Goal: Task Accomplishment & Management: Complete application form

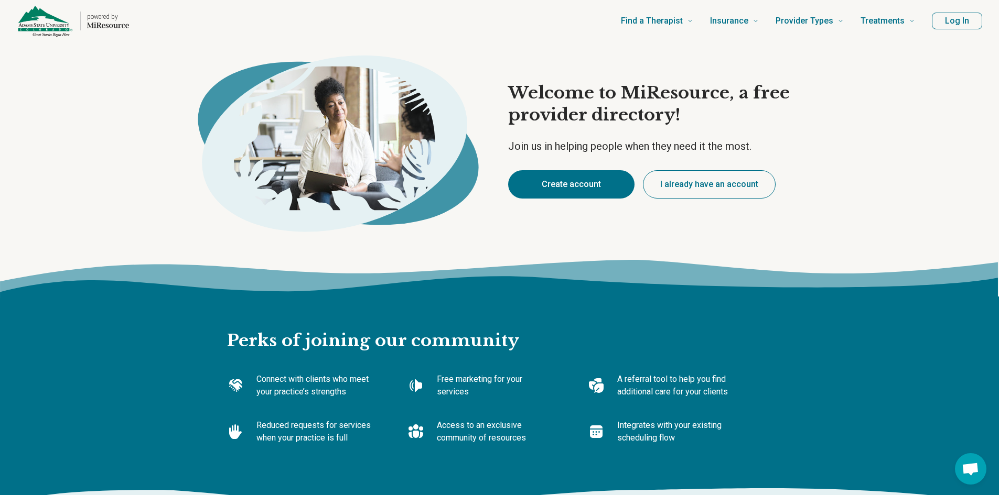
click at [547, 179] on button "Create account" at bounding box center [571, 184] width 126 height 28
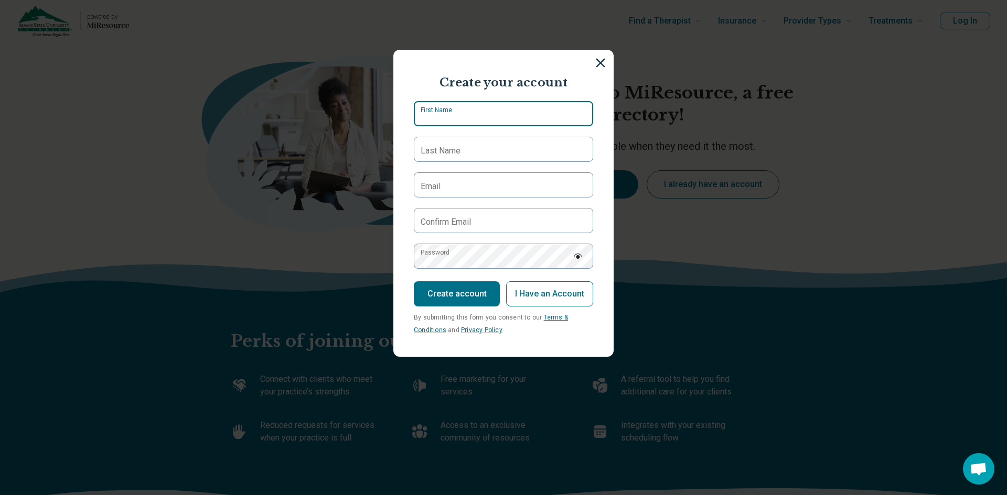
click at [463, 120] on input "First Name" at bounding box center [503, 113] width 179 height 25
type input "********"
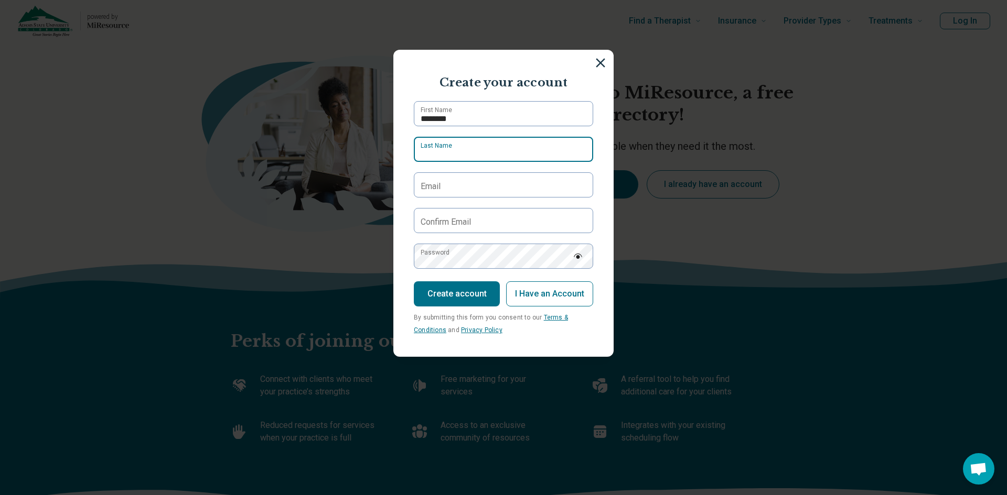
click at [467, 157] on input "Last Name" at bounding box center [503, 149] width 179 height 25
type input "*******"
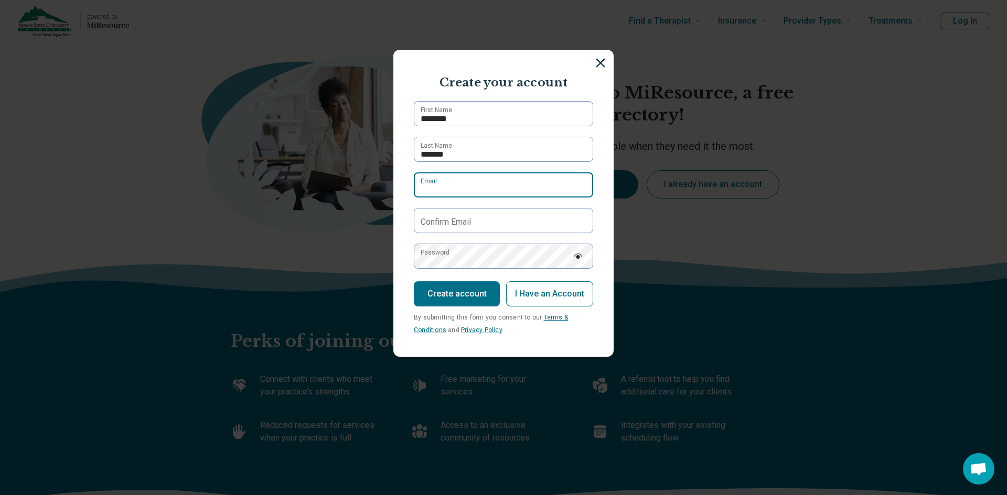
click at [455, 186] on input "Email" at bounding box center [503, 184] width 179 height 25
type input "**********"
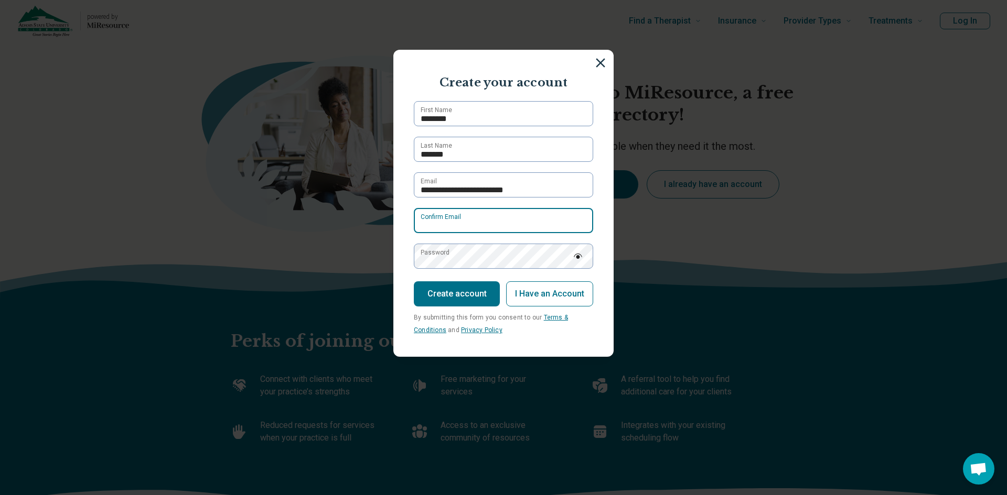
click at [459, 213] on input "Confirm Email" at bounding box center [503, 220] width 179 height 25
type input "**********"
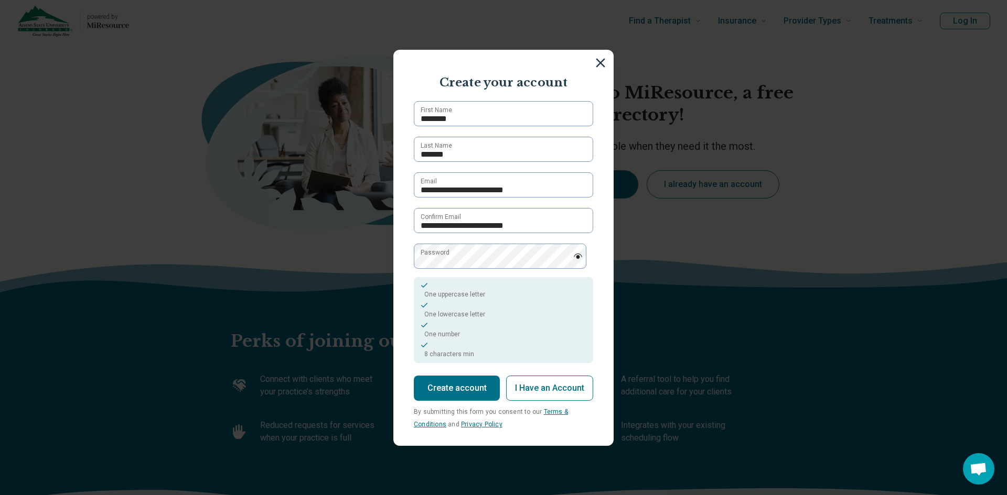
click at [449, 392] on button "Create account" at bounding box center [457, 388] width 86 height 25
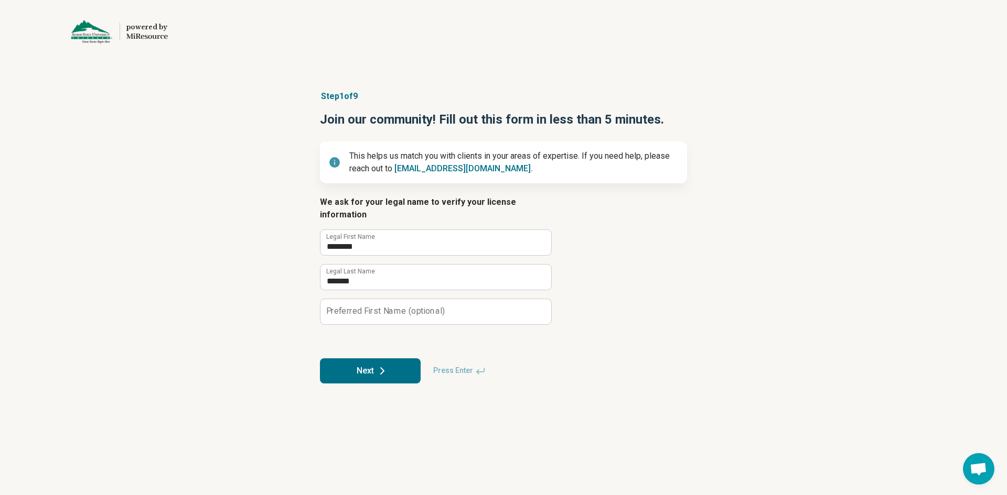
click at [345, 307] on label "Preferred First Name (optional)" at bounding box center [385, 311] width 118 height 8
click at [345, 299] on input "Preferred First Name (optional)" at bounding box center [435, 311] width 231 height 25
click at [357, 359] on button "Next" at bounding box center [370, 371] width 101 height 25
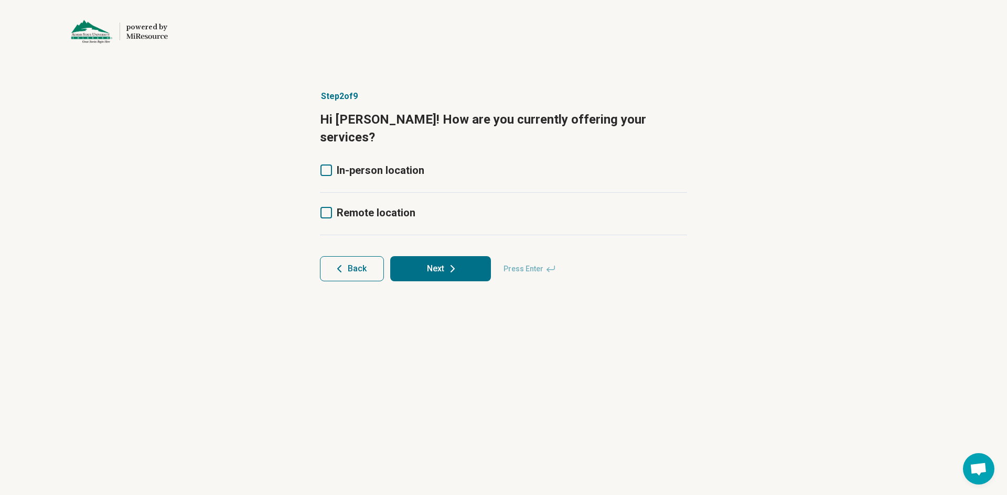
click at [348, 207] on span "Remote location" at bounding box center [376, 213] width 79 height 13
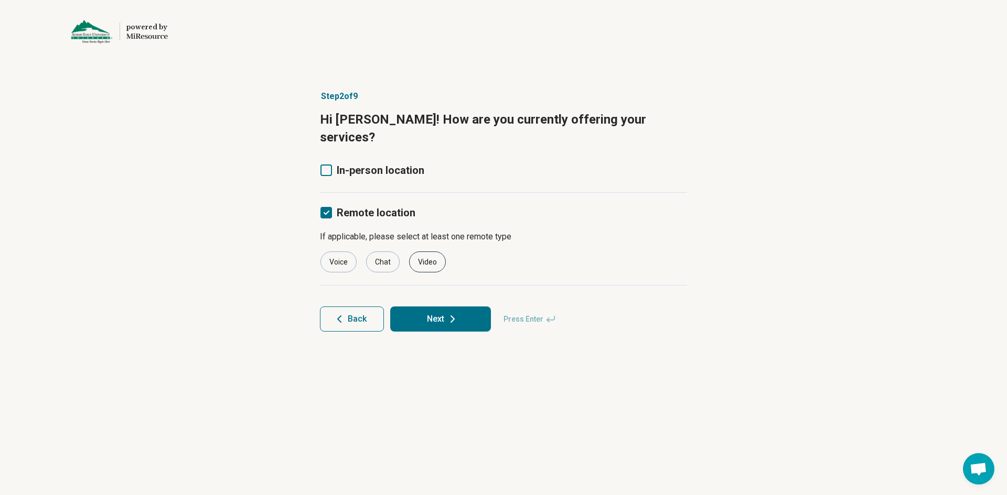
click at [415, 252] on div "Video" at bounding box center [427, 262] width 37 height 21
click at [437, 307] on button "Next" at bounding box center [440, 319] width 101 height 25
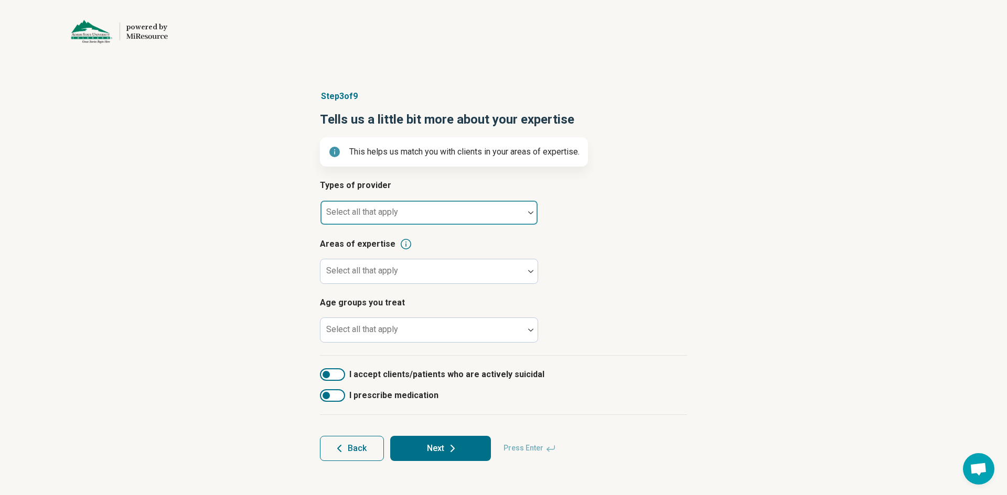
click at [365, 216] on div "Select all that apply" at bounding box center [429, 212] width 218 height 25
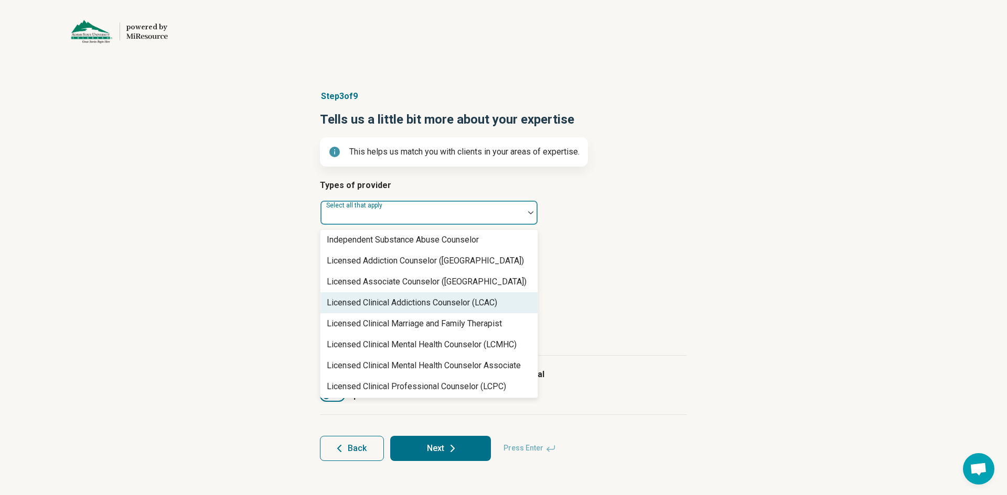
scroll to position [419, 0]
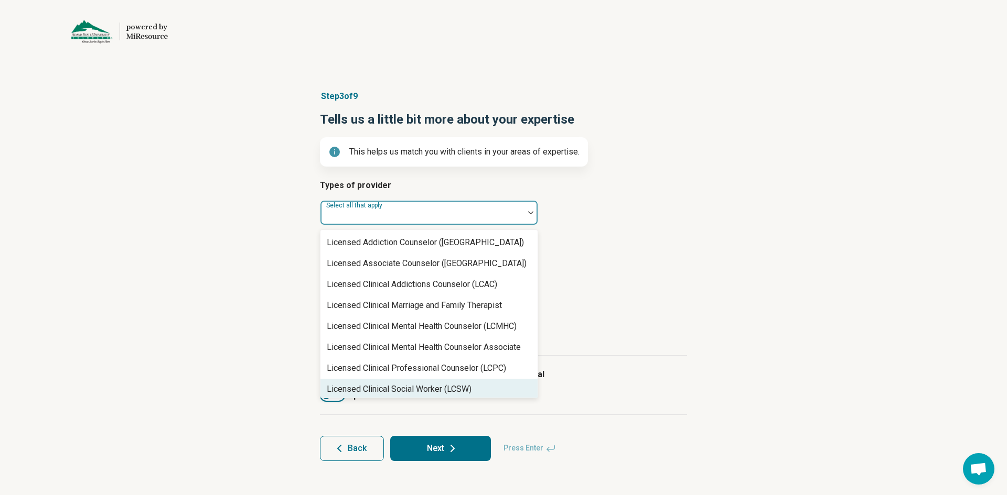
click at [386, 392] on div "Licensed Clinical Social Worker (LCSW)" at bounding box center [399, 389] width 145 height 13
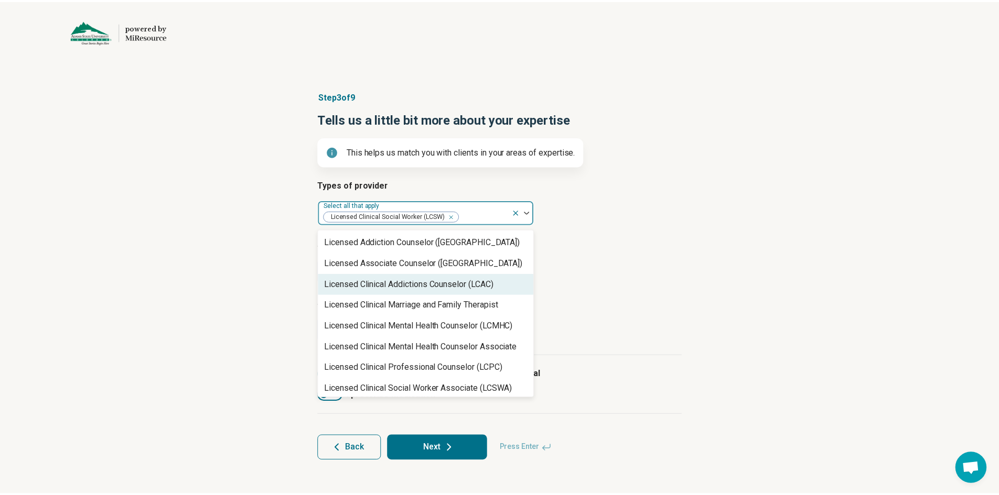
scroll to position [367, 0]
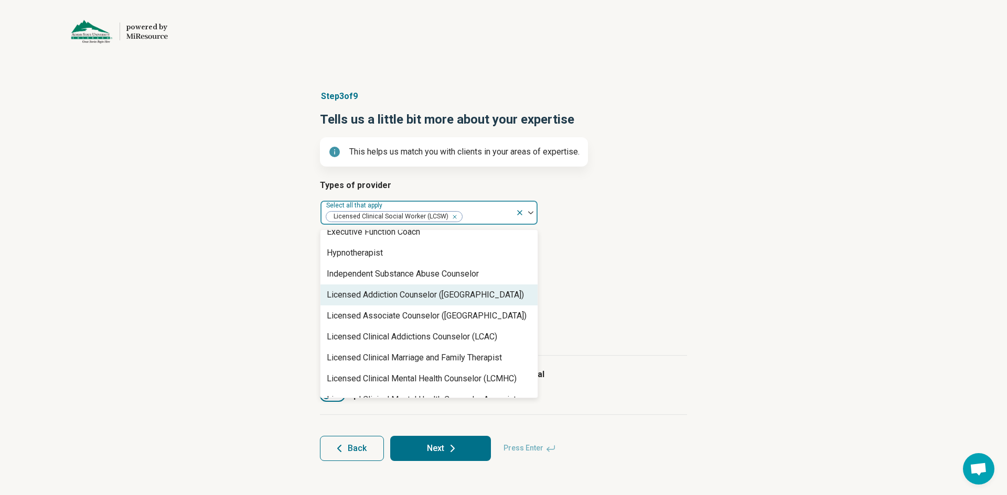
click at [413, 297] on div "Licensed Addiction Counselor ([GEOGRAPHIC_DATA])" at bounding box center [425, 295] width 197 height 13
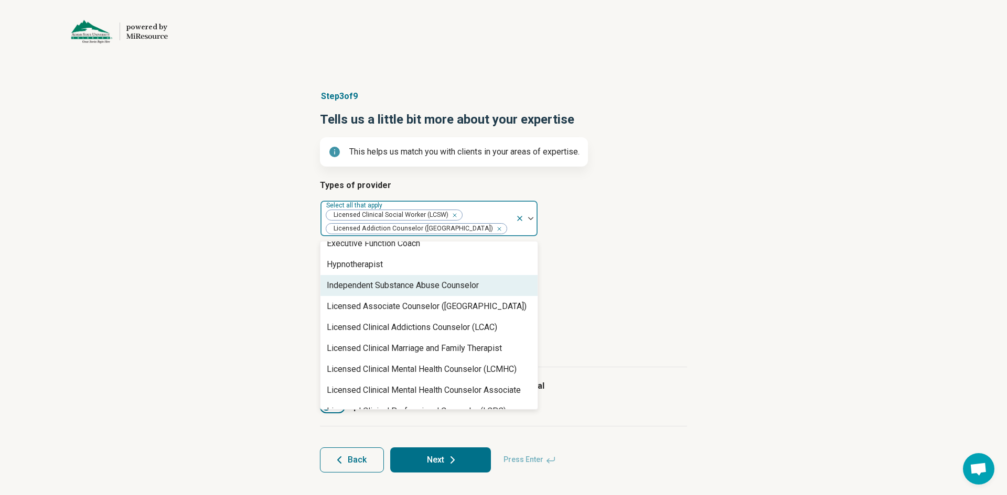
click at [582, 281] on article "Areas of expertise Select all that apply" at bounding box center [503, 273] width 367 height 46
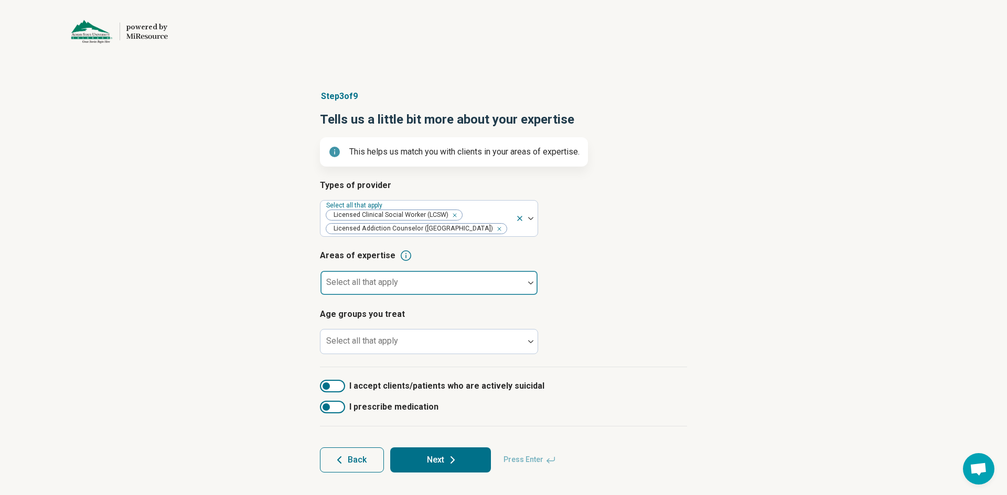
click at [422, 279] on div at bounding box center [421, 283] width 203 height 23
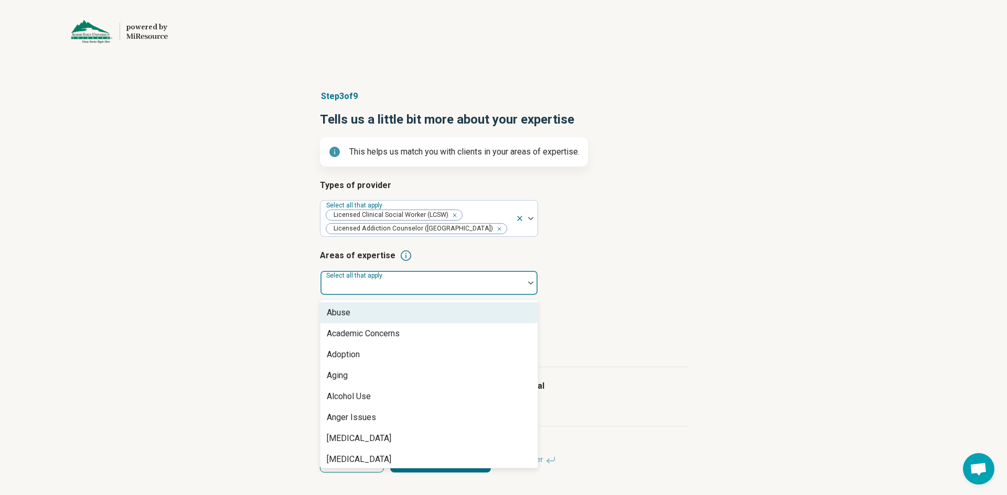
click at [404, 315] on div "Abuse" at bounding box center [428, 312] width 217 height 21
click at [383, 315] on div "Academic Concerns" at bounding box center [363, 313] width 73 height 13
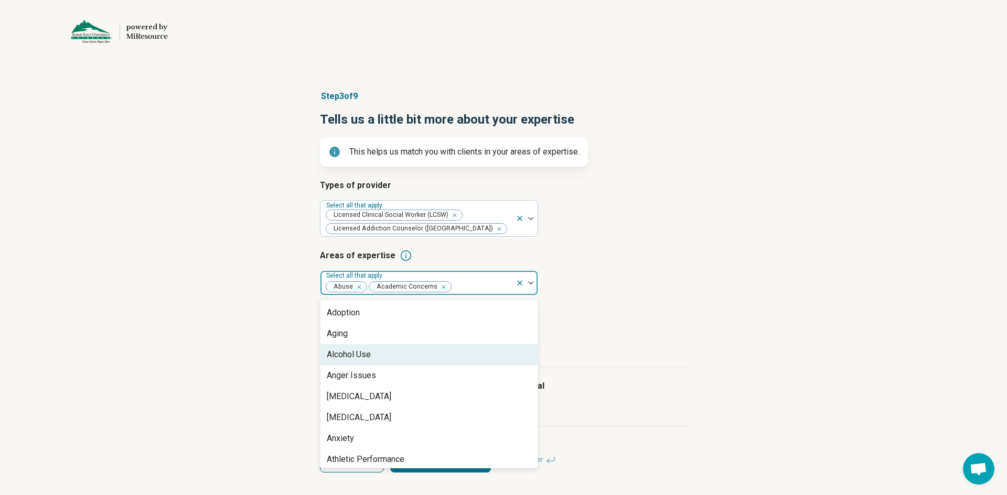
click at [379, 353] on div "Alcohol Use" at bounding box center [428, 354] width 217 height 21
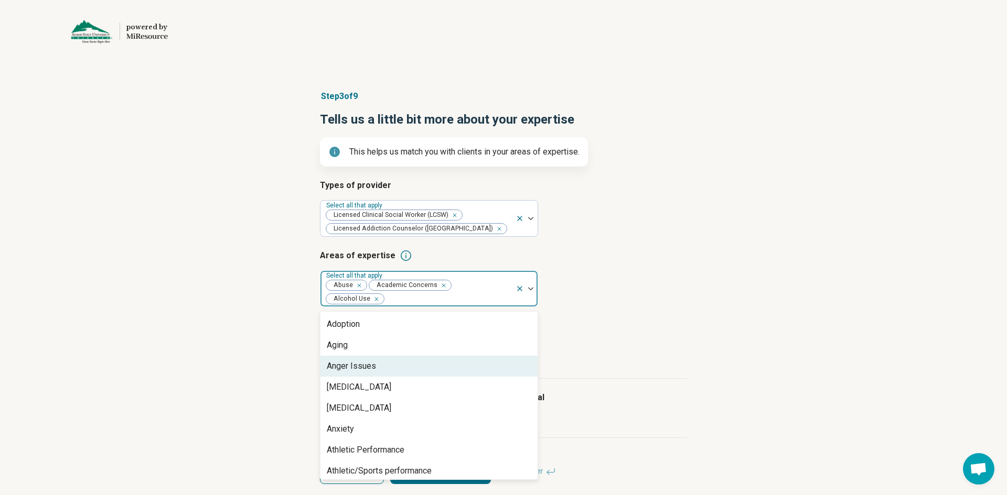
click at [379, 356] on div "Anger Issues" at bounding box center [428, 366] width 217 height 21
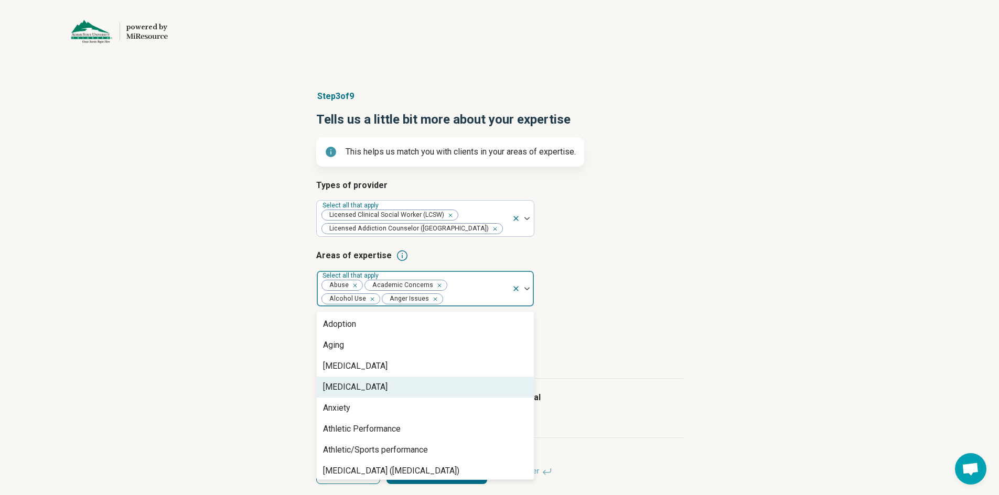
click at [370, 388] on div "[MEDICAL_DATA]" at bounding box center [355, 387] width 64 height 13
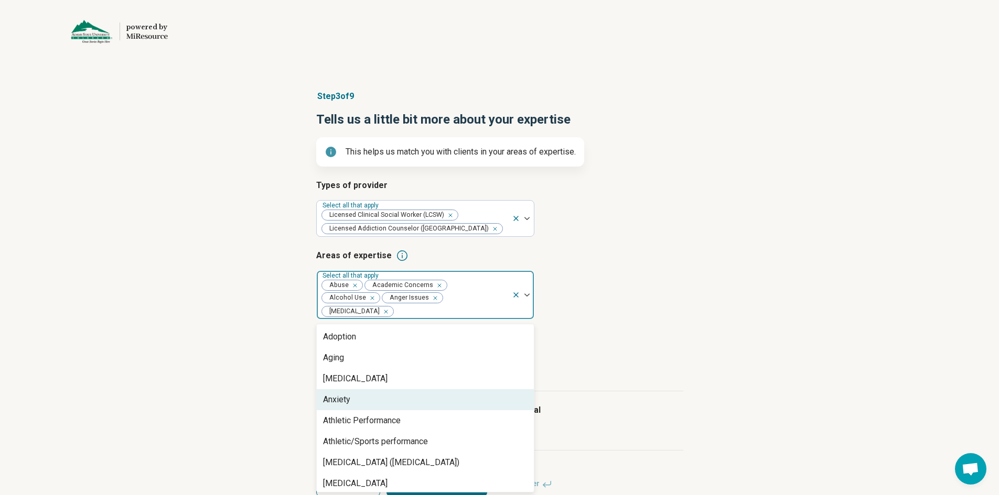
click at [370, 390] on div "Anxiety" at bounding box center [425, 400] width 217 height 21
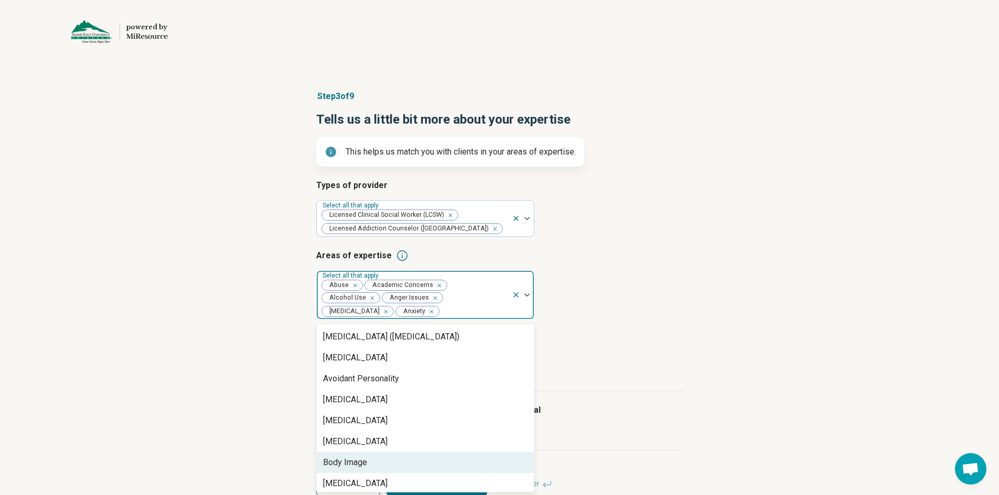
scroll to position [210, 0]
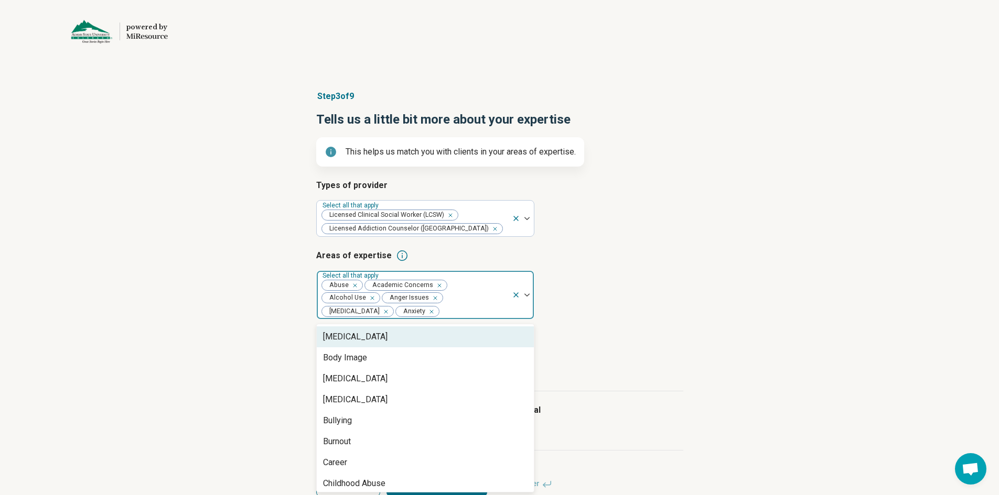
click at [372, 339] on div "[MEDICAL_DATA]" at bounding box center [355, 337] width 64 height 13
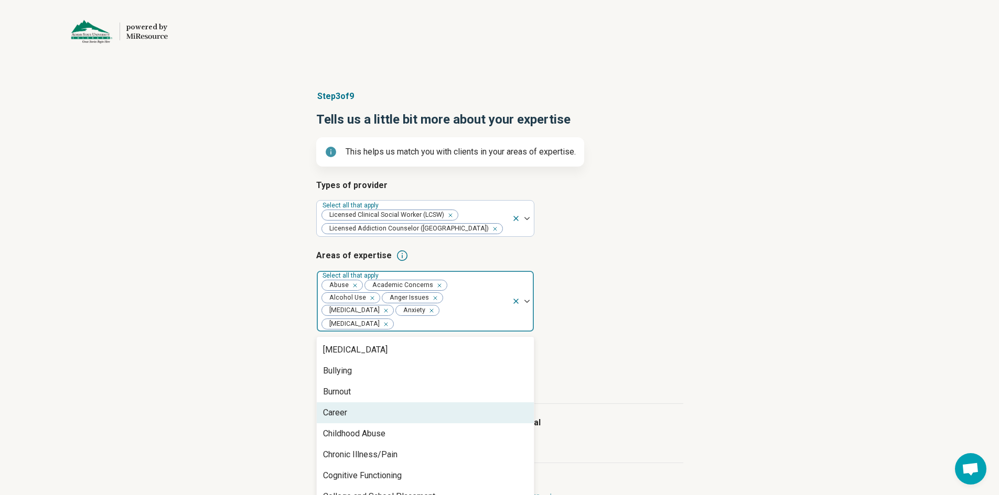
scroll to position [315, 0]
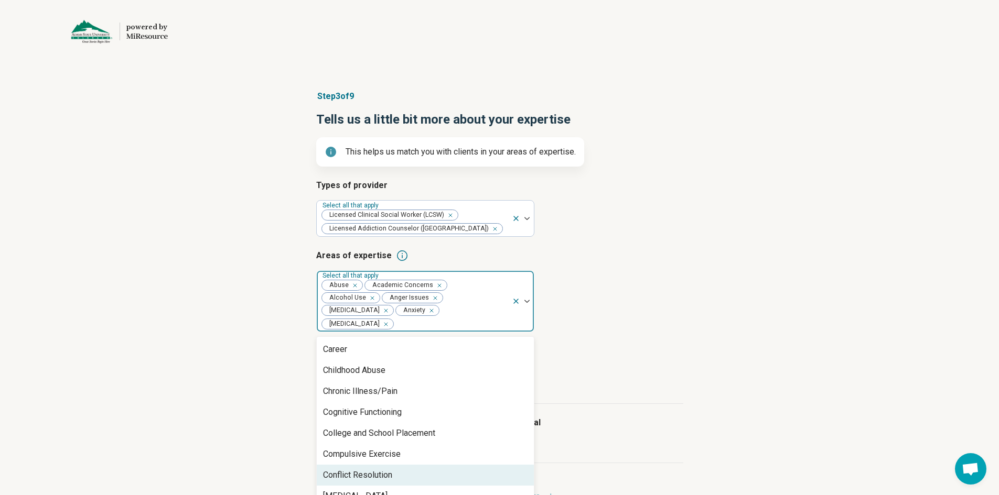
click at [403, 465] on div "Conflict Resolution" at bounding box center [425, 475] width 217 height 21
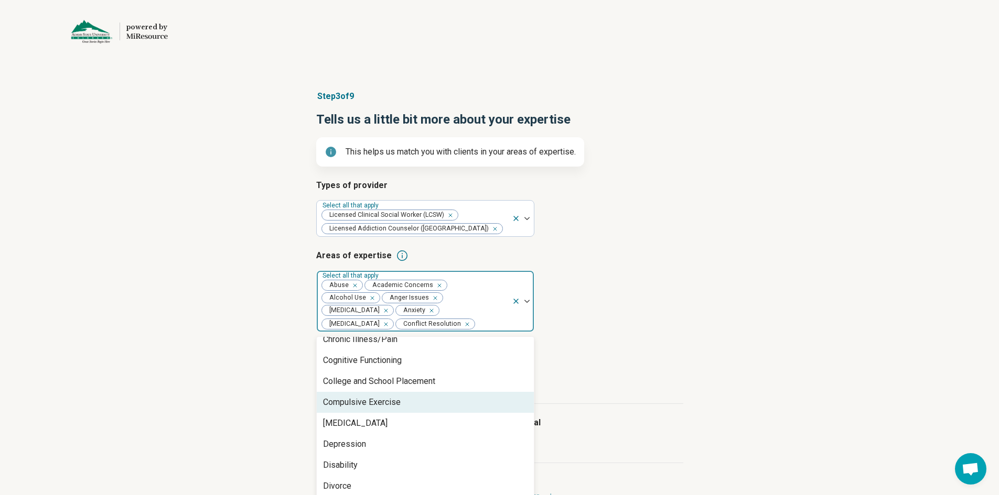
scroll to position [367, 0]
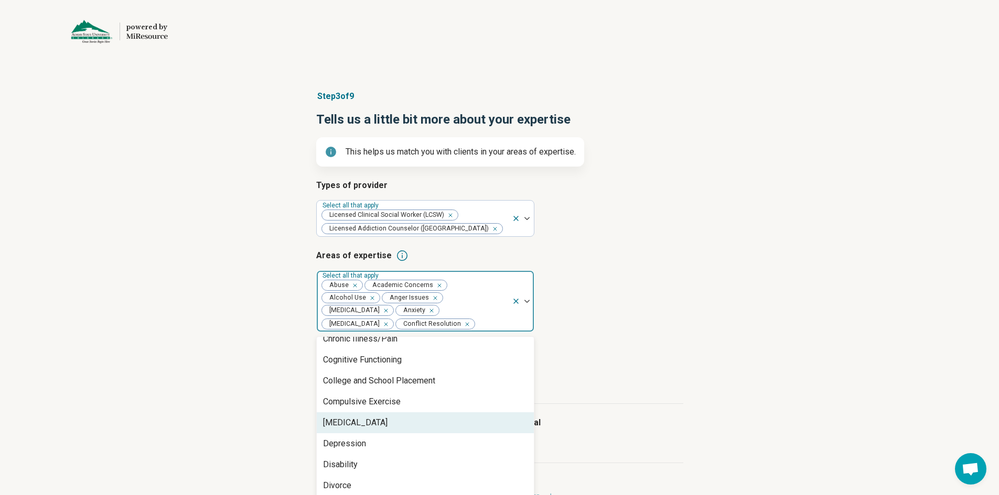
click at [387, 422] on div "[MEDICAL_DATA]" at bounding box center [355, 423] width 64 height 13
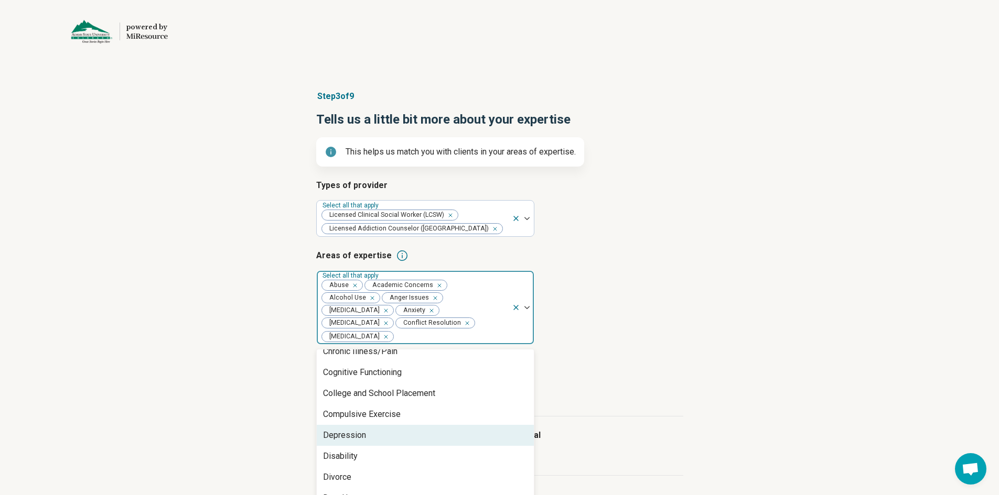
click at [386, 425] on div "Depression" at bounding box center [425, 435] width 217 height 21
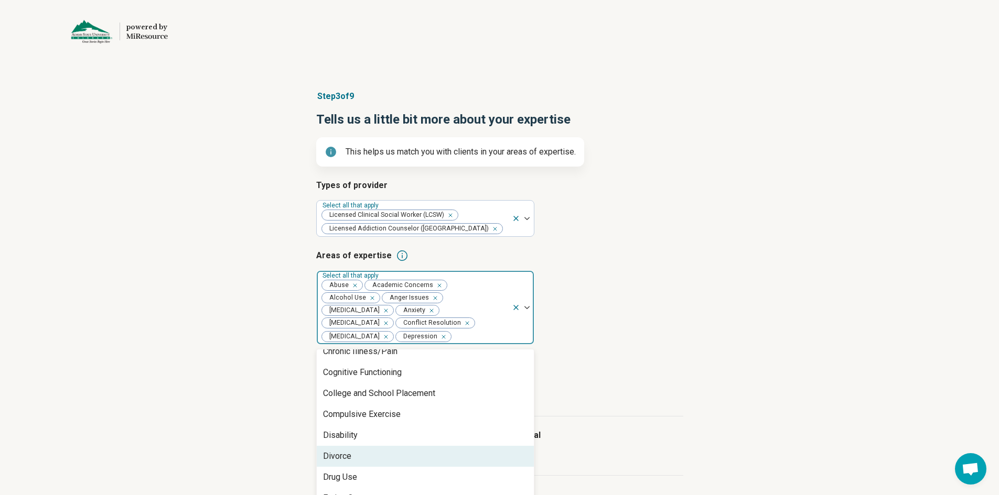
click at [375, 455] on div "Divorce" at bounding box center [425, 456] width 217 height 21
click at [375, 455] on div "Drug Use" at bounding box center [425, 456] width 217 height 21
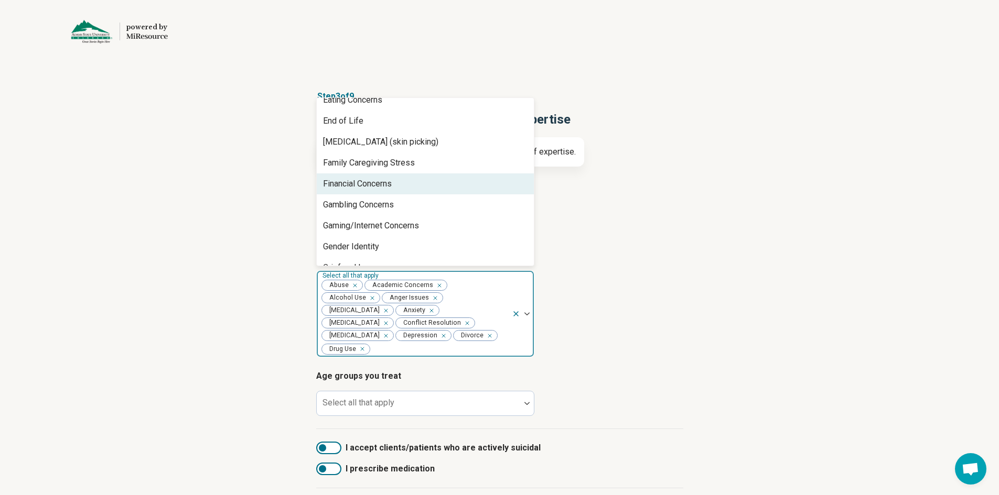
scroll to position [524, 0]
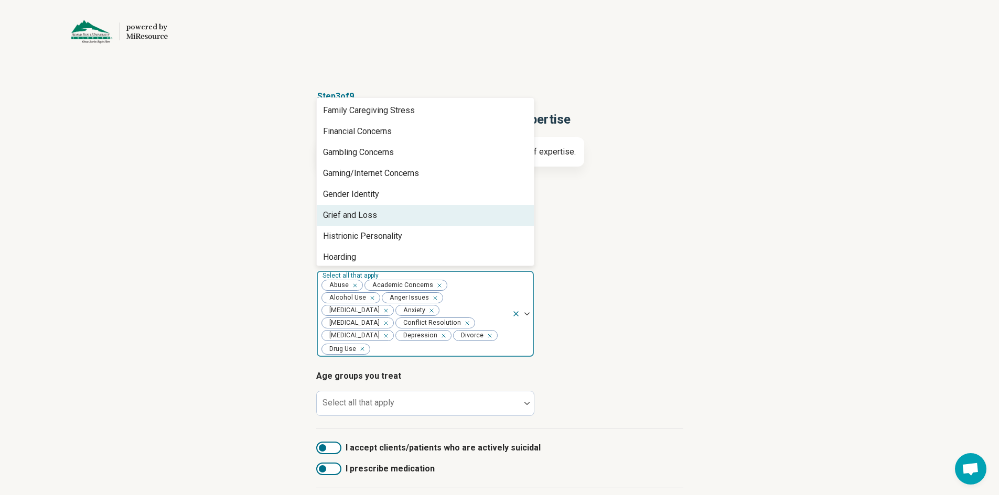
click at [351, 215] on div "Grief and Loss" at bounding box center [350, 215] width 54 height 13
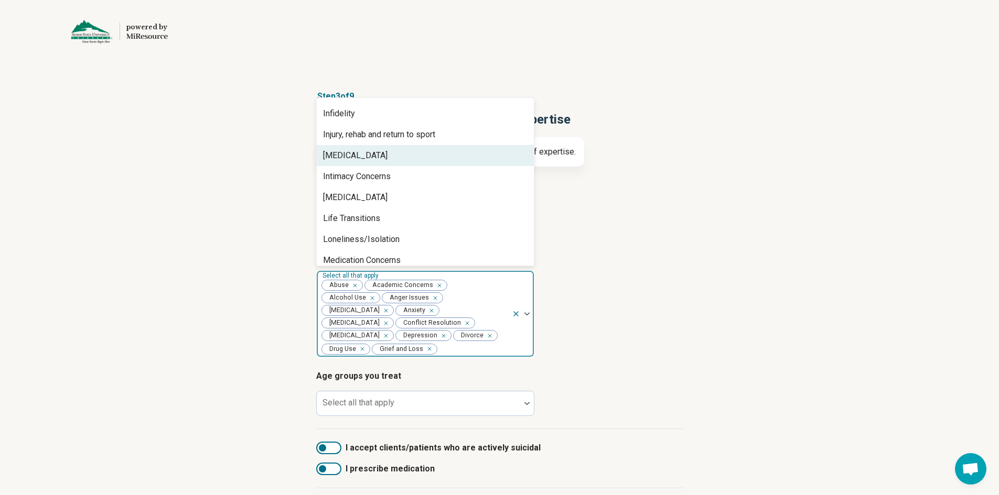
scroll to position [734, 0]
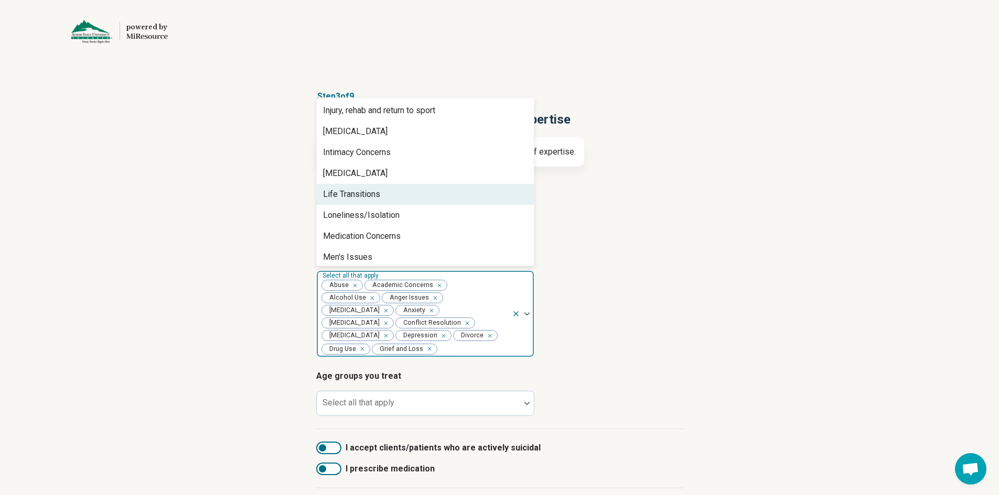
click at [360, 197] on div "Life Transitions" at bounding box center [351, 194] width 57 height 13
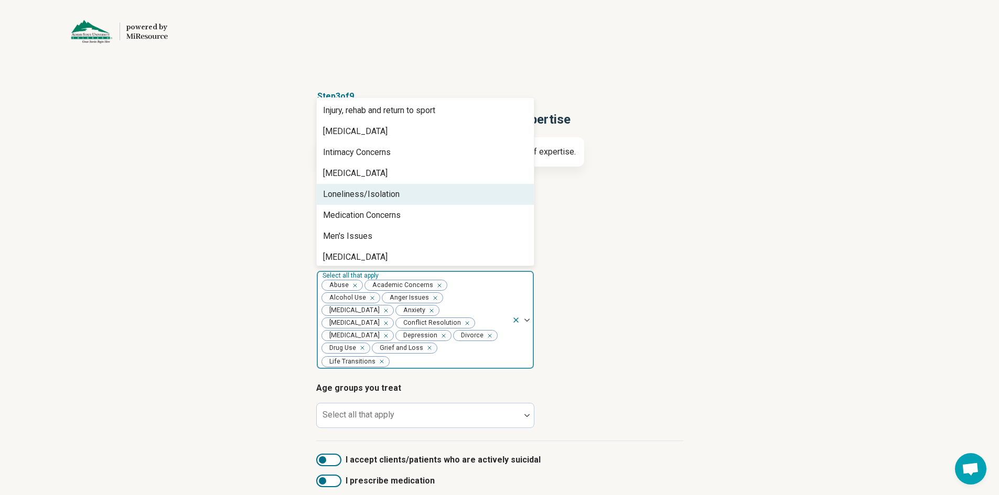
click at [360, 197] on div "Loneliness/Isolation" at bounding box center [361, 194] width 77 height 13
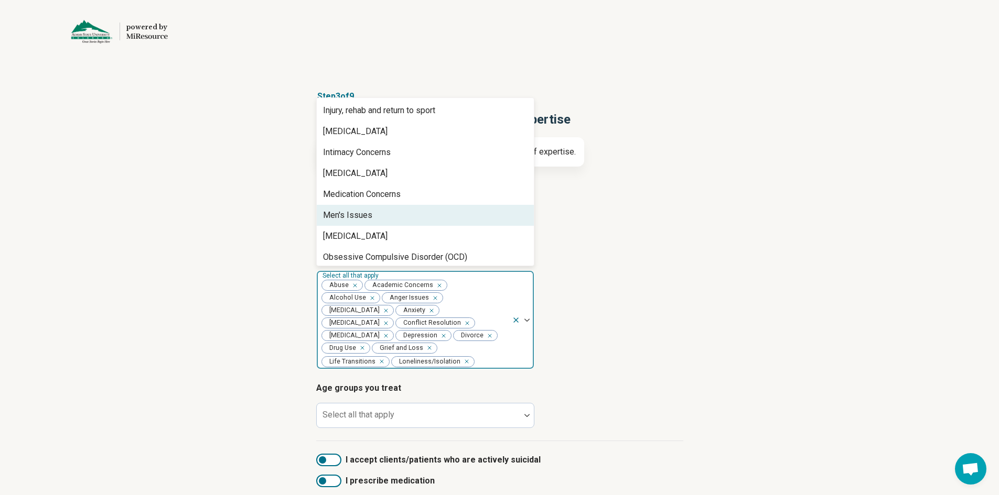
scroll to position [786, 0]
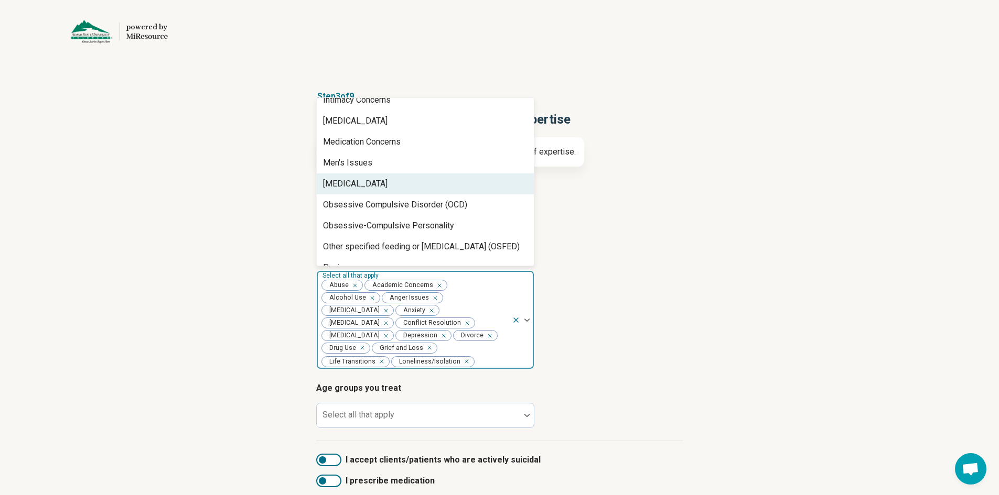
click at [349, 182] on div "[MEDICAL_DATA]" at bounding box center [355, 184] width 64 height 13
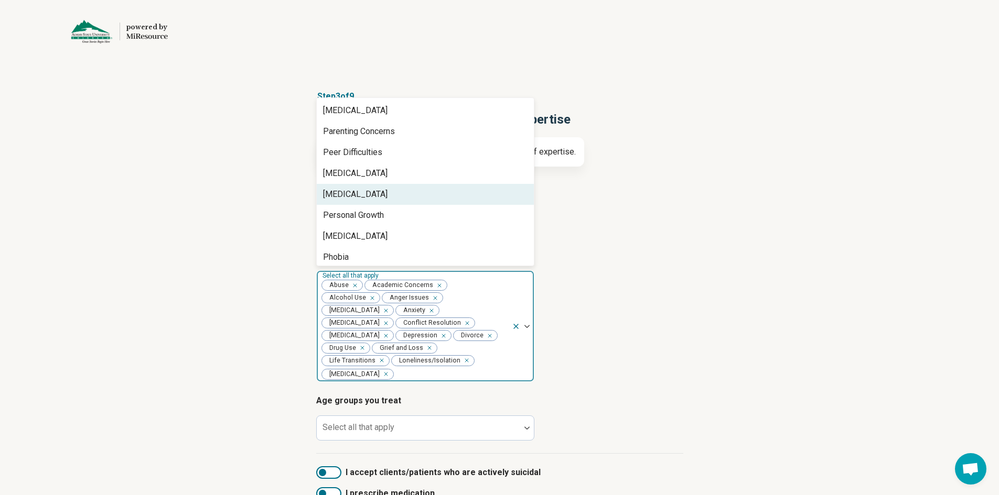
scroll to position [891, 0]
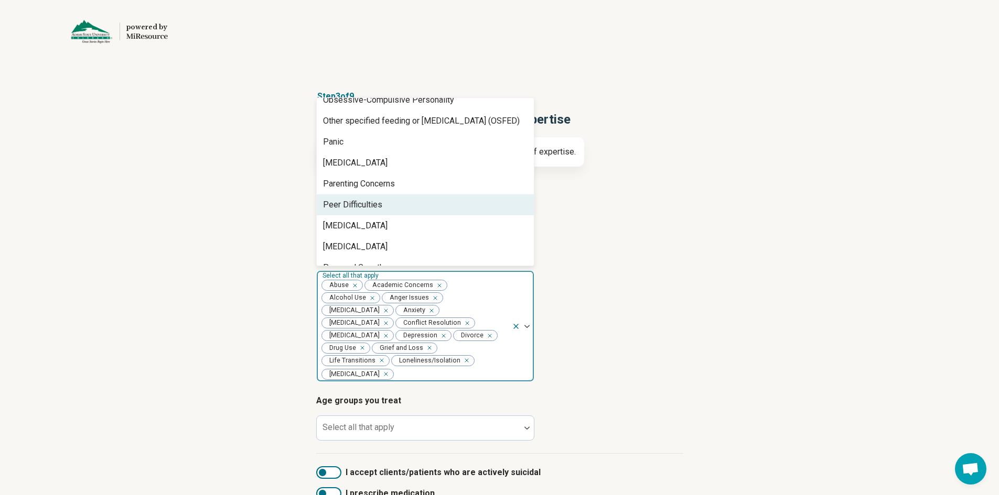
click at [358, 206] on div "Peer Difficulties" at bounding box center [352, 205] width 59 height 13
click at [358, 206] on div "[MEDICAL_DATA]" at bounding box center [355, 205] width 64 height 13
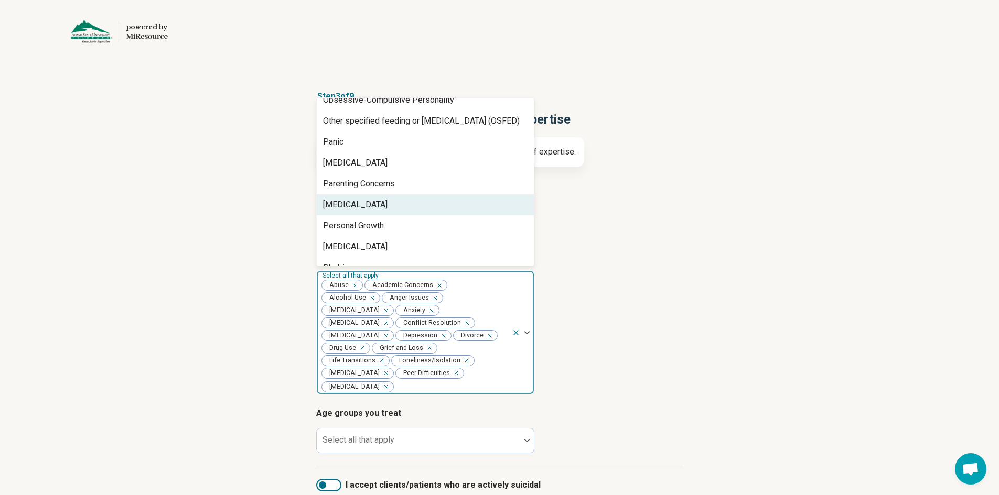
click at [358, 206] on div "[MEDICAL_DATA]" at bounding box center [355, 205] width 64 height 13
click at [358, 206] on div "Personal Growth" at bounding box center [353, 205] width 61 height 13
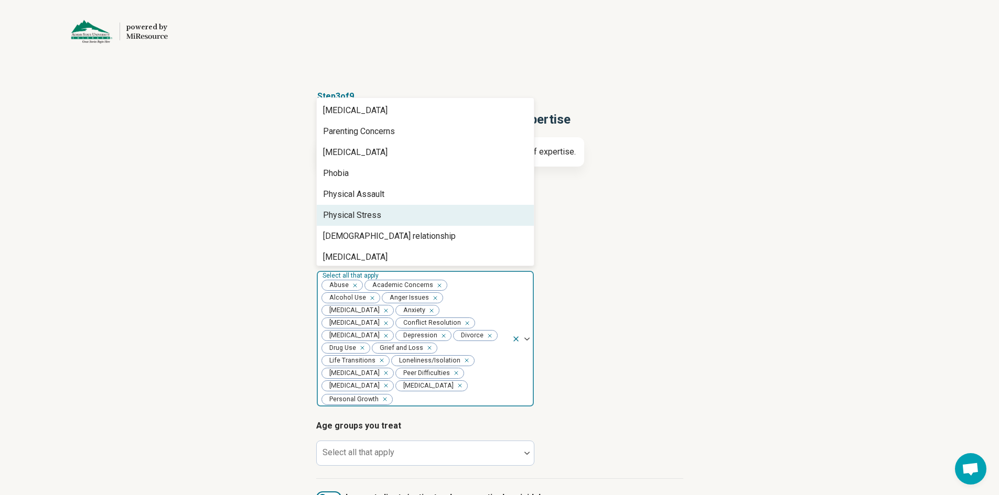
scroll to position [996, 0]
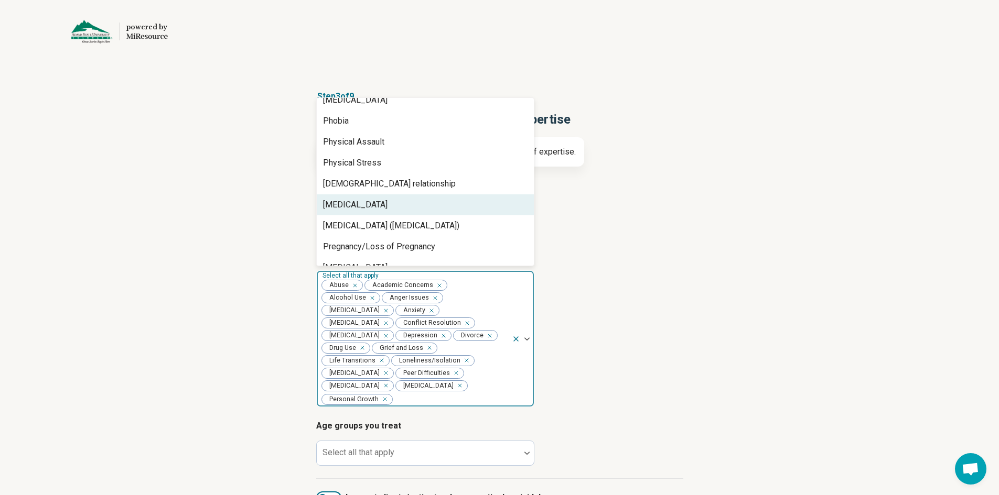
click at [352, 205] on div "[MEDICAL_DATA]" at bounding box center [355, 205] width 64 height 13
click at [352, 205] on div "[MEDICAL_DATA] ([MEDICAL_DATA])" at bounding box center [391, 205] width 136 height 13
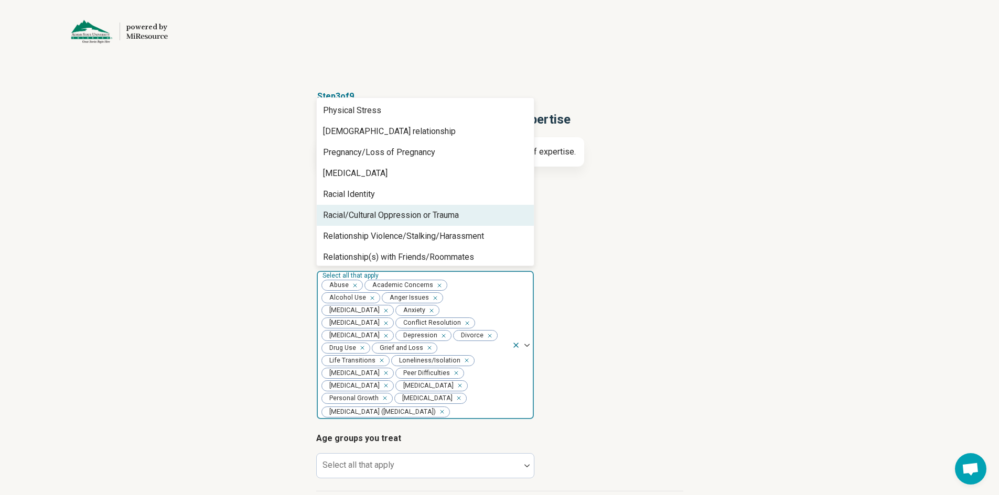
scroll to position [1101, 0]
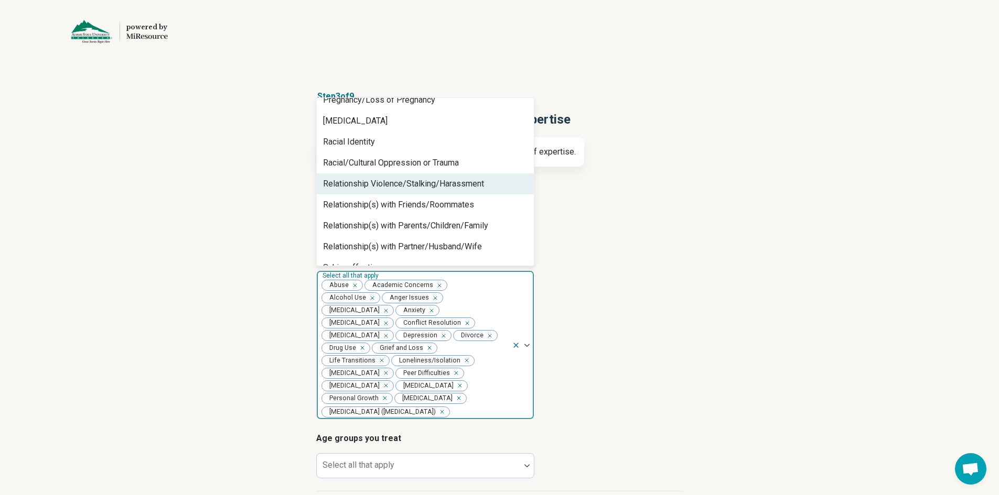
click at [351, 188] on div "Relationship Violence/Stalking/Harassment" at bounding box center [403, 184] width 161 height 13
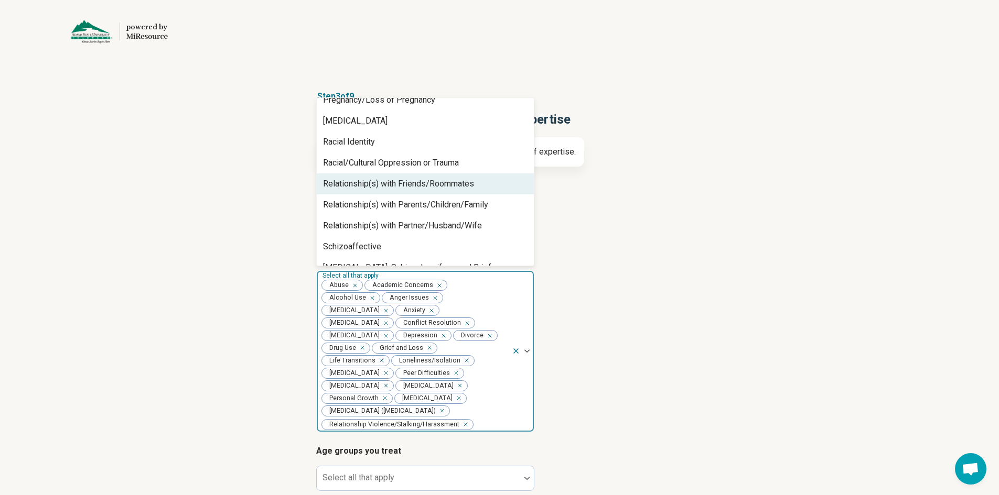
click at [351, 188] on div "Relationship(s) with Friends/Roommates" at bounding box center [398, 184] width 151 height 13
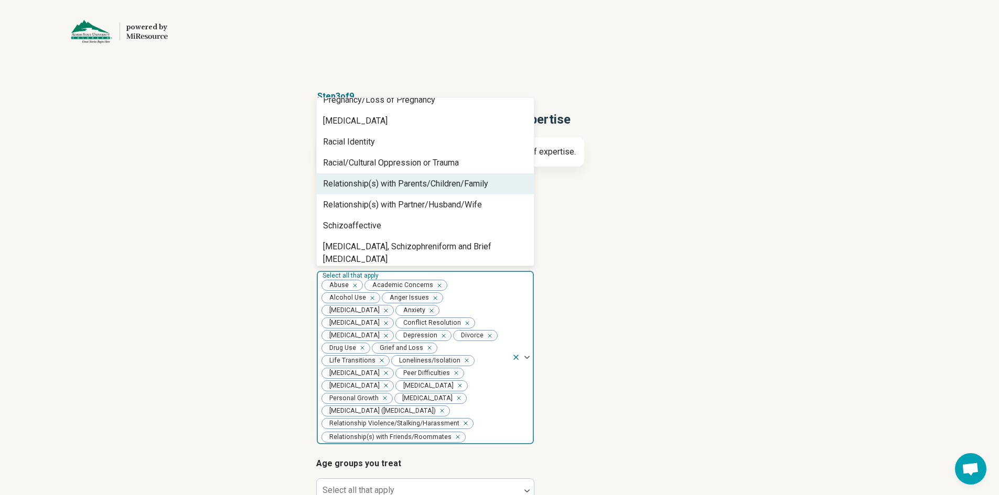
click at [351, 188] on div "Relationship(s) with Parents/Children/Family" at bounding box center [405, 184] width 165 height 13
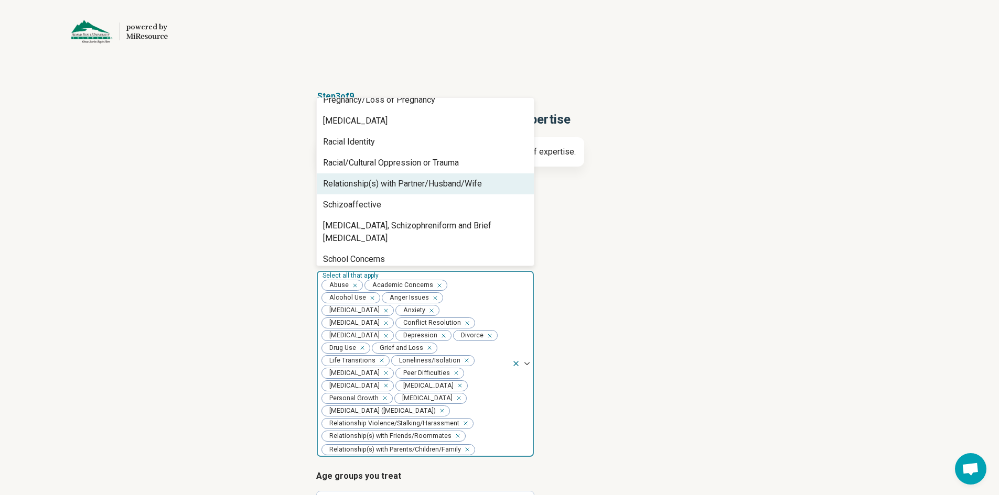
click at [351, 188] on div "Relationship(s) with Partner/Husband/Wife" at bounding box center [402, 184] width 159 height 13
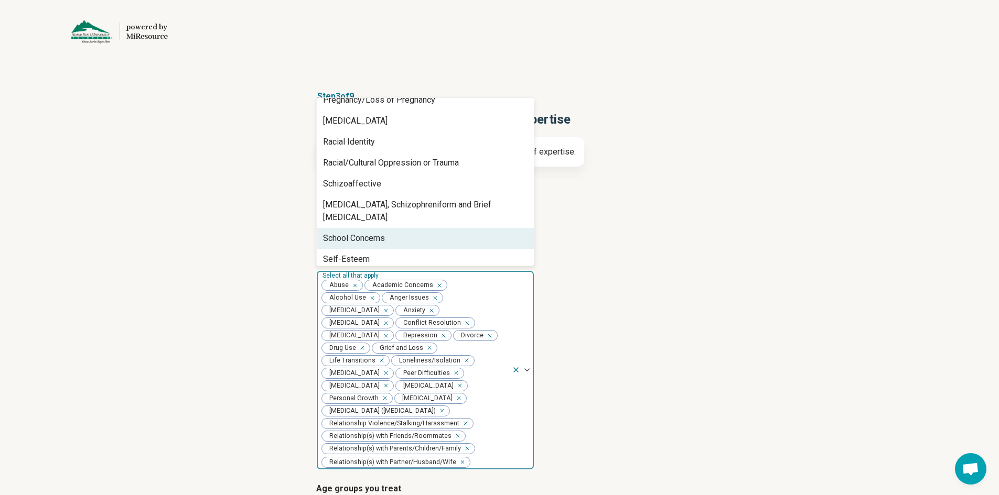
click at [359, 232] on div "School Concerns" at bounding box center [354, 238] width 62 height 13
click at [359, 232] on div "Self-Esteem" at bounding box center [346, 238] width 47 height 13
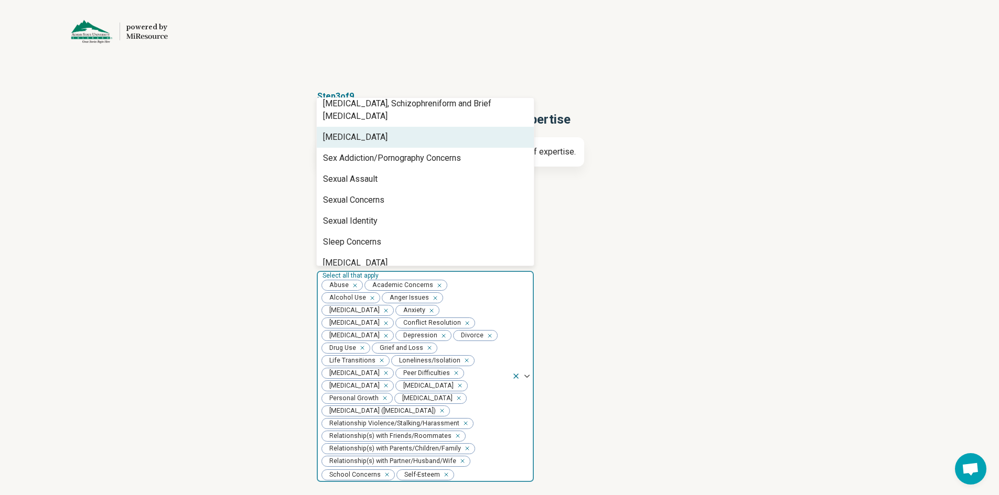
scroll to position [1206, 0]
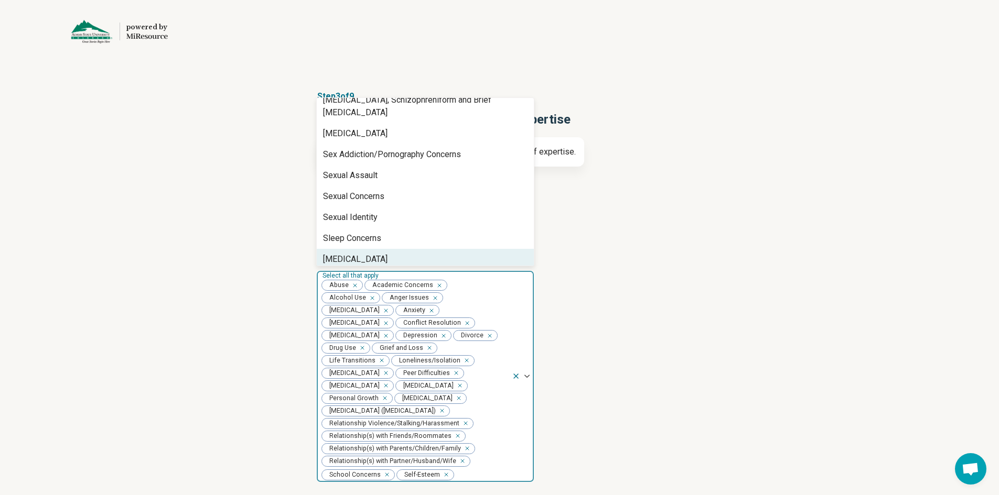
click at [344, 253] on div "[MEDICAL_DATA]" at bounding box center [355, 259] width 64 height 13
click at [354, 253] on div "Spiritual/Religious Concerns" at bounding box center [375, 259] width 105 height 13
click at [380, 249] on div "Substance Use" at bounding box center [425, 259] width 217 height 21
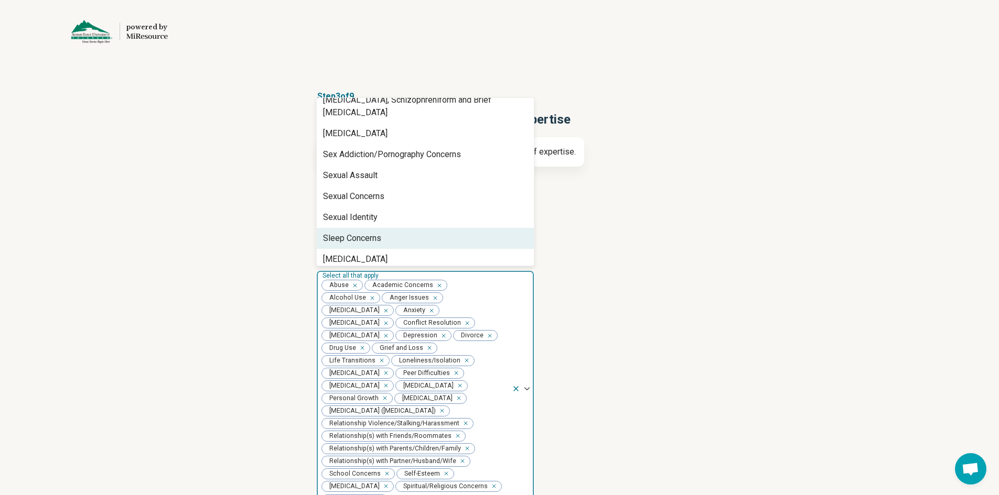
scroll to position [1283, 0]
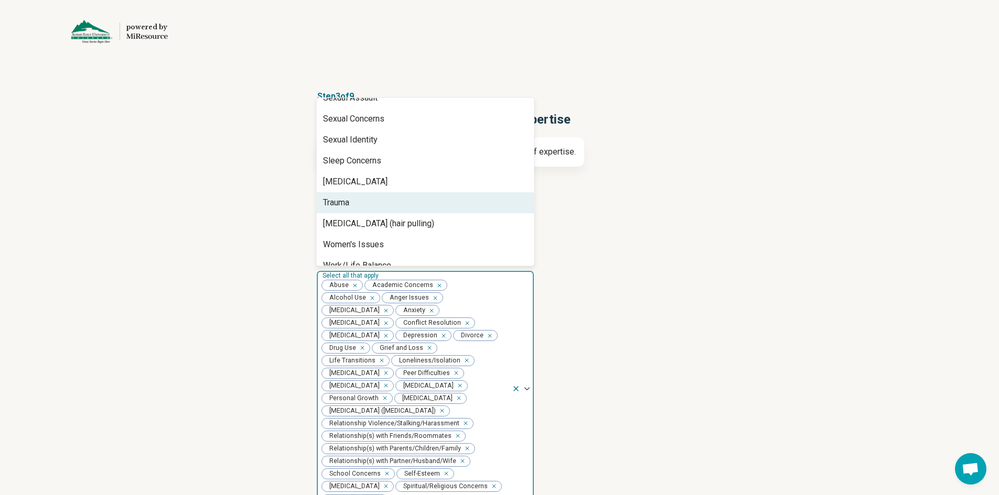
click at [347, 197] on div "Trauma" at bounding box center [336, 203] width 26 height 13
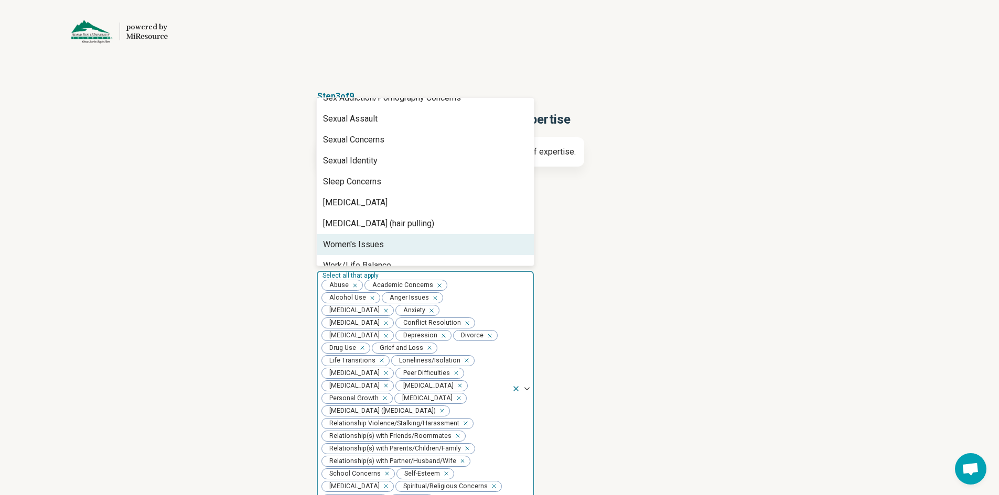
click at [362, 239] on div "Women's Issues" at bounding box center [353, 245] width 61 height 13
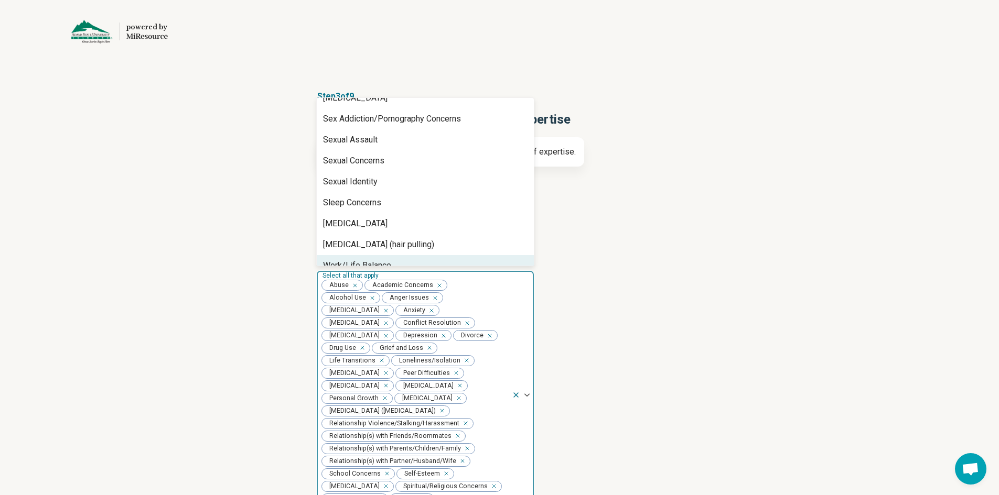
click at [373, 260] on div "Work/Life Balance" at bounding box center [357, 266] width 68 height 13
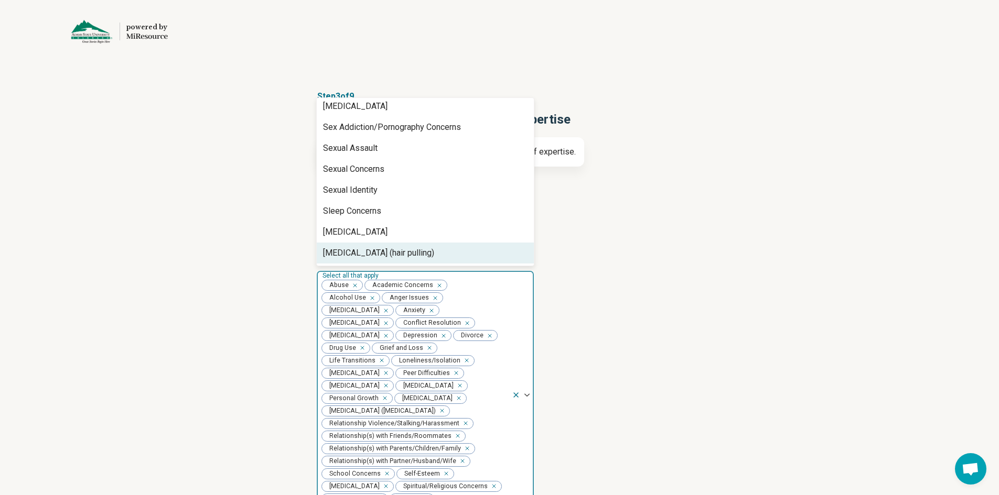
scroll to position [1220, 0]
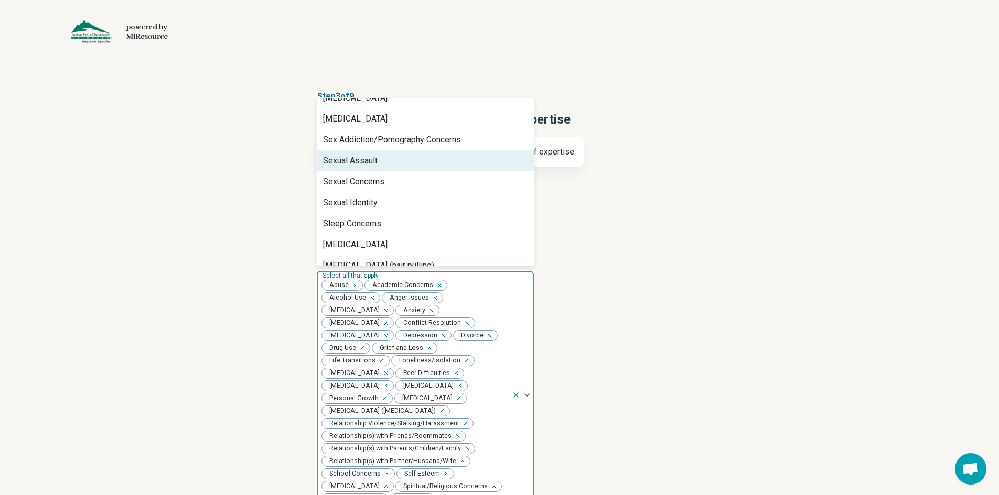
click at [348, 155] on div "Sexual Assault" at bounding box center [425, 160] width 217 height 21
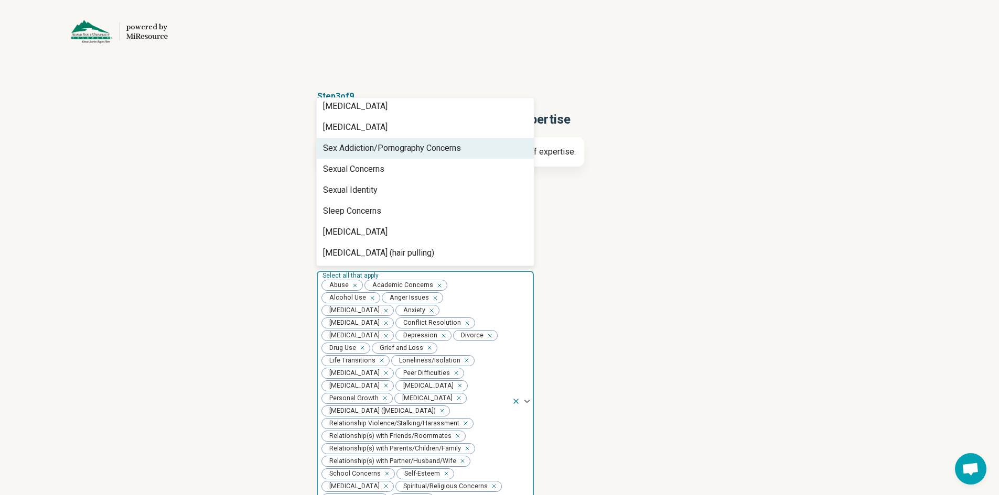
scroll to position [1199, 0]
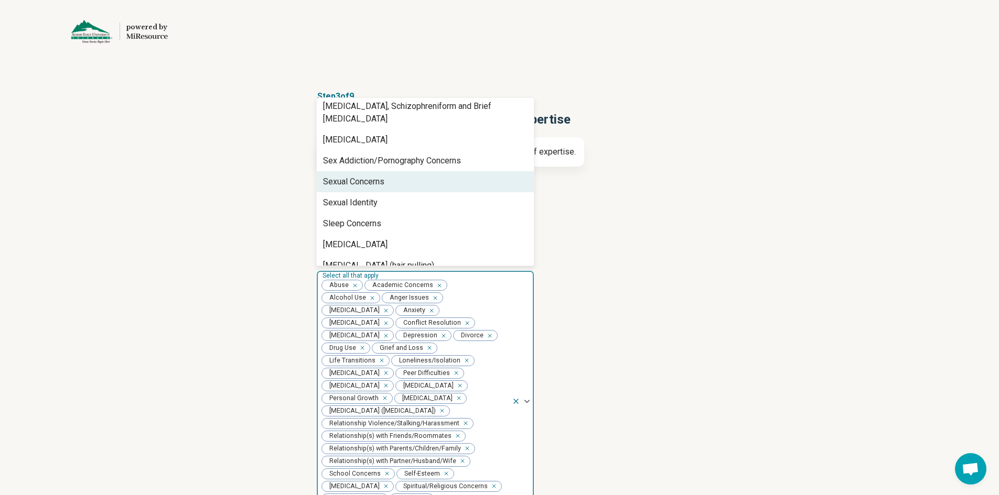
click at [269, 251] on div "Step 3 of 9 Tells us a little bit more about your expertise This helps us match…" at bounding box center [499, 400] width 999 height 662
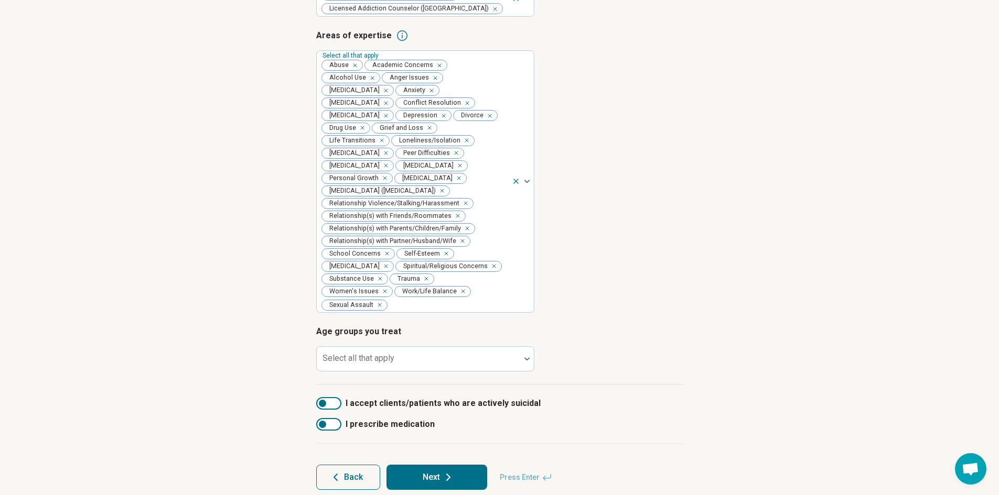
scroll to position [223, 0]
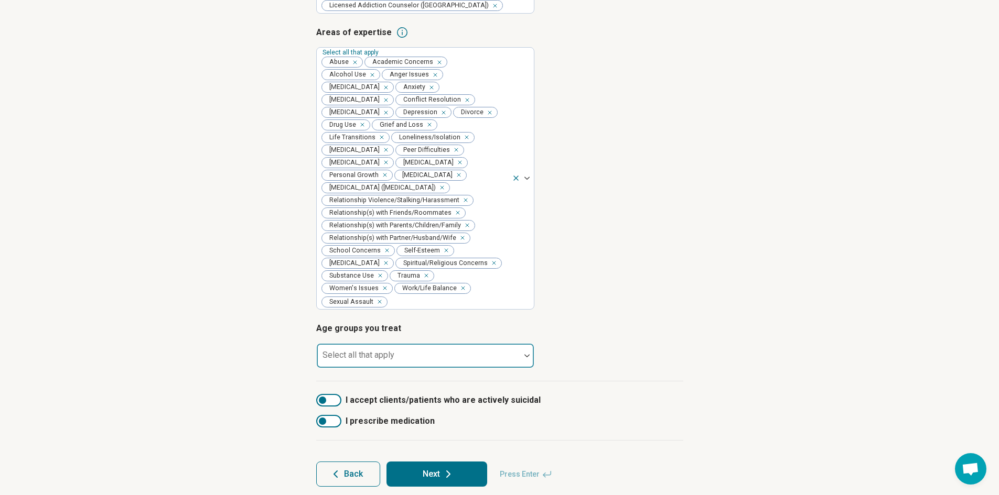
click at [390, 346] on div "Select all that apply" at bounding box center [425, 355] width 218 height 25
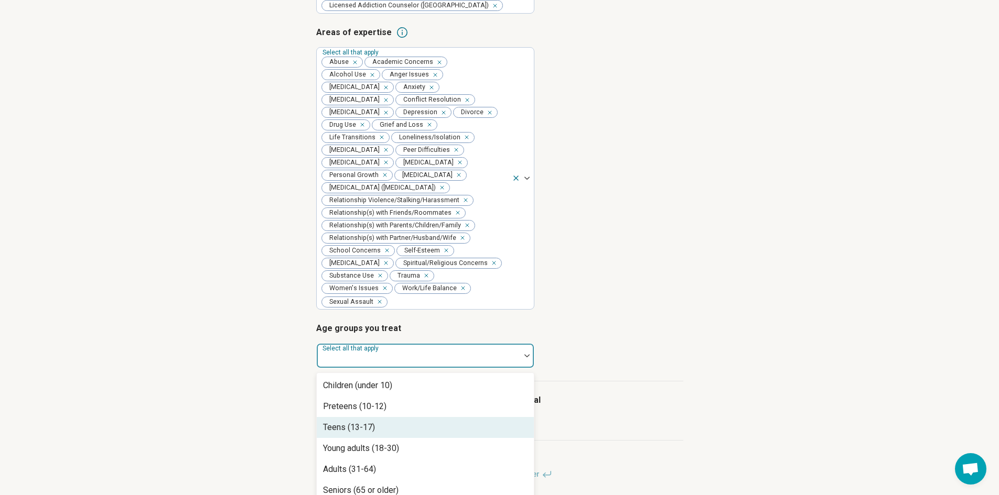
click at [399, 417] on div "Teens (13-17)" at bounding box center [425, 427] width 217 height 21
click at [376, 421] on div "Young adults (18-30)" at bounding box center [361, 427] width 76 height 13
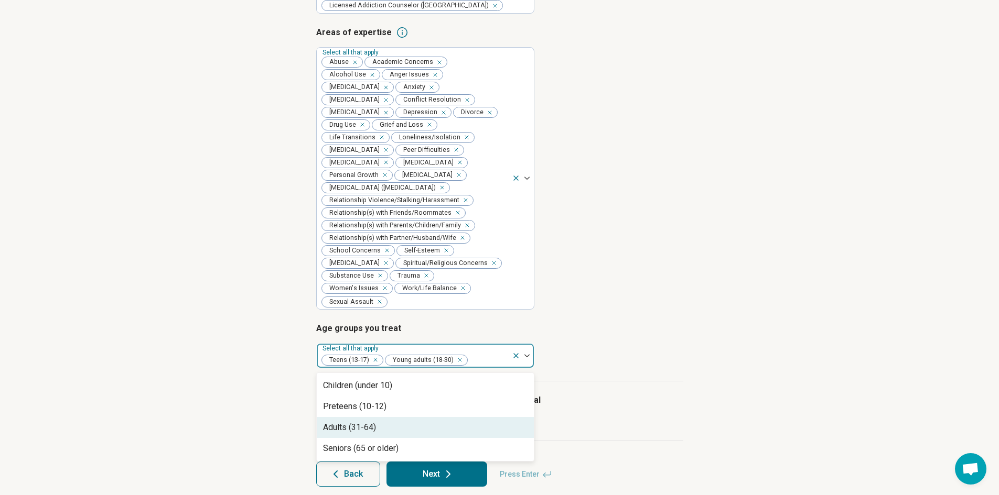
click at [376, 419] on div "Adults (31-64)" at bounding box center [425, 427] width 217 height 21
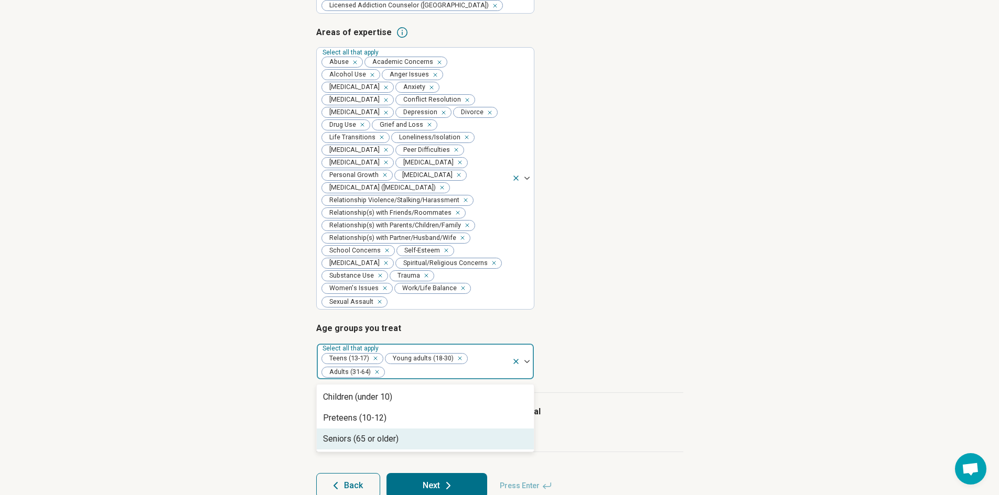
click at [376, 429] on div "Seniors (65 or older)" at bounding box center [425, 439] width 217 height 21
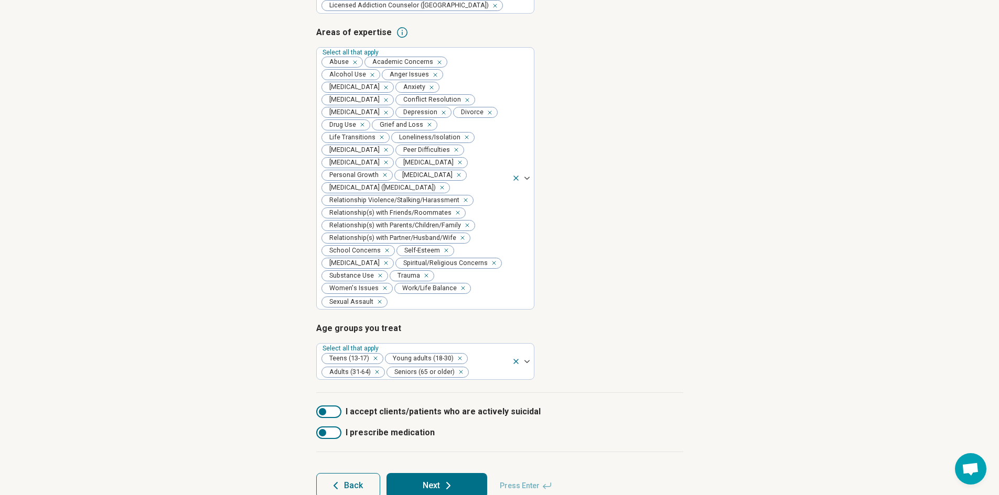
click at [276, 392] on div "Step 3 of 9 Tells us a little bit more about your expertise This helps us match…" at bounding box center [499, 183] width 999 height 674
click at [439, 473] on button "Next" at bounding box center [436, 485] width 101 height 25
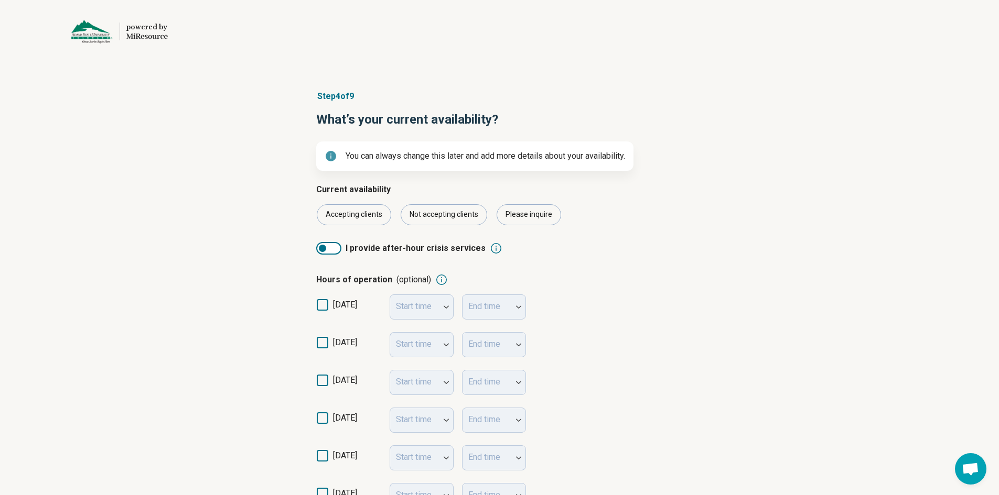
click at [259, 234] on div "Step 4 of 9 What’s your current availability? You can always change this later …" at bounding box center [499, 400] width 999 height 663
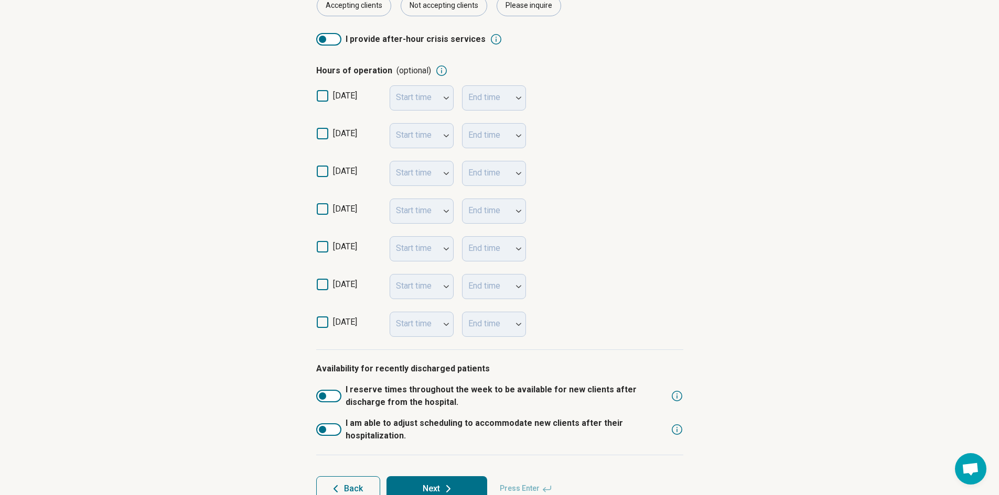
scroll to position [210, 0]
click at [324, 131] on icon at bounding box center [323, 133] width 12 height 12
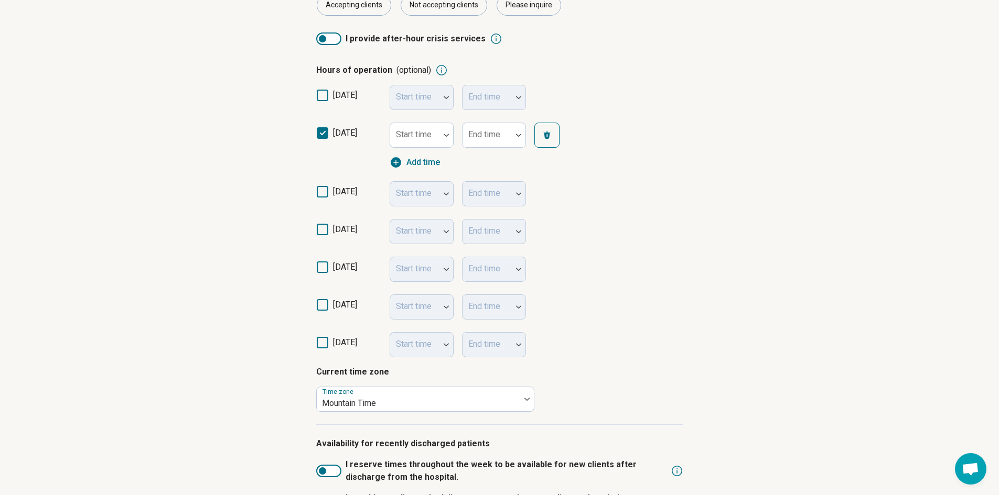
scroll to position [5, 0]
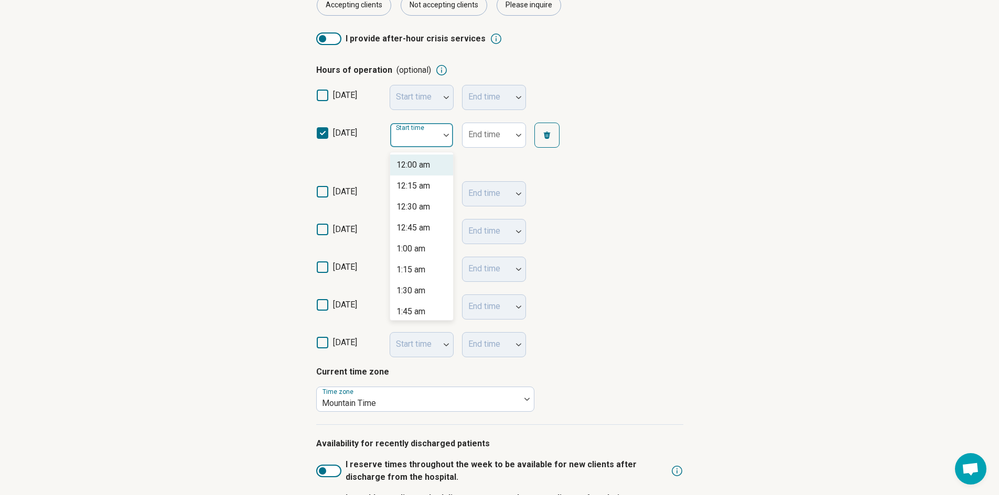
click at [435, 144] on div at bounding box center [414, 135] width 49 height 23
click at [412, 196] on div "11:00 am" at bounding box center [413, 196] width 34 height 13
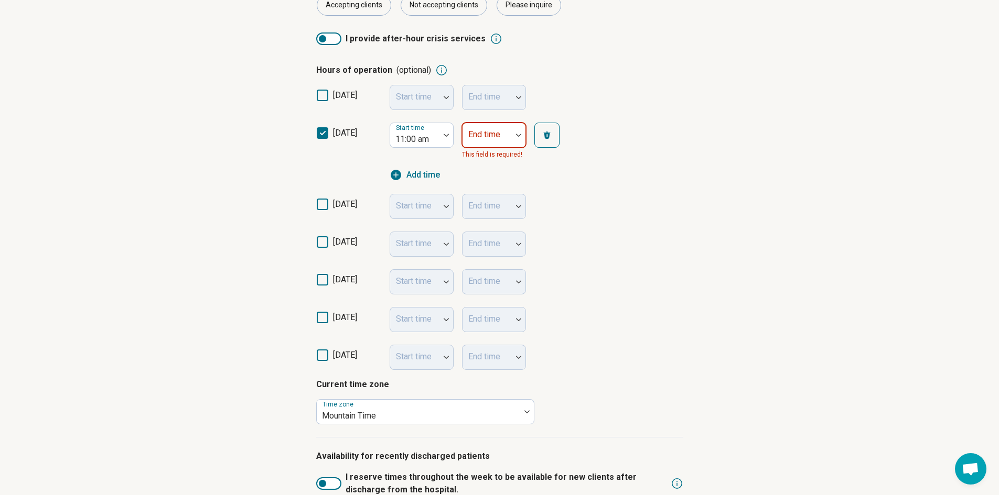
click at [511, 137] on div at bounding box center [486, 135] width 49 height 23
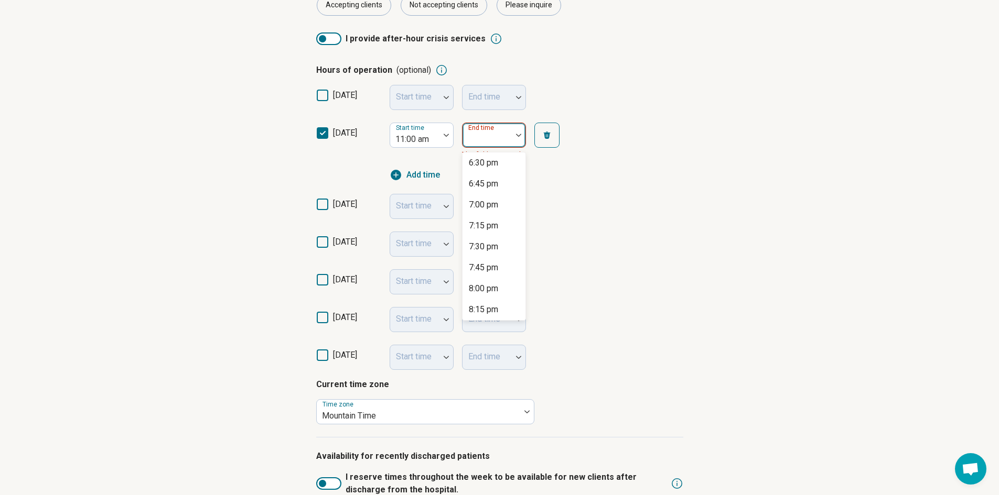
scroll to position [629, 0]
click at [489, 271] on div "8:00 pm" at bounding box center [483, 270] width 29 height 13
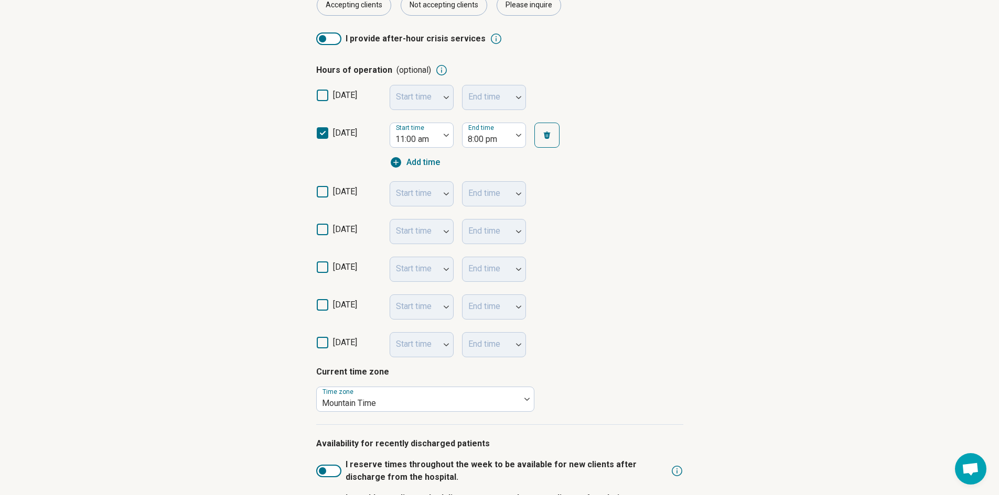
click at [325, 337] on icon at bounding box center [323, 343] width 12 height 12
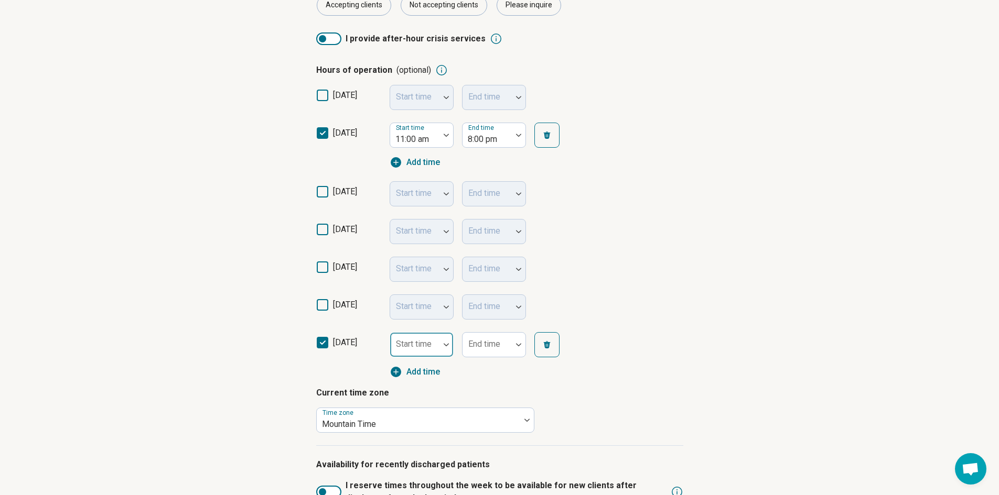
click at [434, 348] on div at bounding box center [414, 349] width 41 height 15
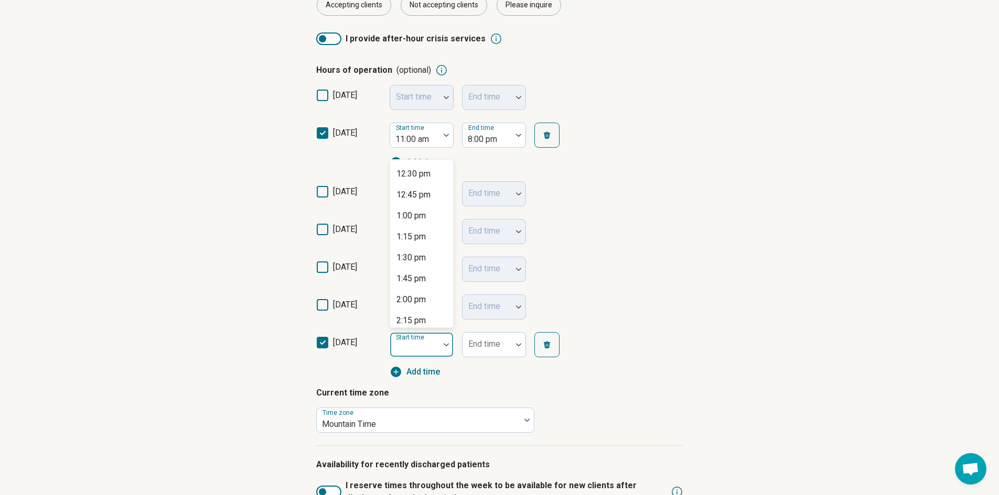
scroll to position [1049, 0]
click at [408, 213] on div "1:00 pm" at bounding box center [410, 214] width 29 height 13
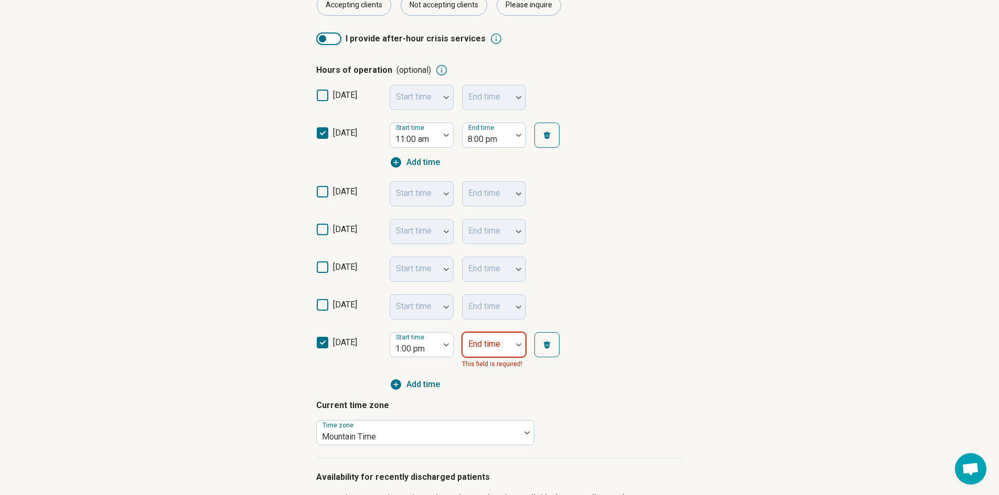
click at [498, 349] on div "End time This field is required!" at bounding box center [494, 351] width 64 height 38
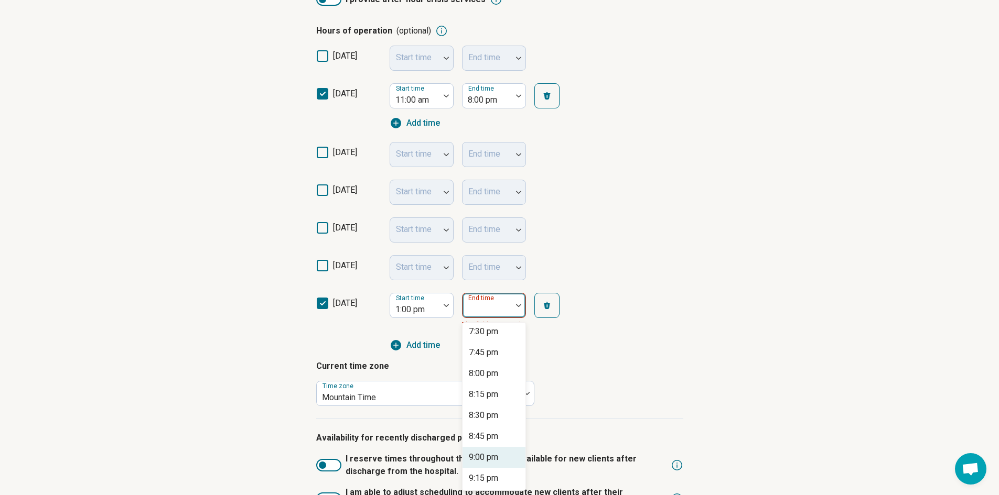
scroll to position [524, 0]
click at [488, 377] on div "8:00 pm" at bounding box center [483, 377] width 29 height 13
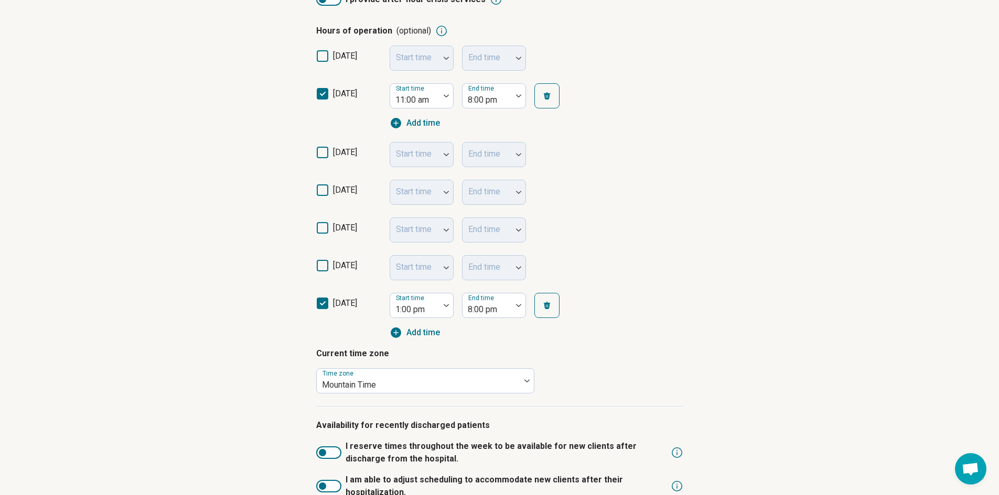
click at [248, 366] on div "Step 4 of 9 What’s your current availability? You can always change this later …" at bounding box center [499, 199] width 999 height 759
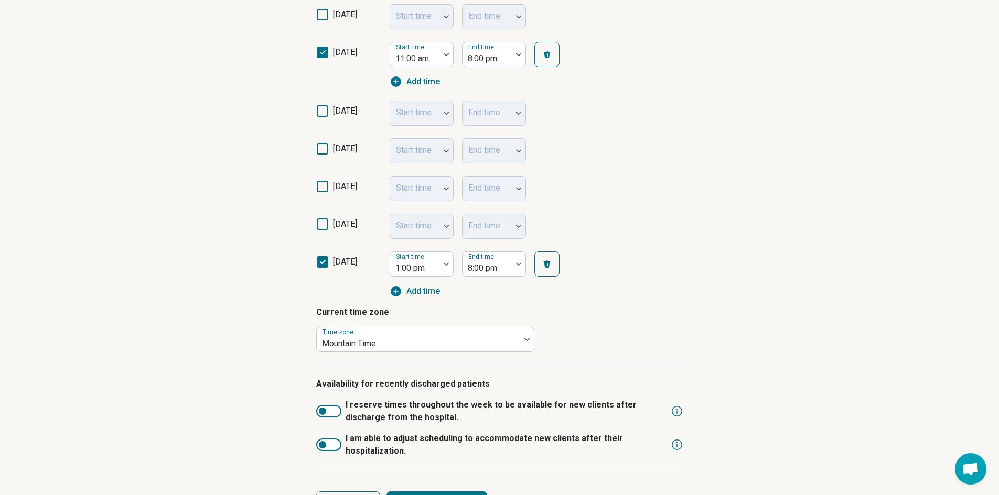
scroll to position [333, 0]
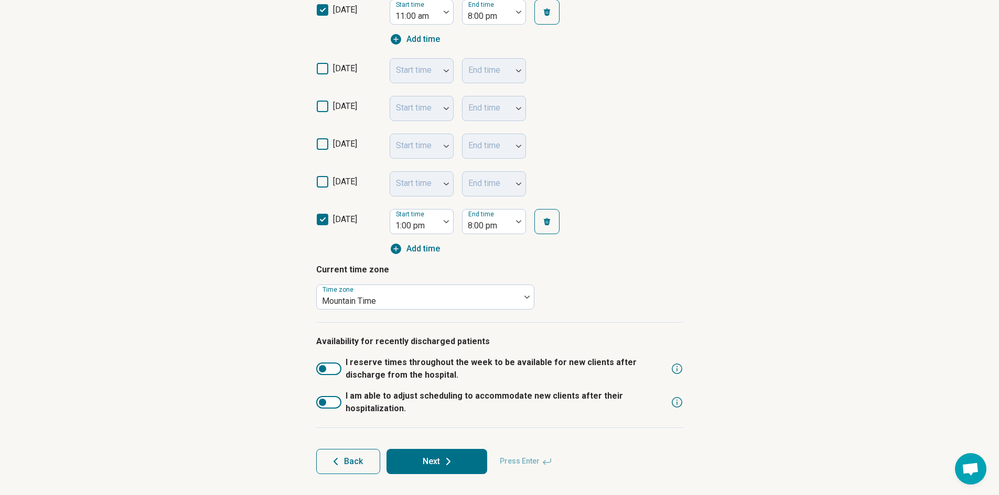
click at [330, 405] on div at bounding box center [328, 402] width 25 height 13
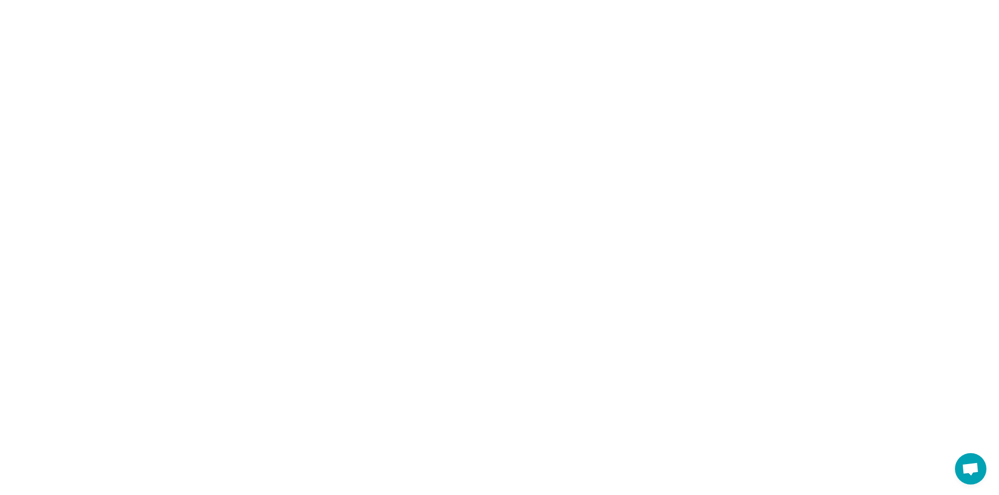
scroll to position [0, 0]
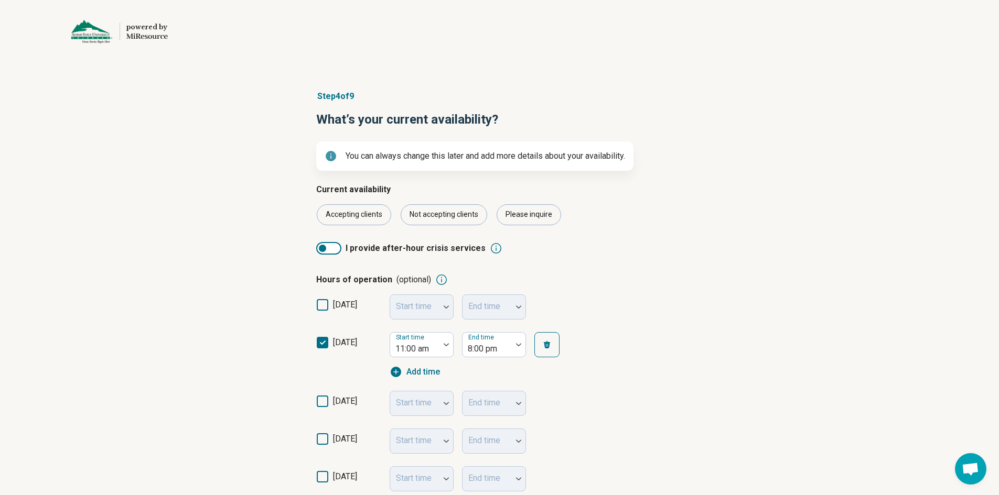
click at [234, 385] on div "Step 4 of 9 What’s your current availability? You can always change this later …" at bounding box center [499, 484] width 999 height 831
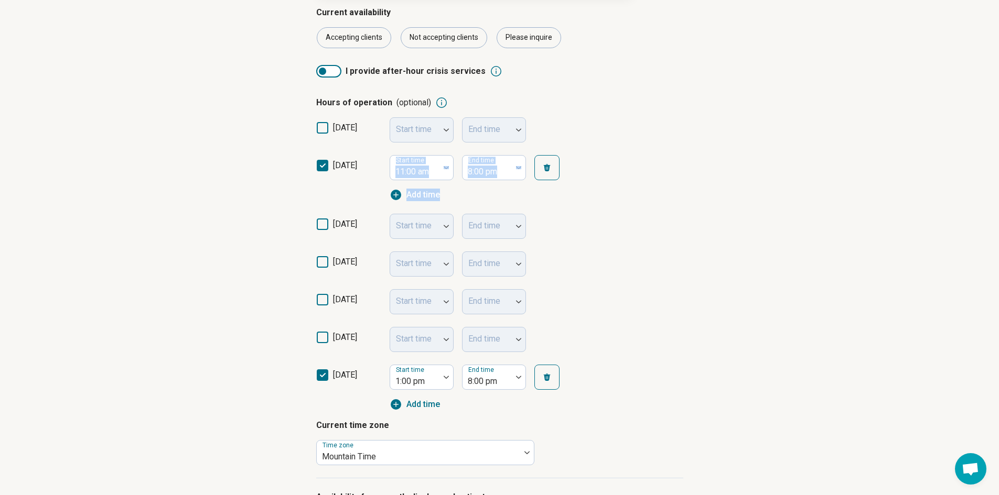
scroll to position [210, 0]
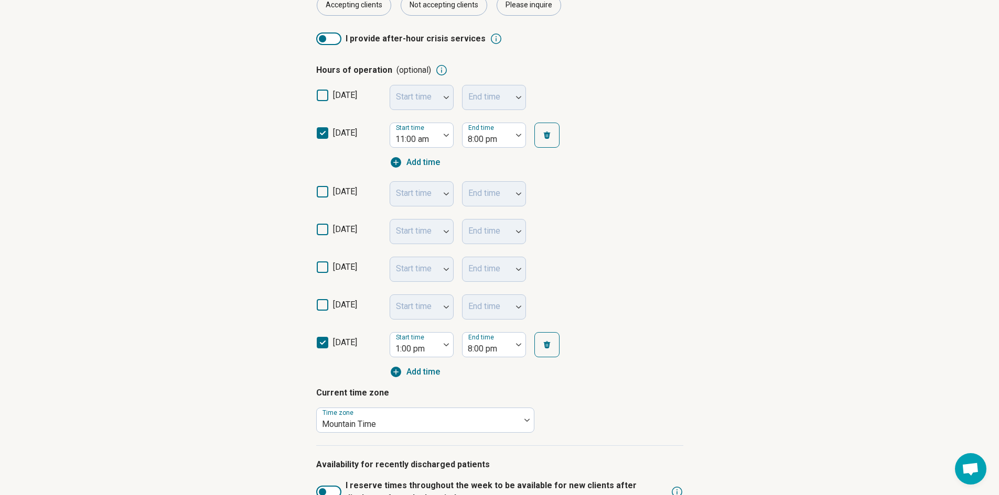
click at [238, 370] on div "Step 4 of 9 What’s your current availability? You can always change this later …" at bounding box center [499, 275] width 999 height 831
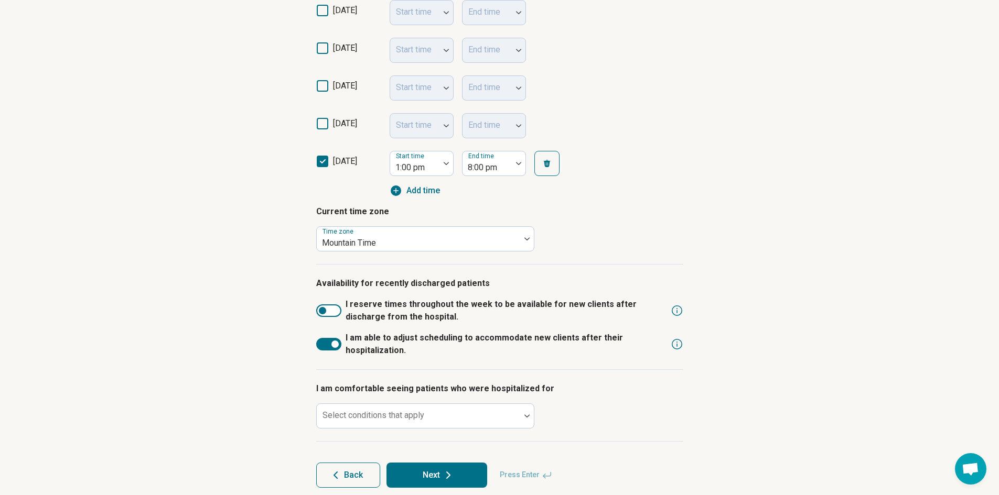
scroll to position [405, 0]
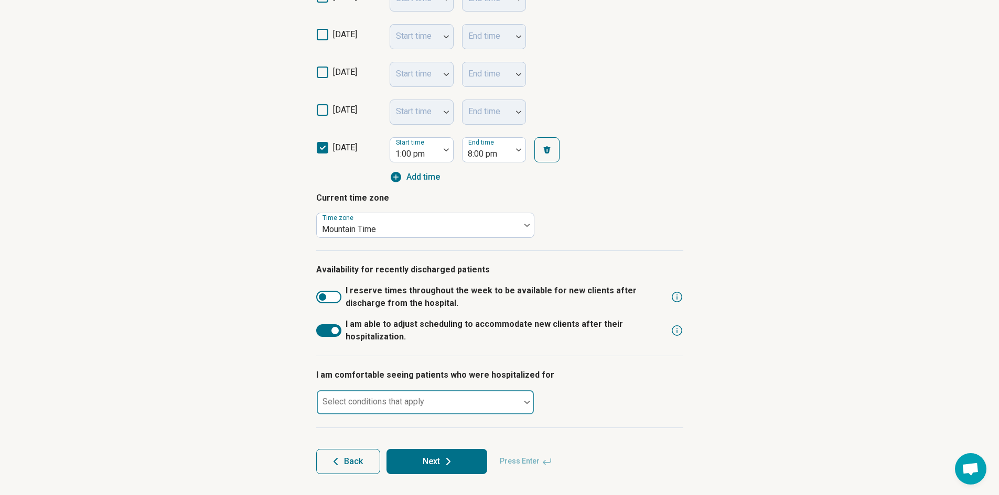
click at [462, 399] on div at bounding box center [418, 406] width 195 height 15
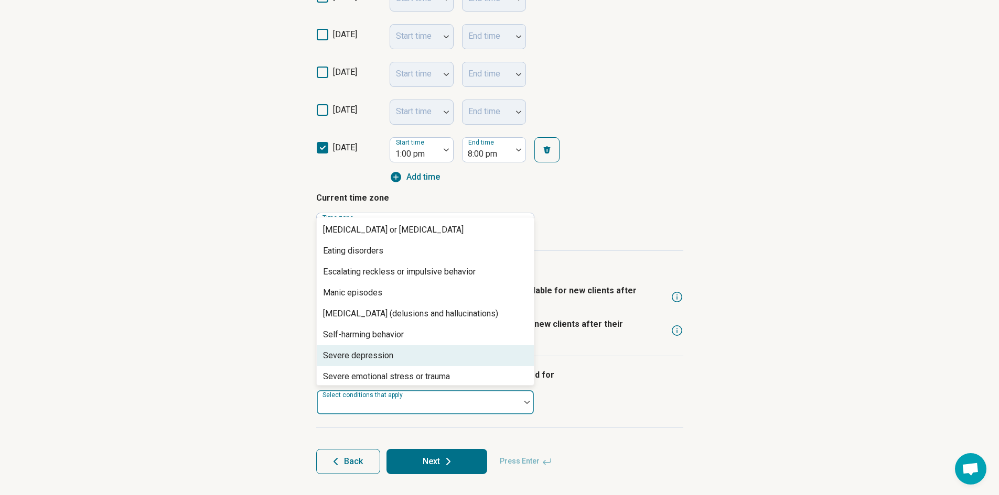
scroll to position [67, 0]
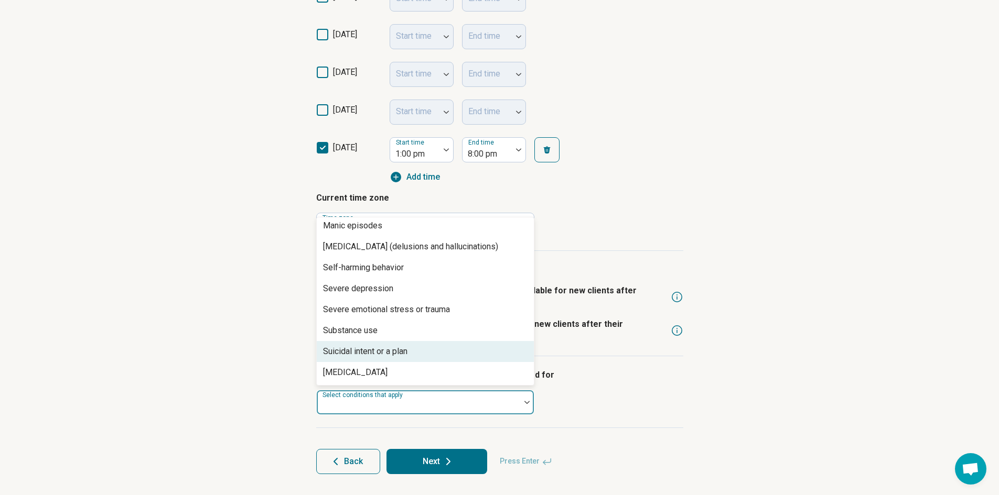
click at [263, 387] on div "Step 4 of 9 What’s your current availability? You can always change this later …" at bounding box center [499, 79] width 999 height 831
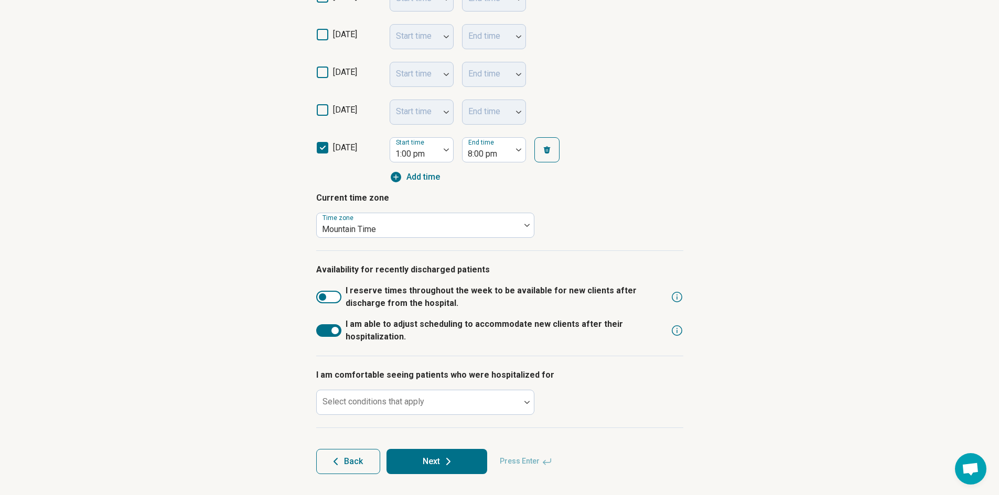
click at [334, 331] on div at bounding box center [334, 330] width 7 height 7
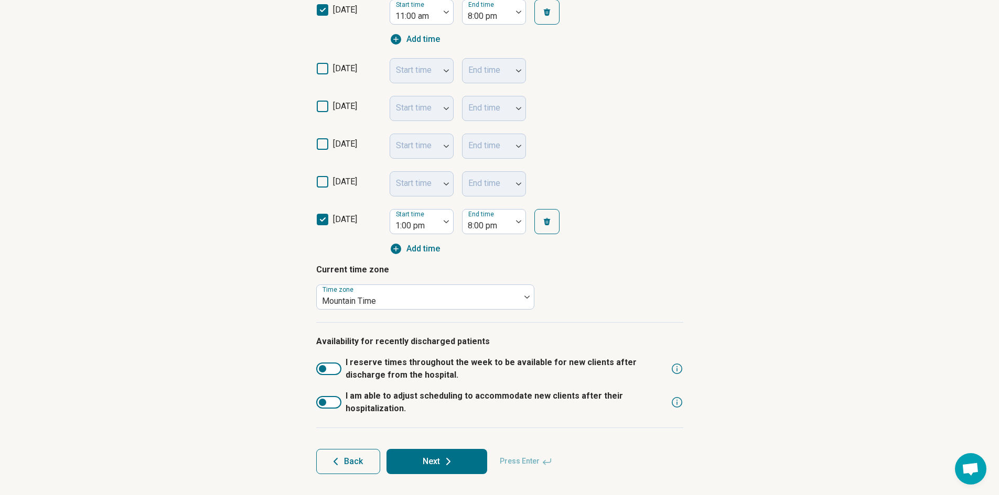
click at [287, 380] on div "Step 4 of 9 What’s your current availability? You can always change this later …" at bounding box center [499, 115] width 999 height 759
click at [447, 458] on icon at bounding box center [448, 462] width 13 height 13
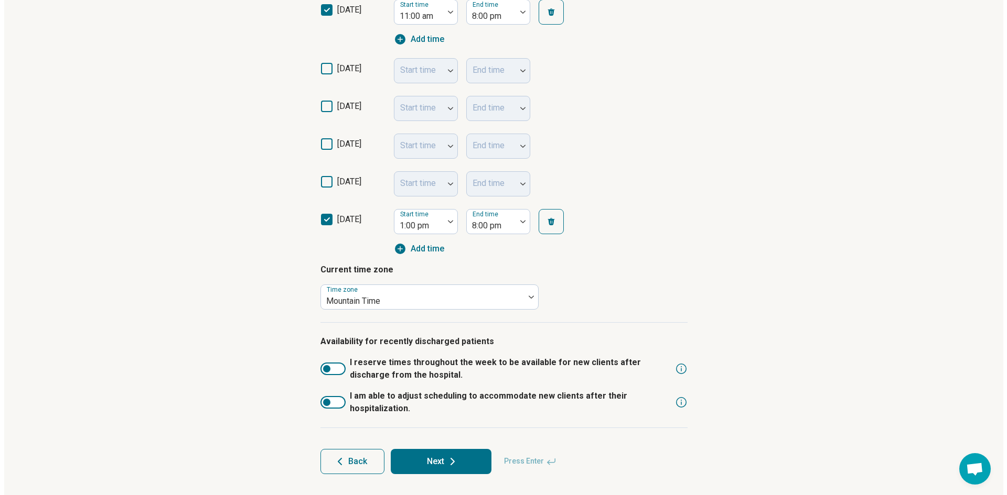
scroll to position [0, 0]
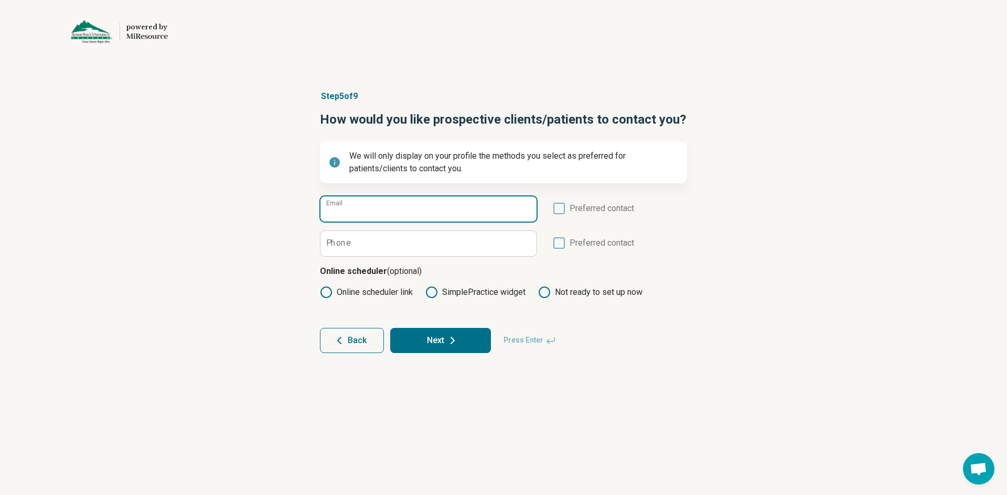
click at [360, 214] on input "Email" at bounding box center [428, 209] width 216 height 25
type input "**********"
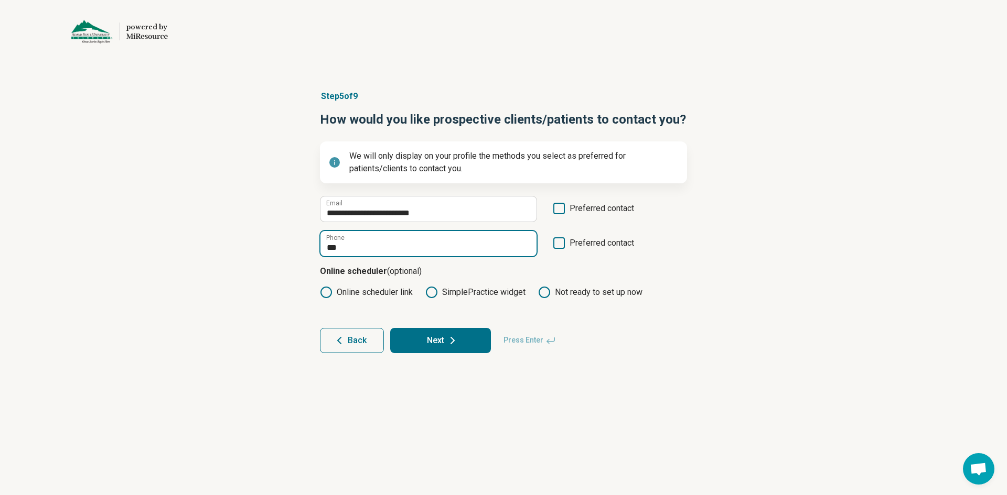
drag, startPoint x: 387, startPoint y: 247, endPoint x: 312, endPoint y: 252, distance: 75.1
click at [312, 252] on article "**********" at bounding box center [503, 221] width 401 height 305
paste input "**********"
type input "**********"
click at [560, 209] on icon at bounding box center [559, 209] width 12 height 12
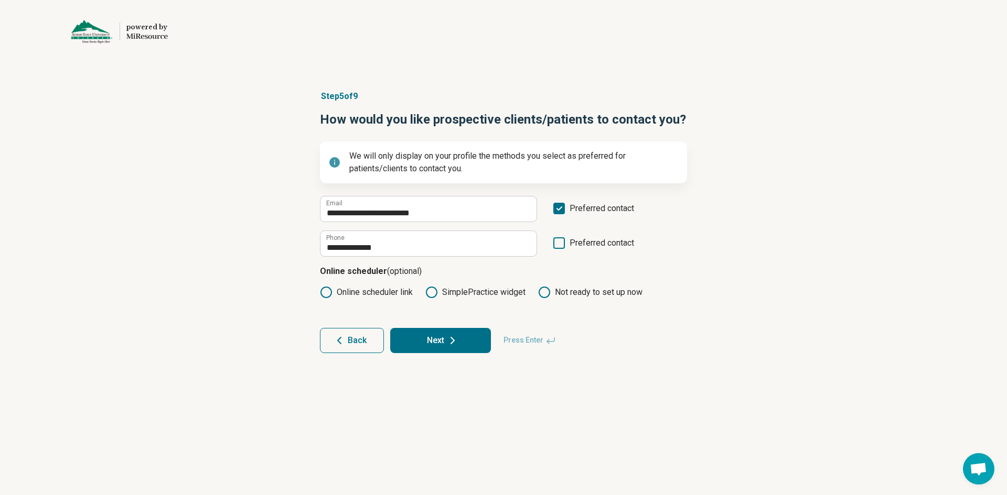
click at [558, 245] on icon at bounding box center [559, 243] width 12 height 12
click at [343, 293] on label "Online scheduler link" at bounding box center [366, 292] width 93 height 13
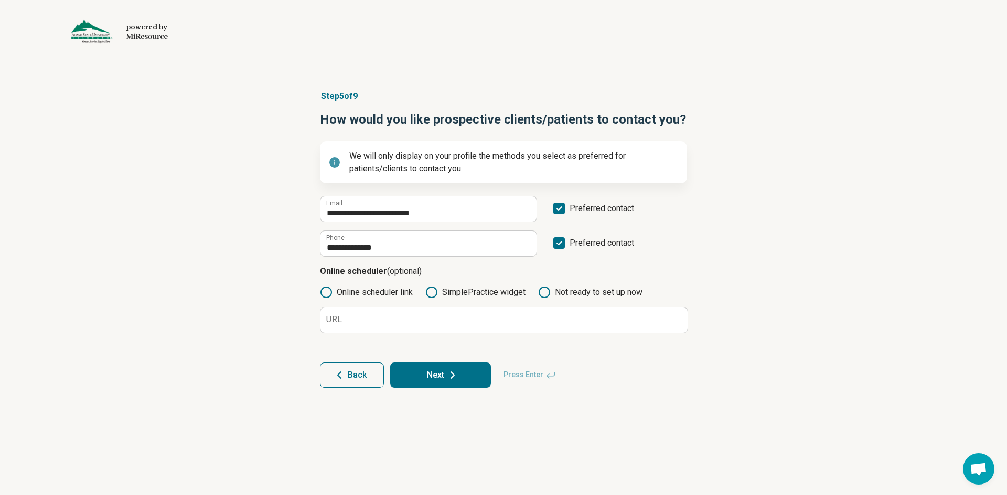
click at [289, 304] on div "**********" at bounding box center [503, 239] width 1007 height 340
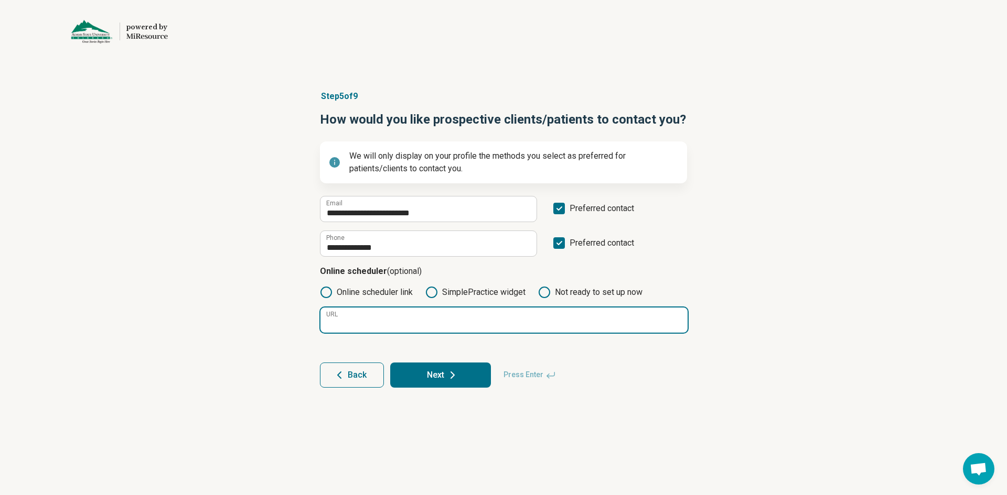
click at [371, 316] on input "URL" at bounding box center [503, 320] width 367 height 25
paste input "**********"
type input "**********"
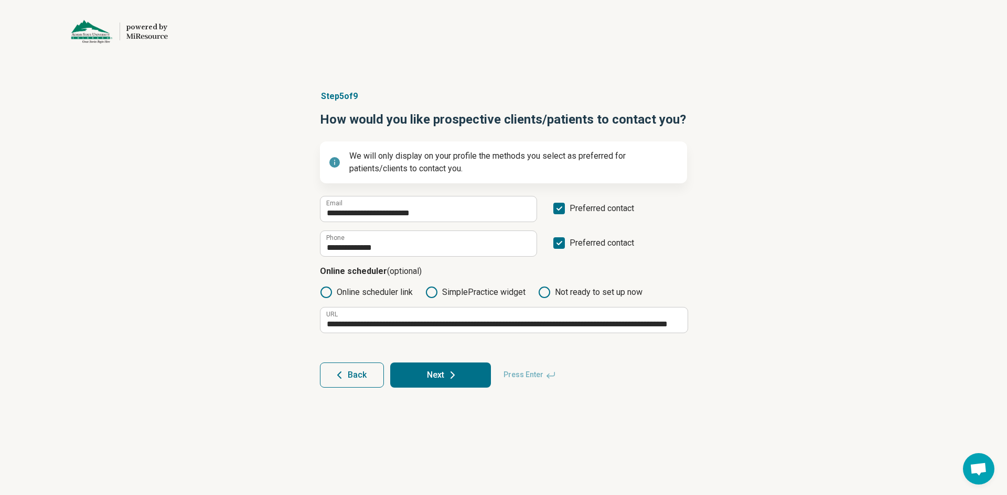
click at [429, 372] on button "Next" at bounding box center [440, 375] width 101 height 25
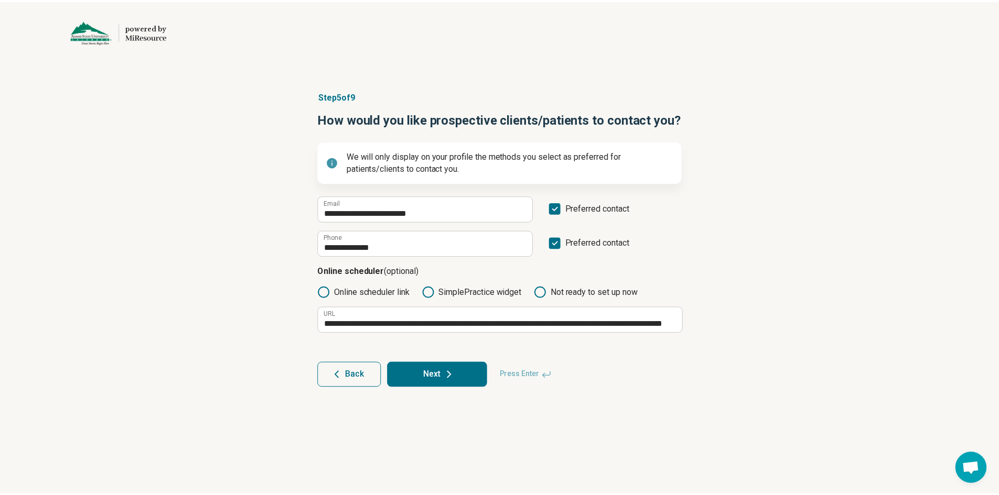
scroll to position [0, 0]
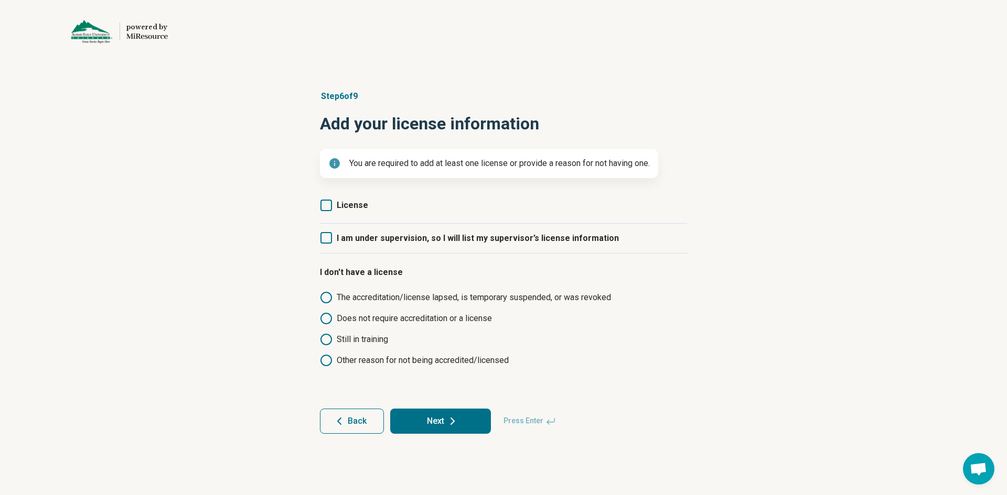
click at [331, 208] on icon at bounding box center [326, 206] width 12 height 12
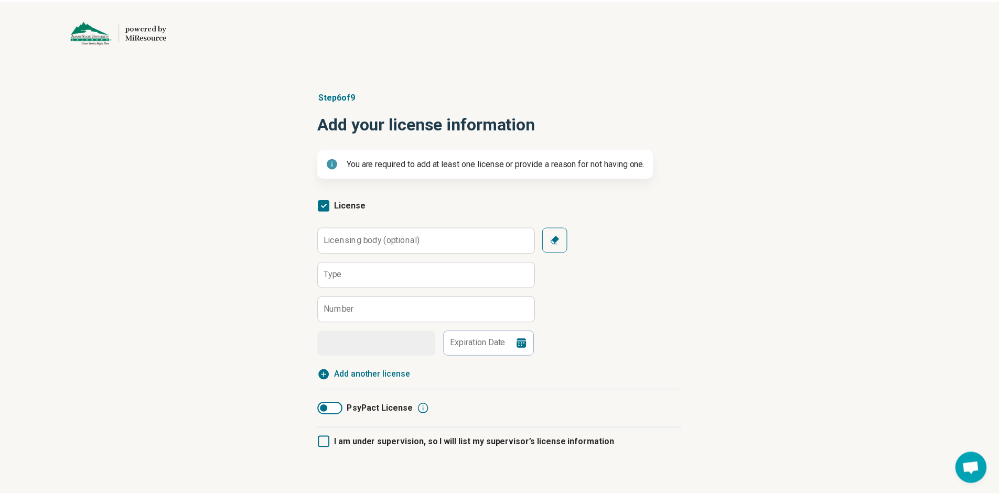
scroll to position [5, 0]
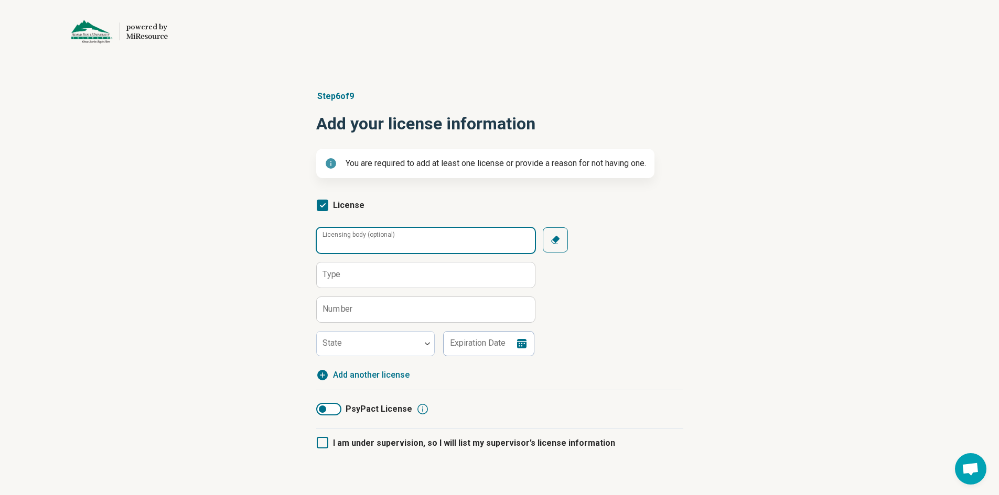
click at [372, 249] on input "Licensing body (optional)" at bounding box center [426, 240] width 218 height 25
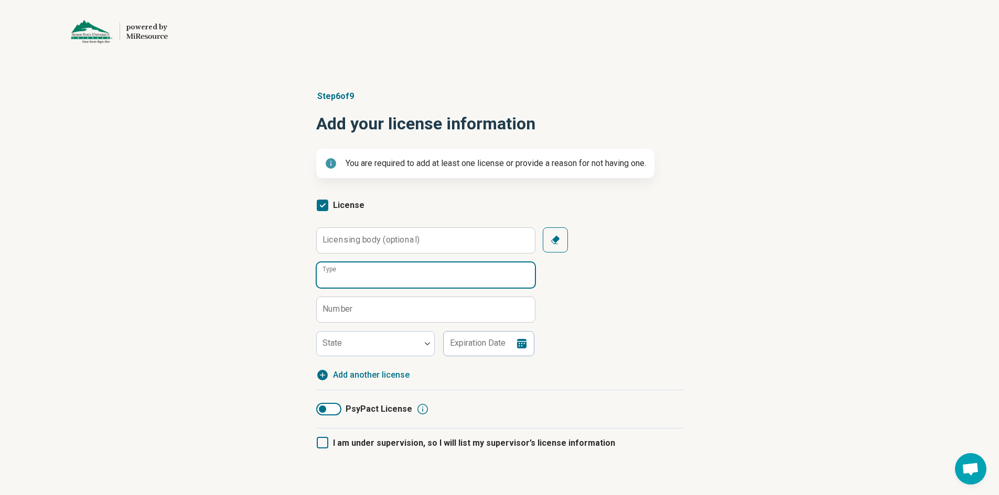
click at [370, 276] on input "Type" at bounding box center [426, 275] width 218 height 25
click at [334, 308] on label "Number" at bounding box center [337, 309] width 30 height 8
click at [334, 308] on input "Number" at bounding box center [426, 309] width 218 height 25
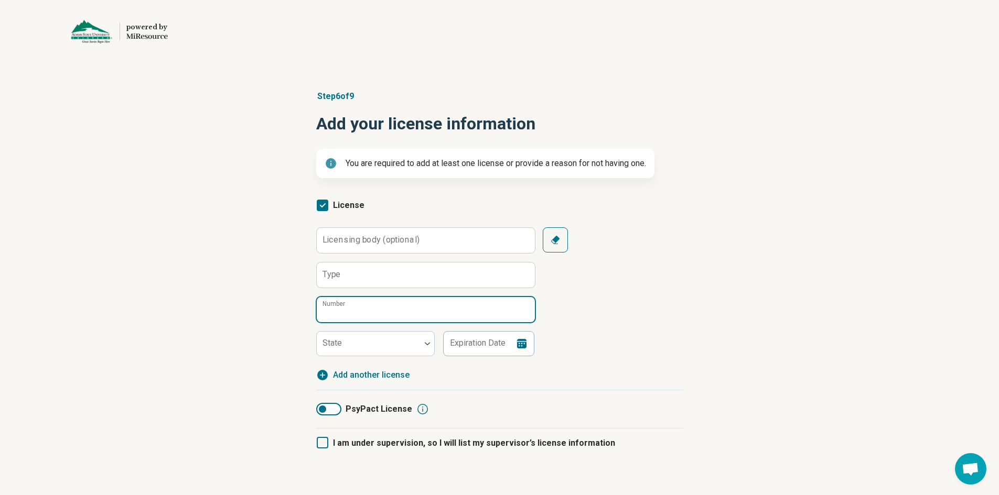
paste input "**********"
type input "**********"
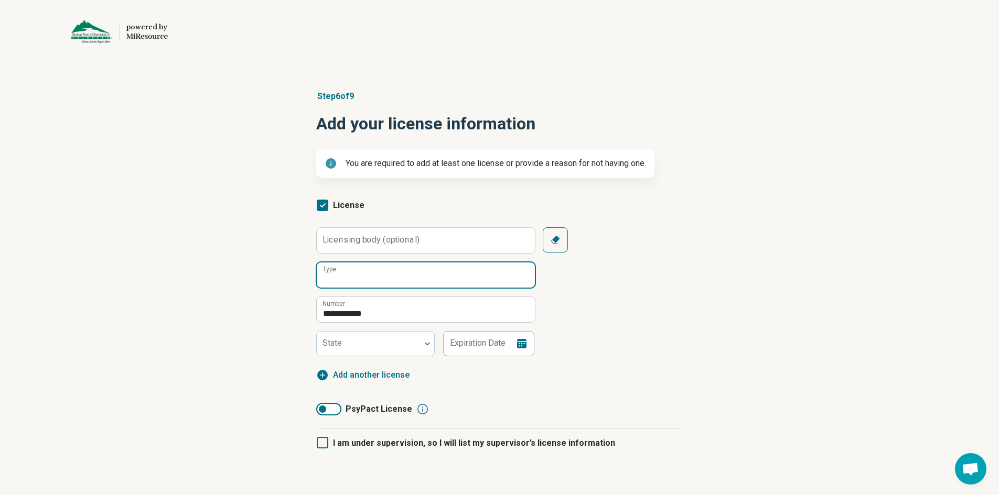
click at [350, 273] on input "Type" at bounding box center [426, 275] width 218 height 25
type input "**********"
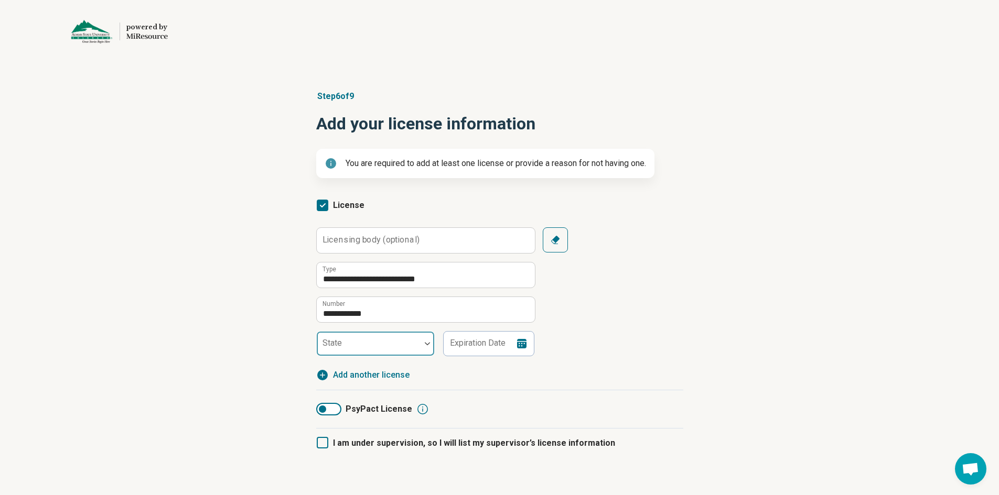
click at [384, 343] on div at bounding box center [368, 348] width 95 height 15
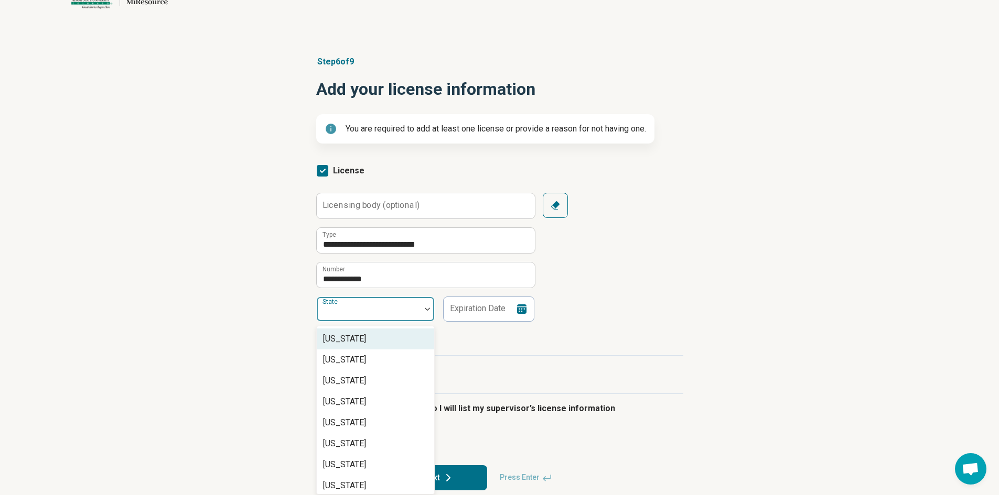
scroll to position [38, 0]
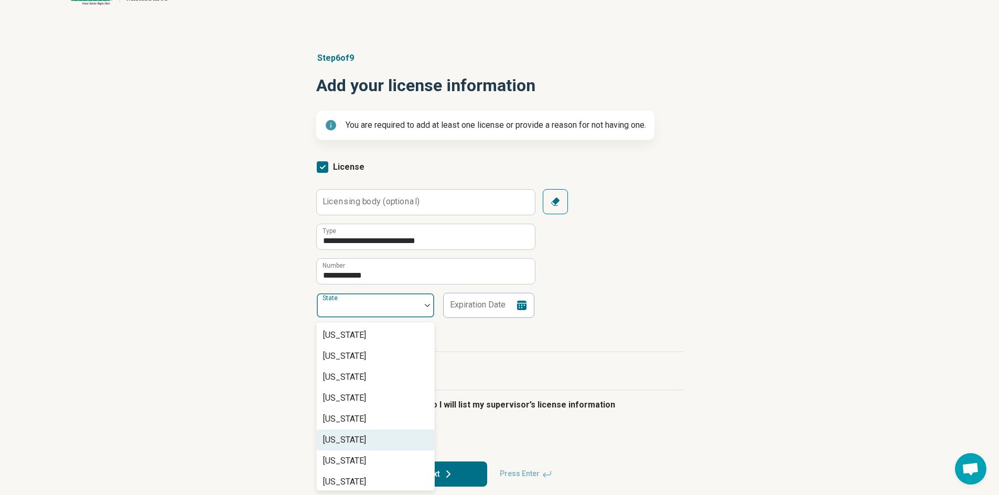
click at [367, 438] on div "[US_STATE]" at bounding box center [375, 440] width 117 height 21
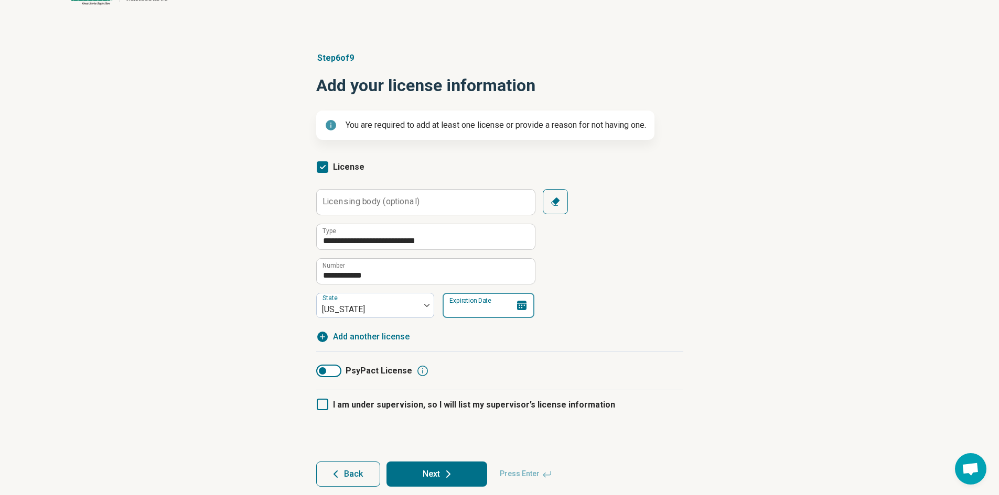
click at [470, 306] on input "Expiration Date" at bounding box center [488, 305] width 92 height 25
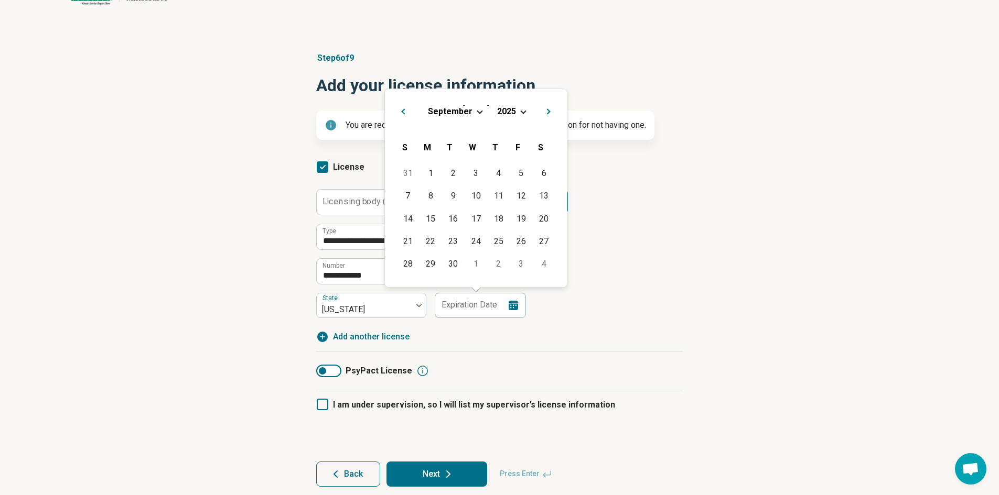
click at [512, 111] on span "2025" at bounding box center [506, 111] width 19 height 10
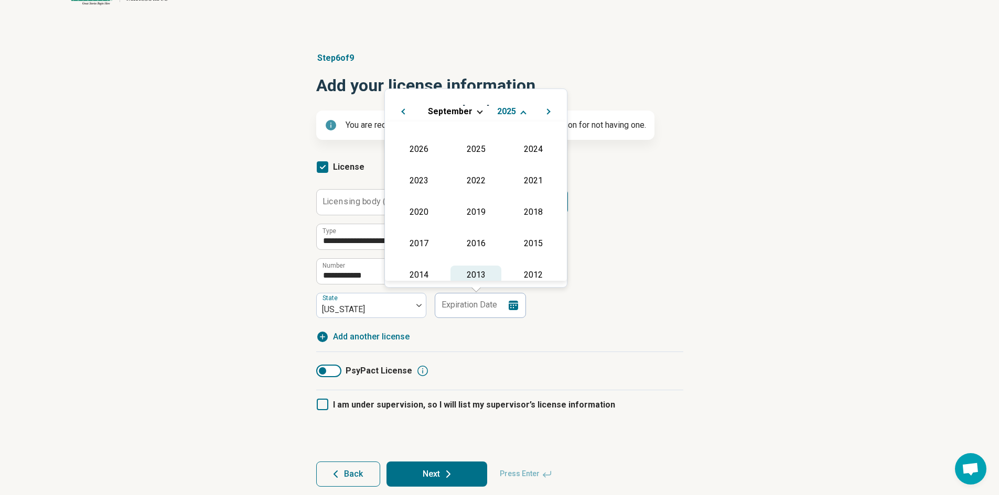
scroll to position [137, 0]
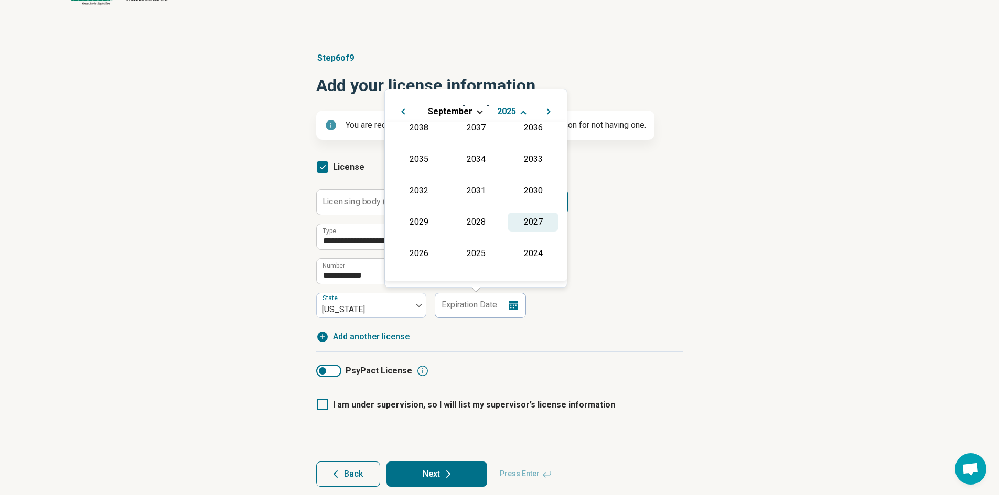
click at [522, 218] on div "2027" at bounding box center [532, 222] width 51 height 19
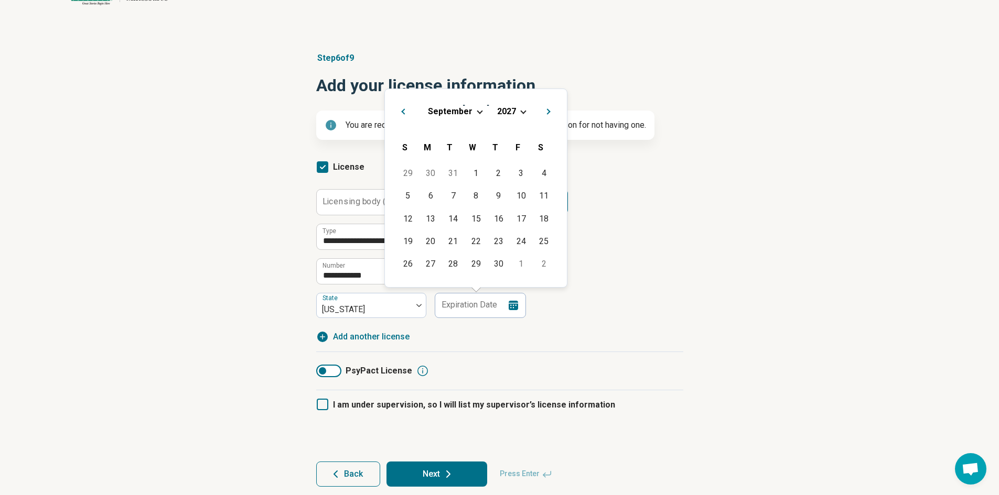
click at [447, 174] on div "31" at bounding box center [453, 173] width 23 height 23
type input "**********"
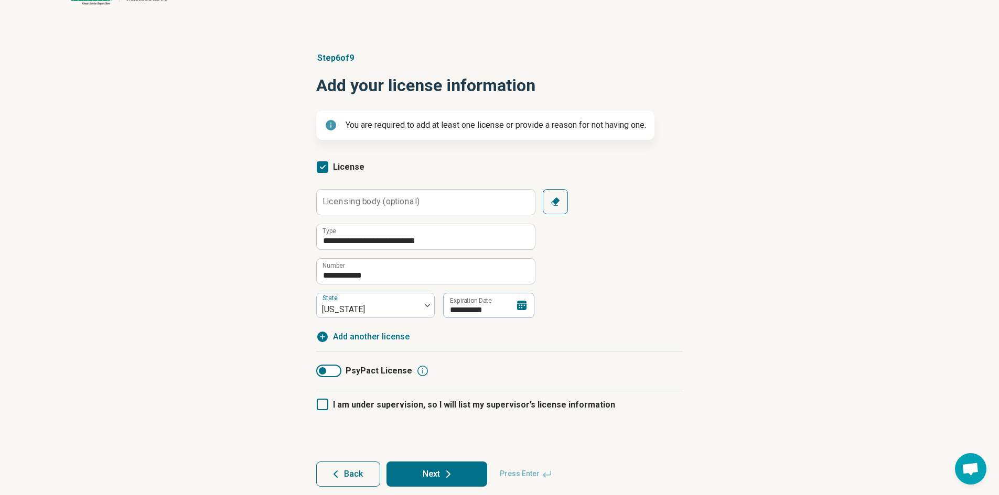
click at [458, 338] on div "**********" at bounding box center [499, 266] width 367 height 154
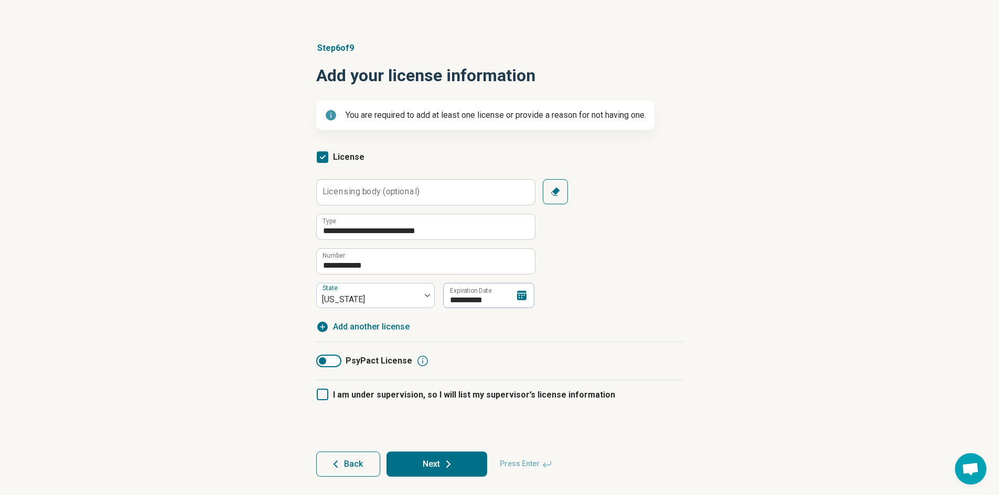
scroll to position [51, 0]
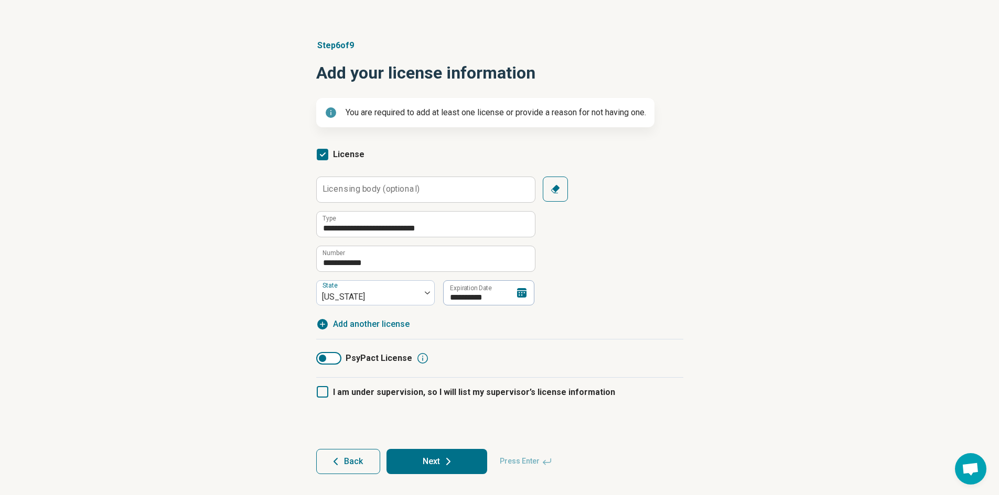
click at [363, 322] on span "Add another license" at bounding box center [371, 324] width 77 height 13
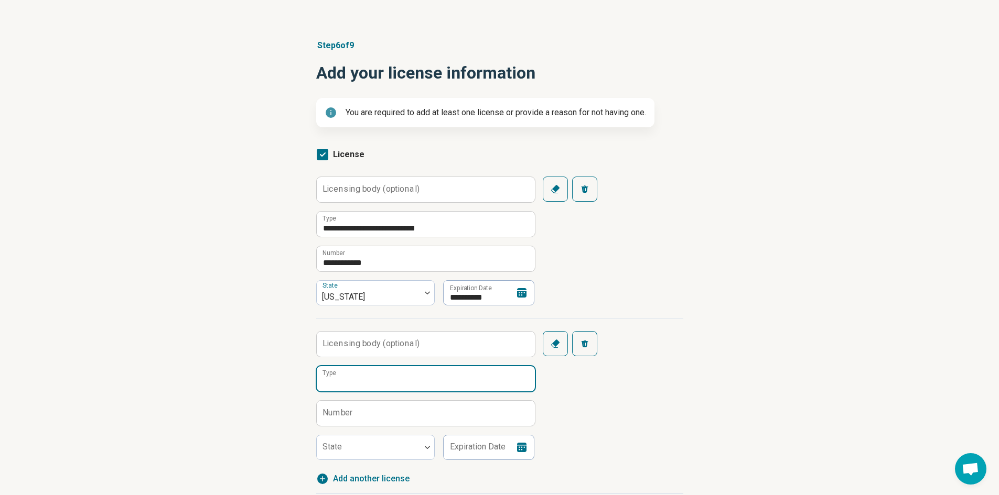
click at [364, 383] on input "Type" at bounding box center [426, 378] width 218 height 25
type input "**********"
click at [352, 416] on label "Number" at bounding box center [337, 413] width 30 height 8
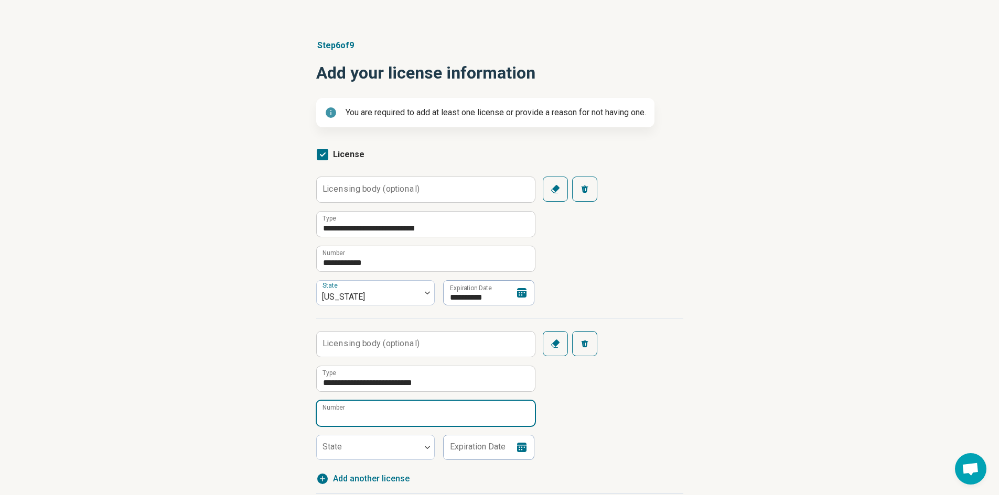
click at [352, 416] on input "Number" at bounding box center [426, 413] width 218 height 25
paste input "**********"
type input "**********"
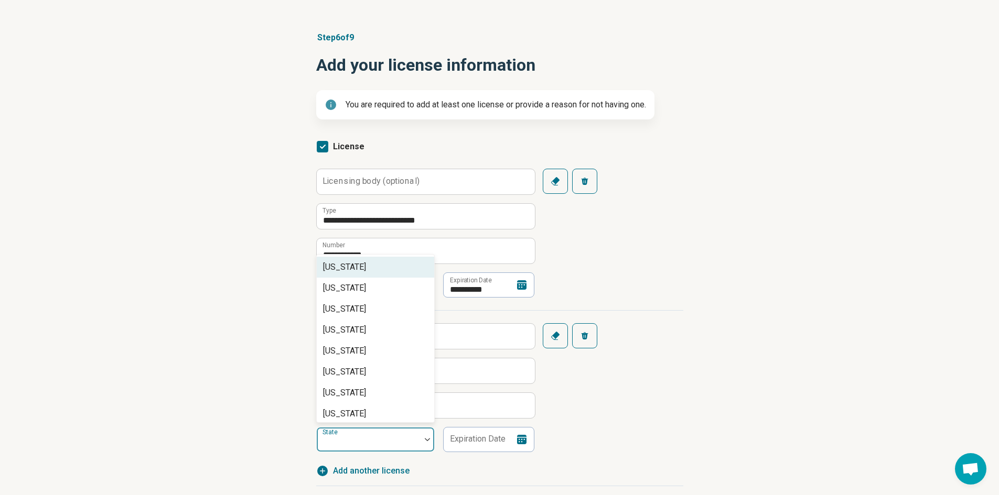
click at [412, 447] on div at bounding box center [369, 439] width 104 height 23
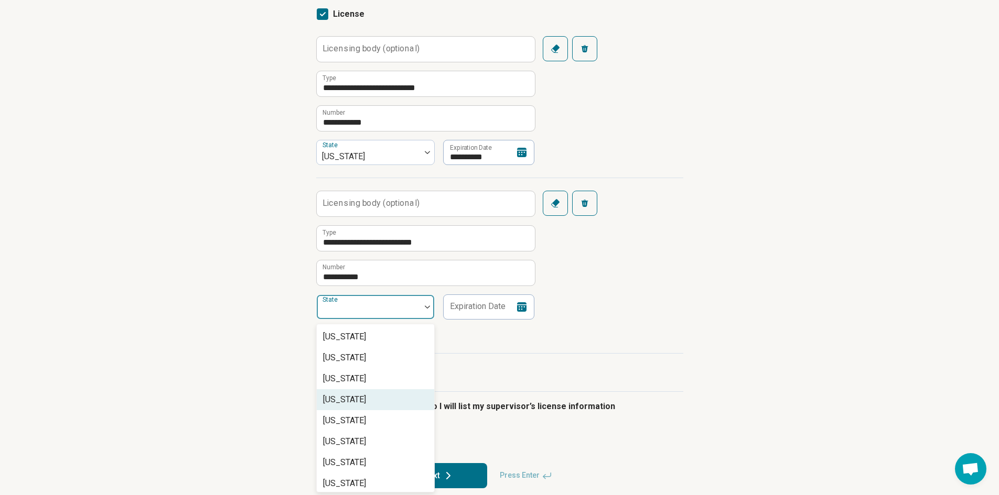
scroll to position [193, 0]
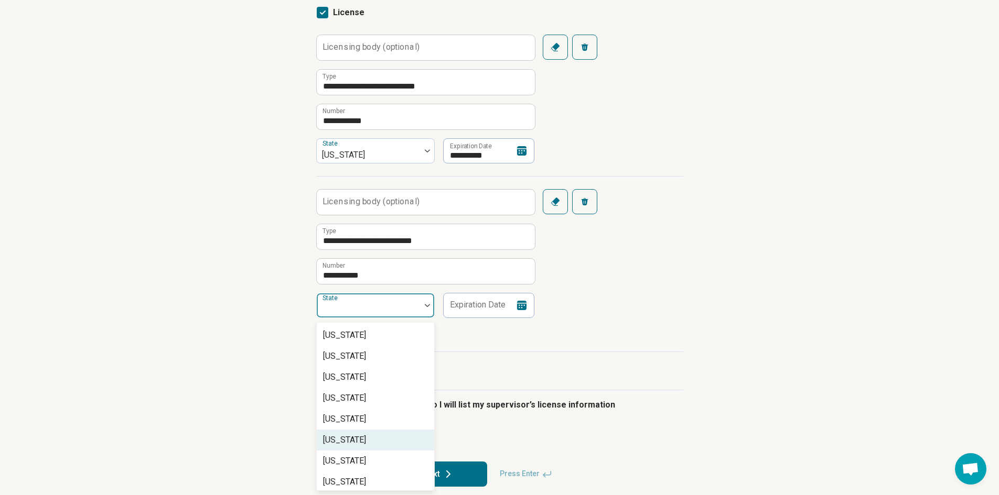
click at [353, 436] on div "[US_STATE]" at bounding box center [344, 440] width 43 height 13
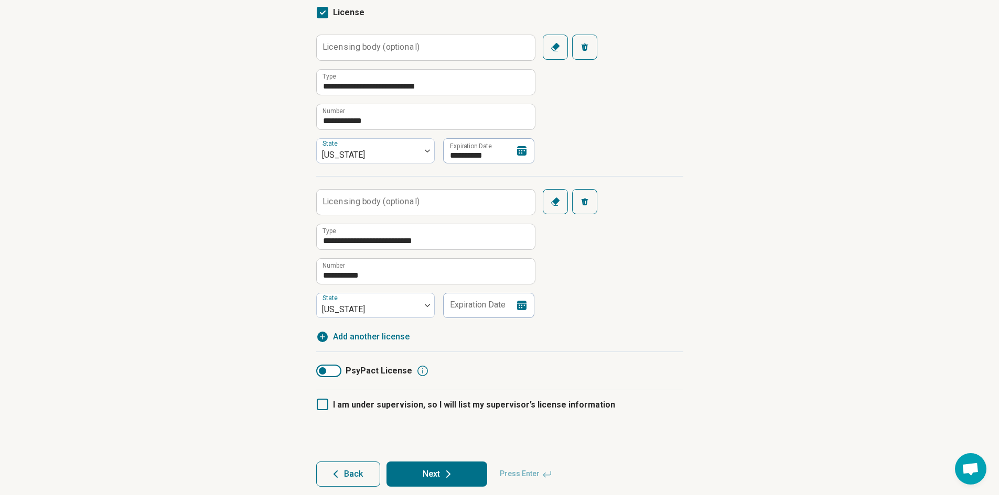
click at [525, 305] on icon at bounding box center [521, 305] width 9 height 9
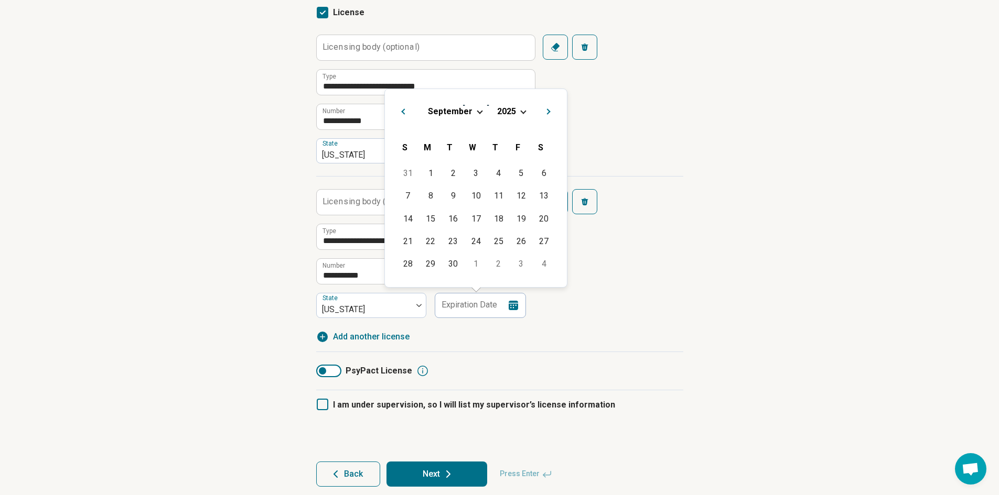
click at [522, 113] on span "Choose Date" at bounding box center [523, 111] width 6 height 6
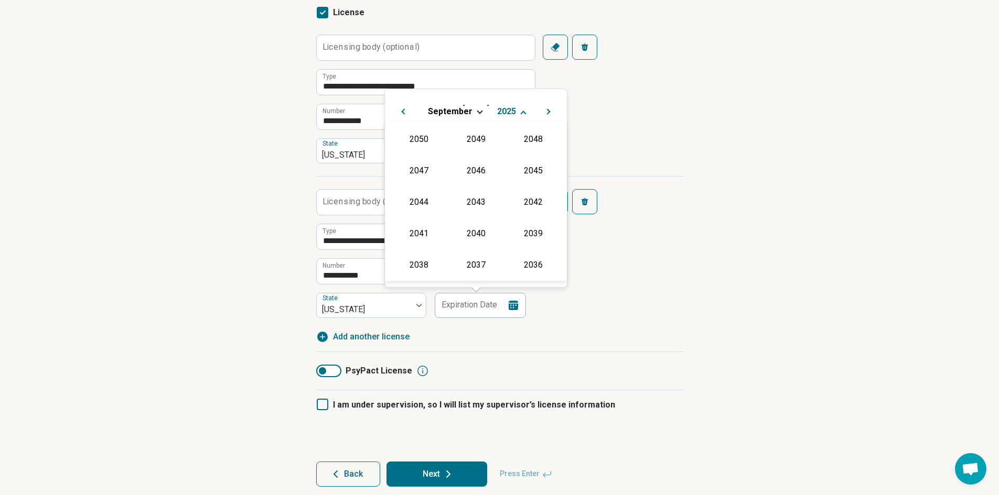
scroll to position [190, 0]
click at [525, 172] on div "2027" at bounding box center [532, 169] width 51 height 19
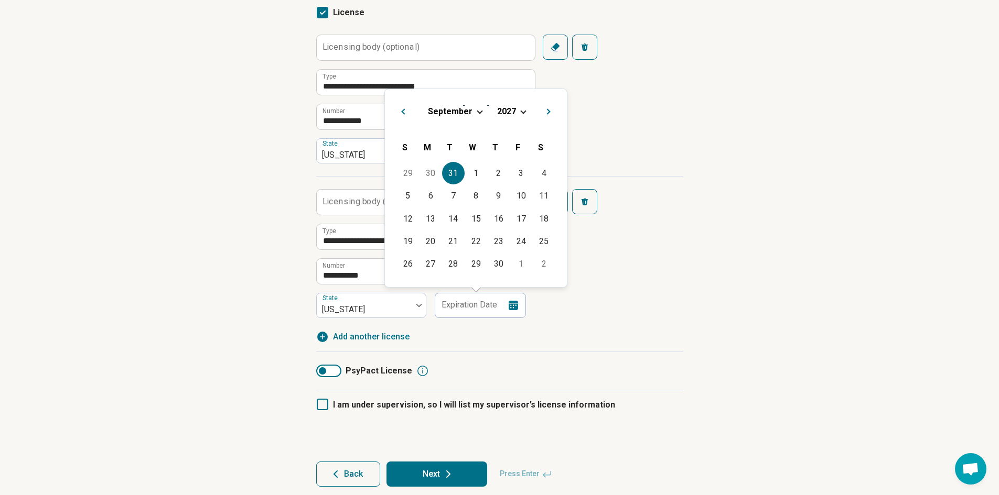
click at [451, 174] on div "31" at bounding box center [453, 173] width 23 height 23
type input "**********"
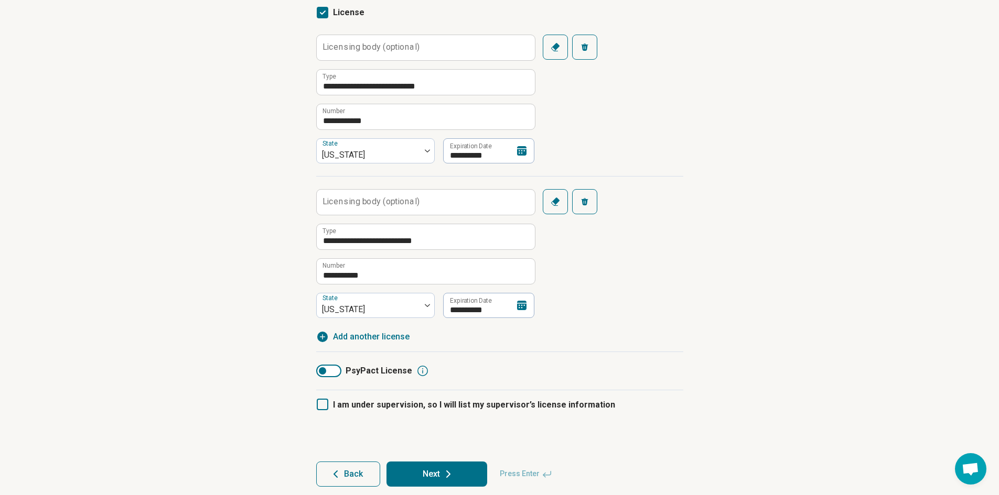
click at [569, 352] on div "PsyPact License" at bounding box center [499, 371] width 367 height 38
click at [457, 470] on button "Next" at bounding box center [436, 474] width 101 height 25
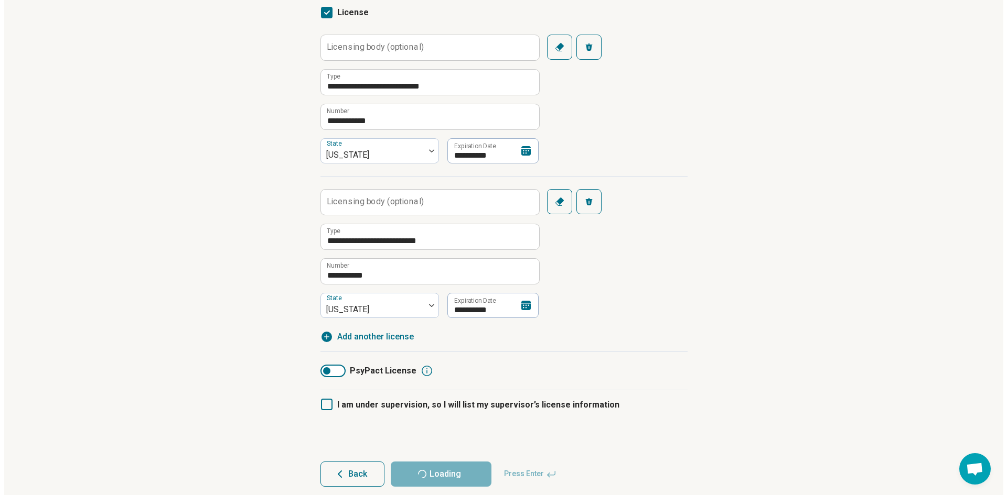
scroll to position [0, 0]
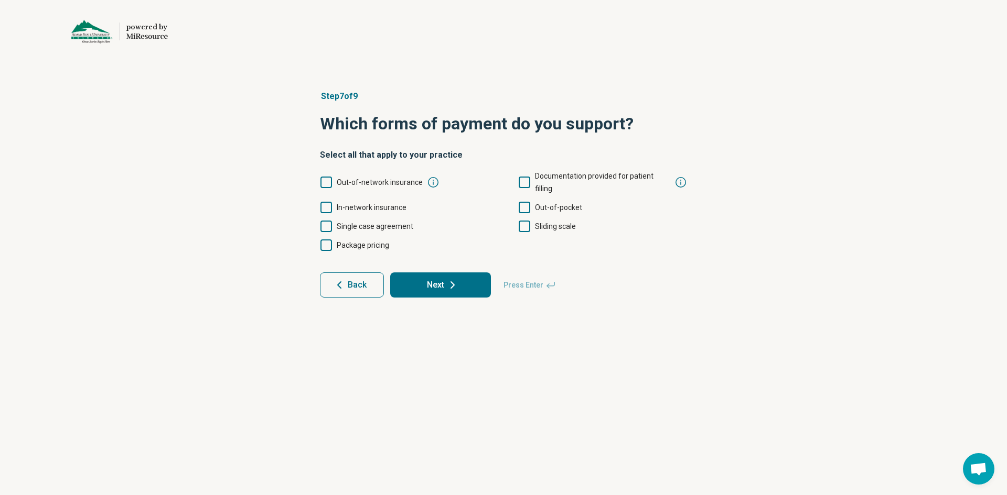
click at [330, 202] on icon at bounding box center [326, 208] width 12 height 12
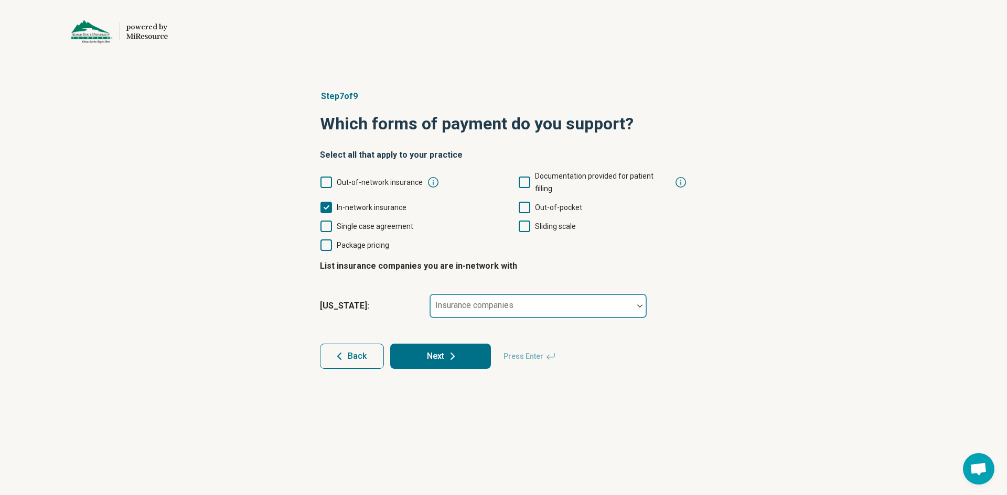
click at [635, 294] on div at bounding box center [640, 306] width 14 height 24
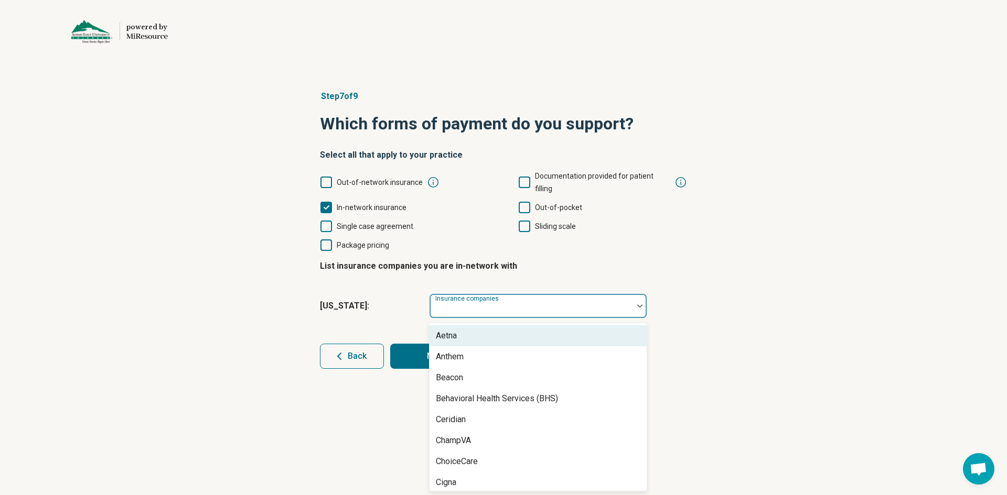
click at [602, 326] on div "Aetna" at bounding box center [537, 336] width 217 height 21
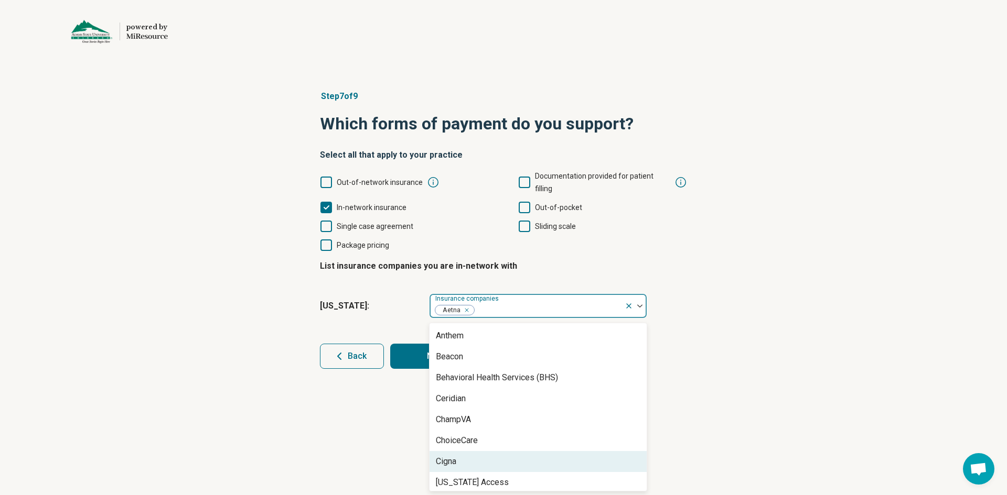
click at [509, 451] on div "Cigna" at bounding box center [537, 461] width 217 height 21
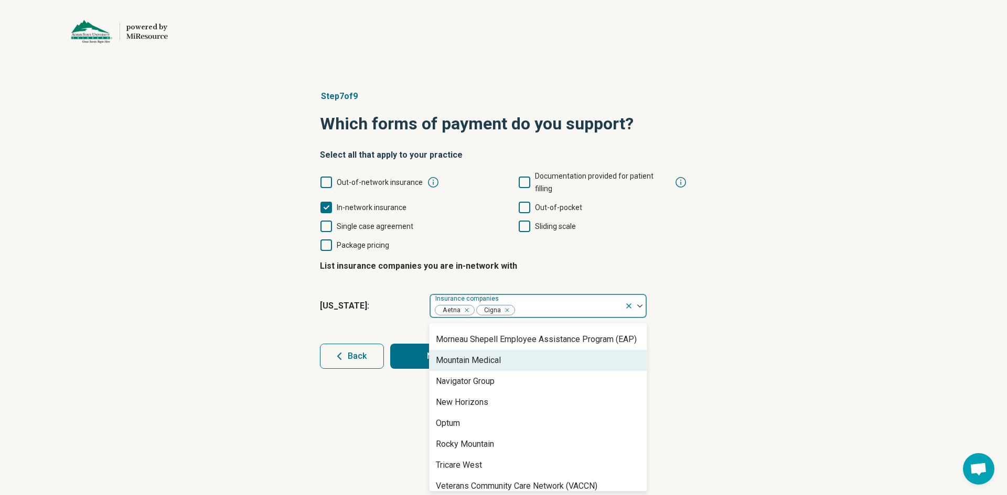
scroll to position [466, 0]
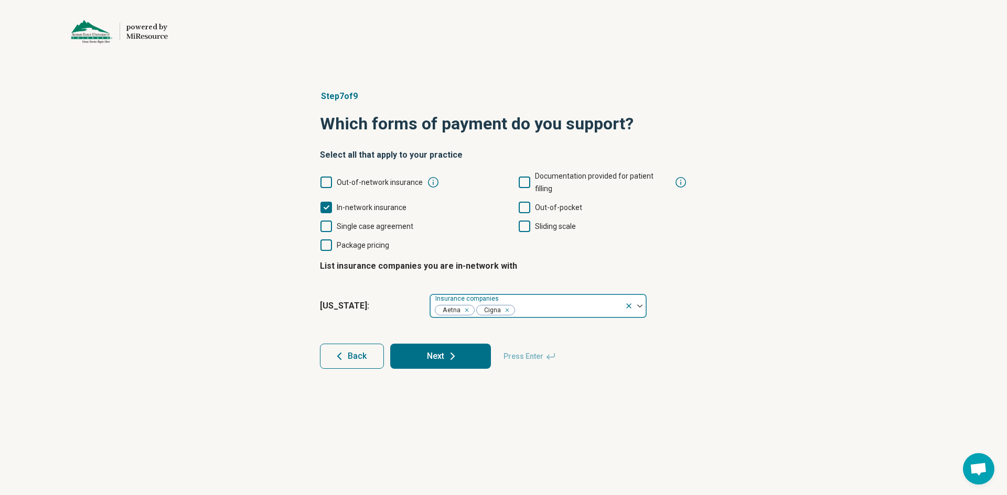
click at [639, 298] on div at bounding box center [635, 306] width 22 height 24
click at [637, 305] on img at bounding box center [639, 306] width 5 height 3
click at [582, 303] on div at bounding box center [567, 310] width 105 height 15
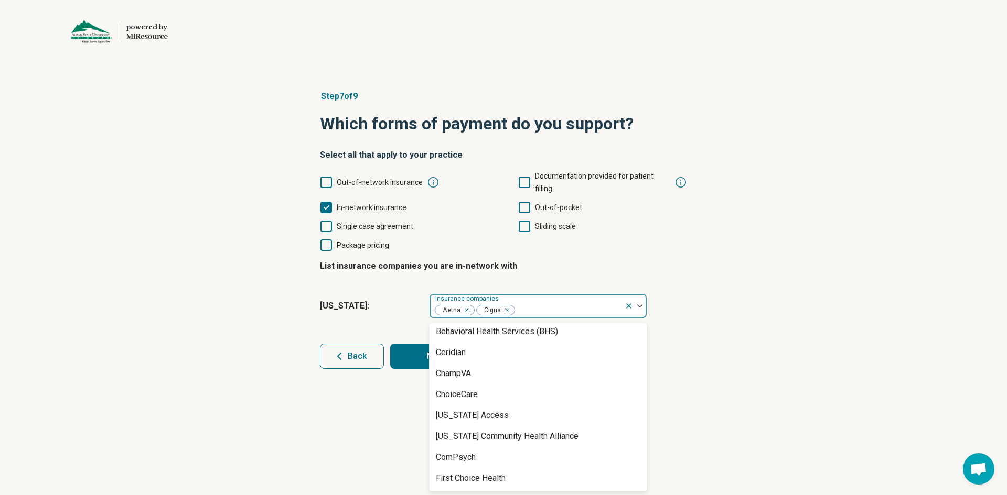
scroll to position [0, 0]
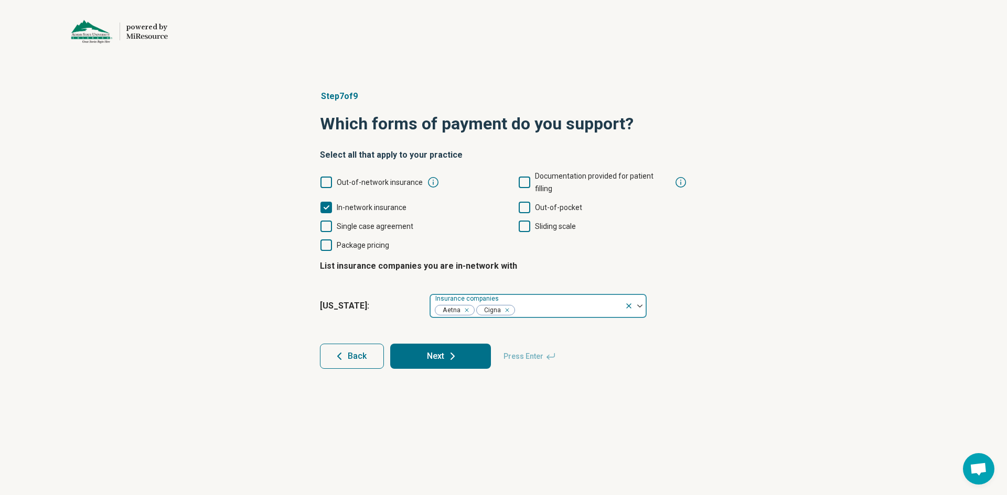
click at [538, 303] on div at bounding box center [567, 310] width 105 height 15
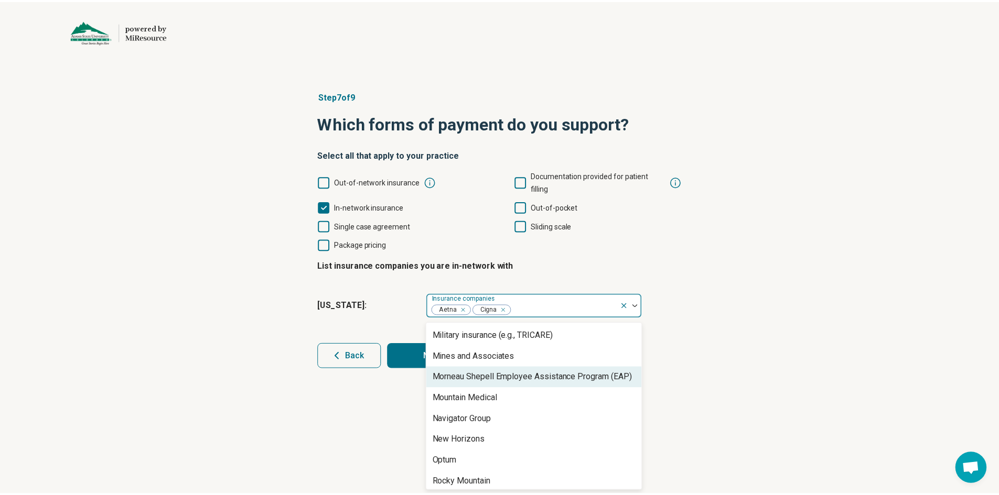
scroll to position [466, 0]
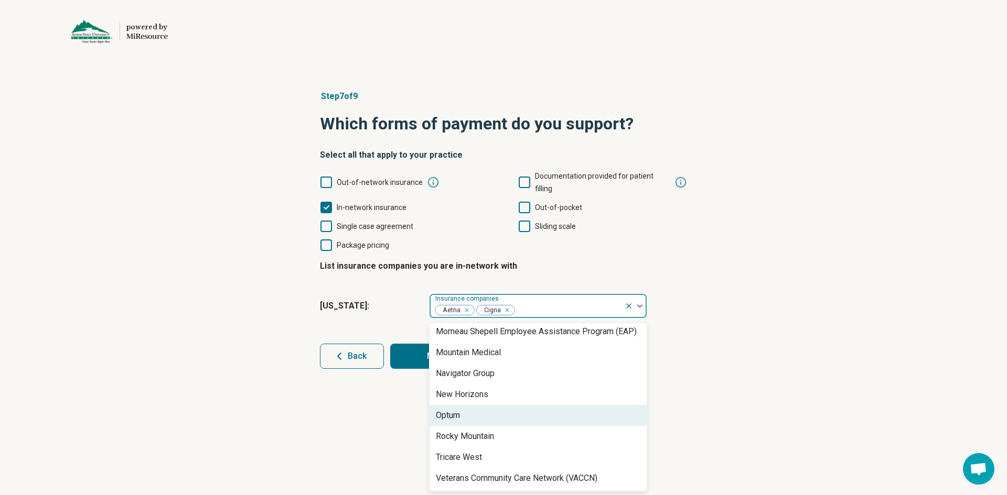
click at [389, 414] on div "powered by Miresource logo Step 7 of 9 Which forms of payment do you support? S…" at bounding box center [503, 247] width 1007 height 495
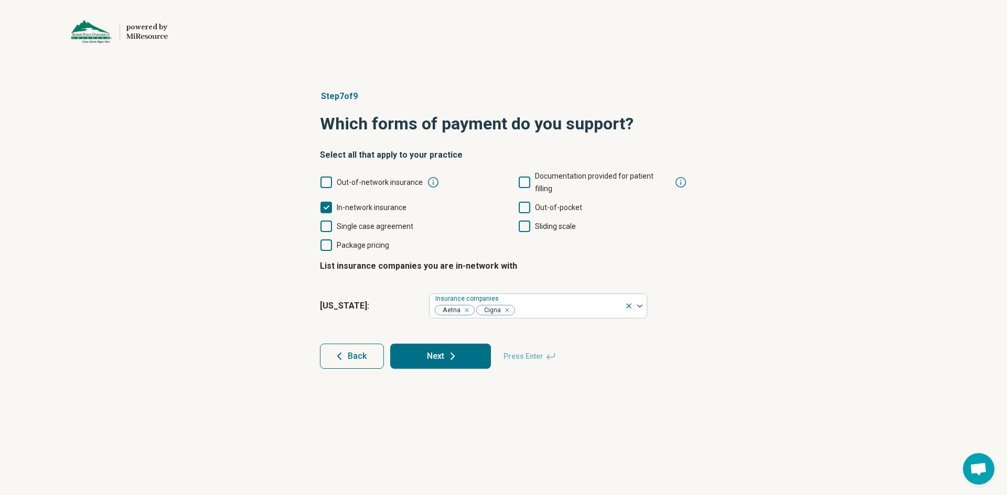
click at [432, 344] on button "Next" at bounding box center [440, 356] width 101 height 25
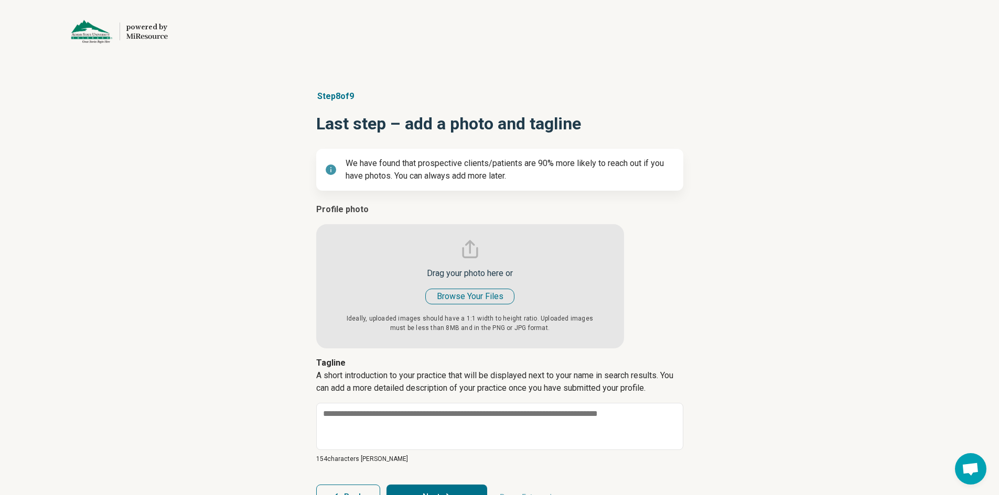
type textarea "*"
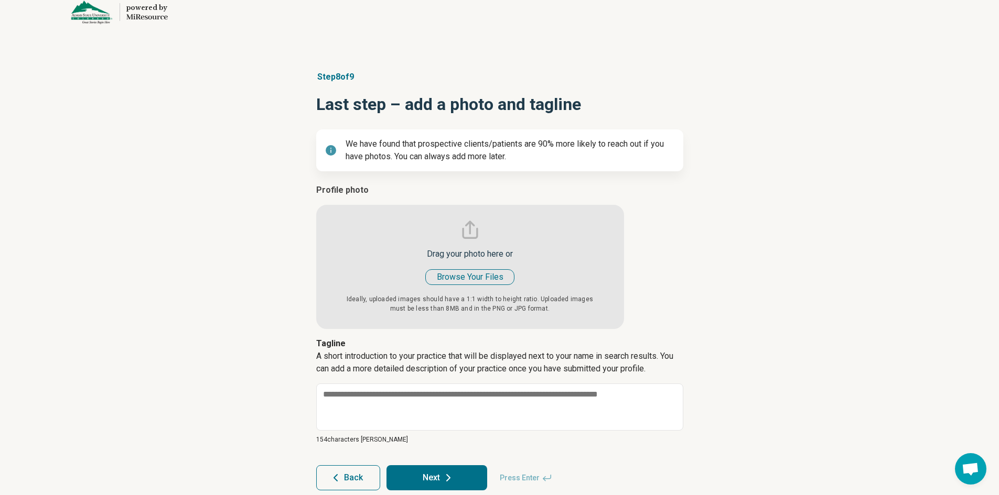
scroll to position [36, 0]
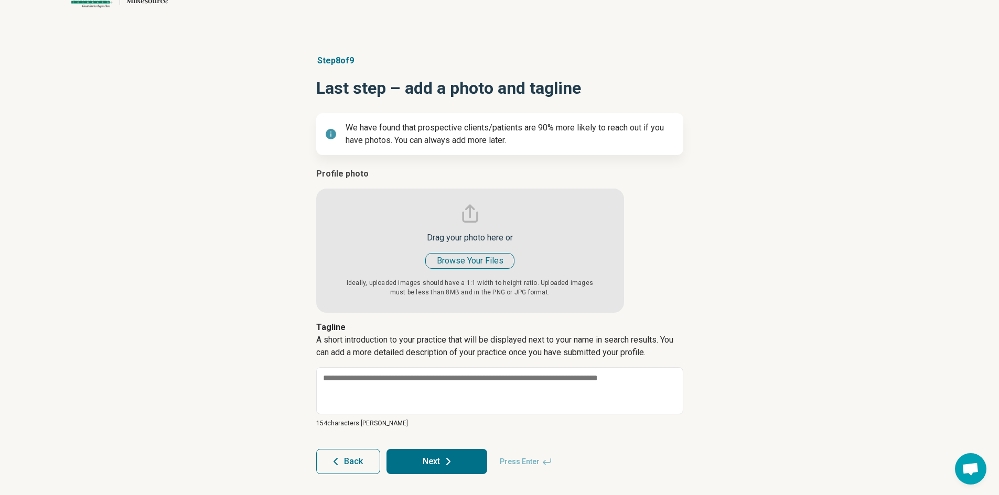
drag, startPoint x: 440, startPoint y: 234, endPoint x: 388, endPoint y: 230, distance: 52.1
click at [388, 230] on input "file" at bounding box center [470, 240] width 308 height 145
click at [467, 262] on input "file" at bounding box center [470, 240] width 308 height 145
type input "**********"
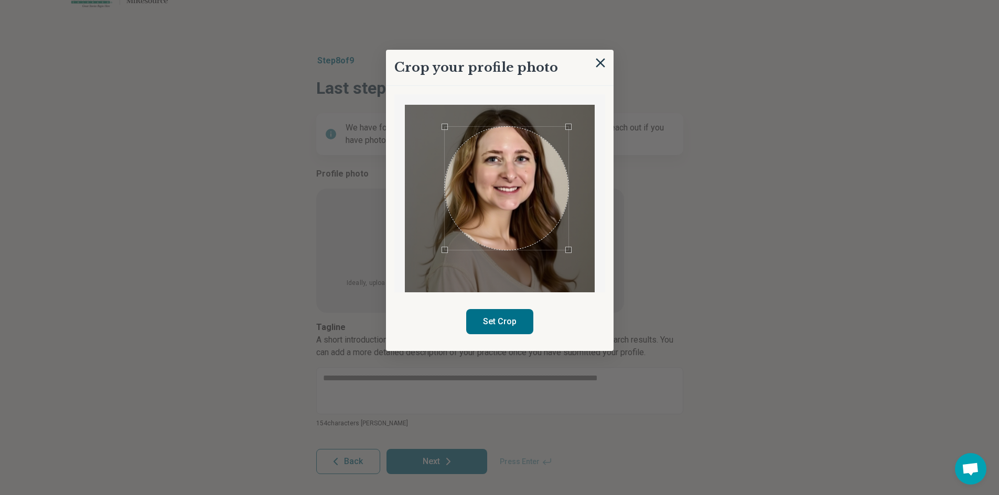
click at [446, 122] on div at bounding box center [500, 200] width 190 height 190
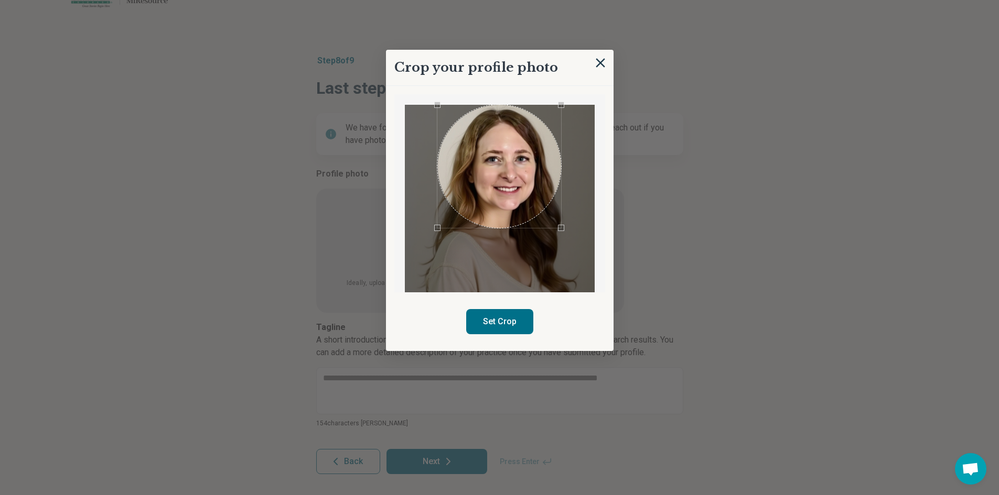
click at [514, 167] on div "Use the arrow keys to move the crop selection area" at bounding box center [499, 167] width 124 height 124
click at [559, 256] on div at bounding box center [500, 200] width 190 height 190
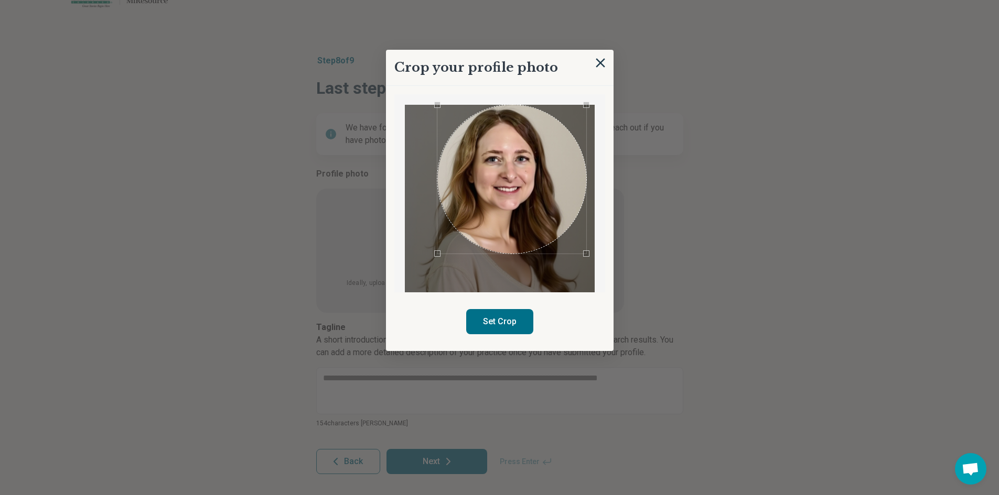
click at [592, 311] on div "Crop your profile photo Set Crop" at bounding box center [500, 200] width 228 height 301
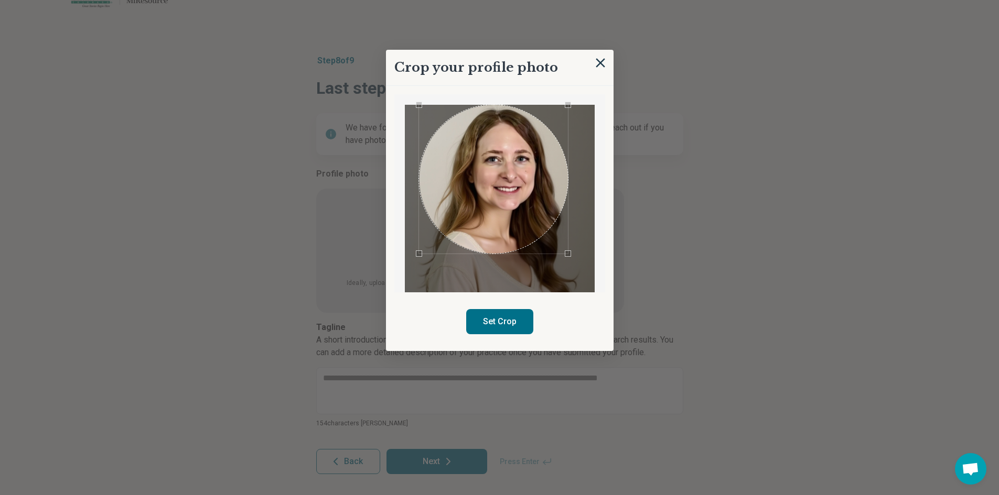
click at [510, 192] on div "Use the arrow keys to move the crop selection area" at bounding box center [493, 179] width 149 height 149
click at [519, 318] on button "Set Crop" at bounding box center [499, 321] width 67 height 25
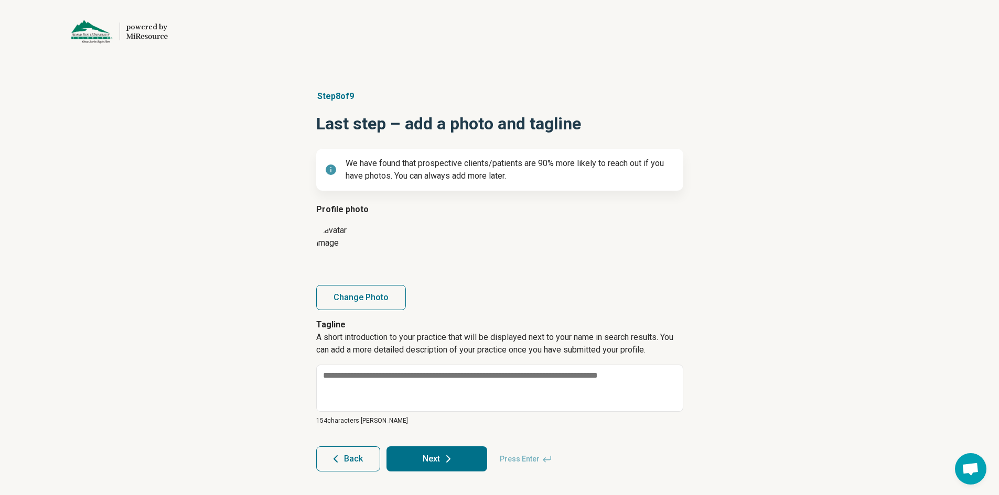
scroll to position [0, 0]
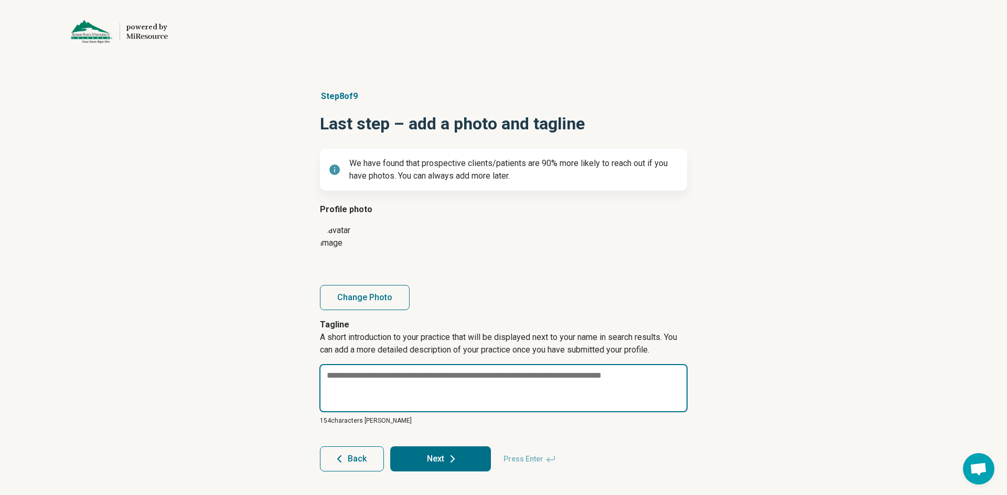
click at [358, 373] on textarea at bounding box center [503, 388] width 368 height 48
paste textarea "**********"
type textarea "*"
type textarea "**********"
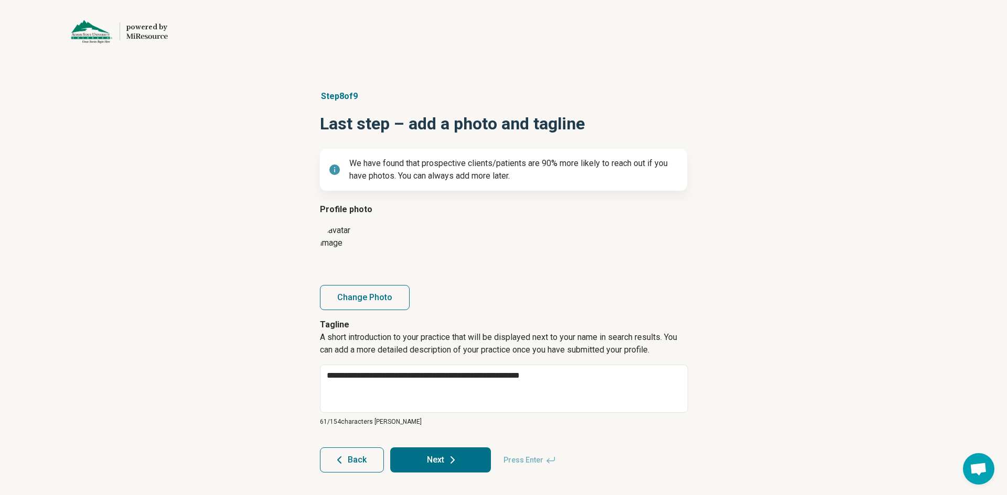
click at [457, 455] on icon at bounding box center [452, 460] width 13 height 13
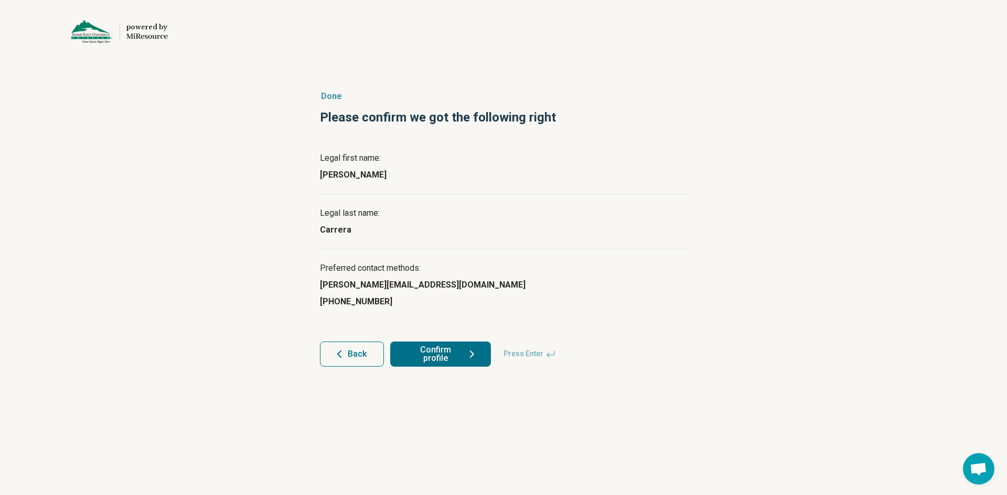
click at [434, 355] on button "Confirm profile" at bounding box center [440, 354] width 101 height 25
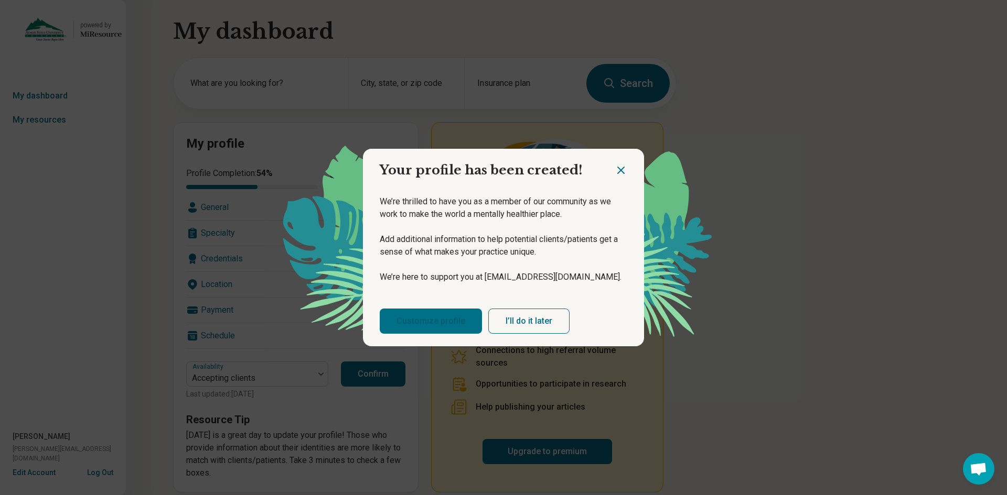
click at [433, 316] on link "Customize profile" at bounding box center [431, 321] width 102 height 25
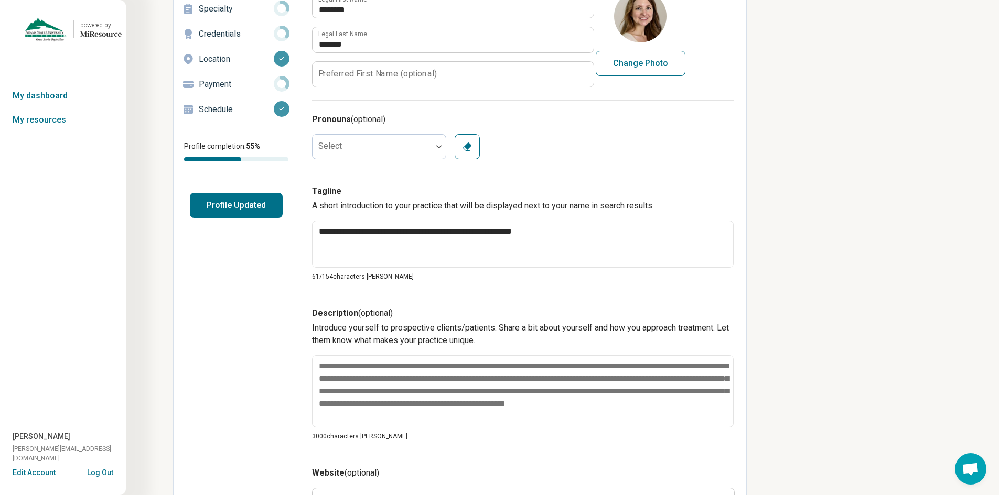
scroll to position [105, 0]
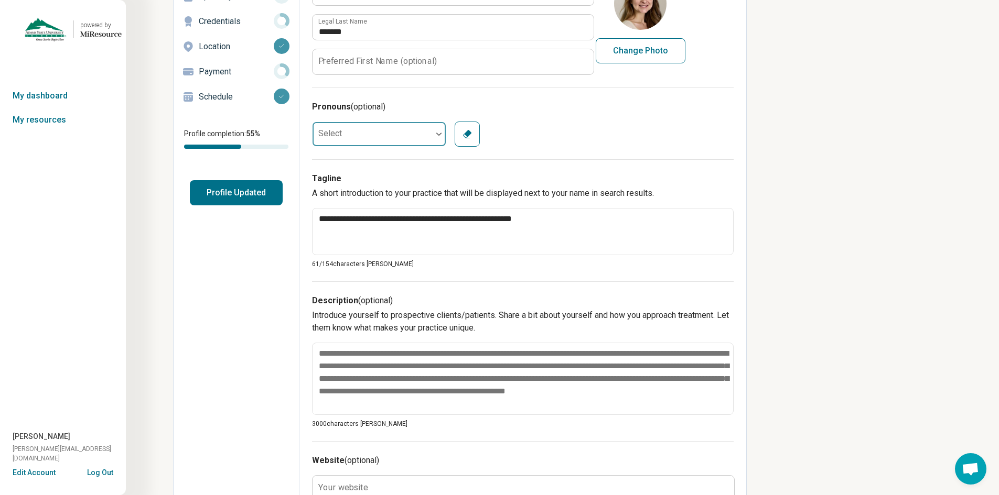
click at [438, 142] on div at bounding box center [439, 134] width 14 height 24
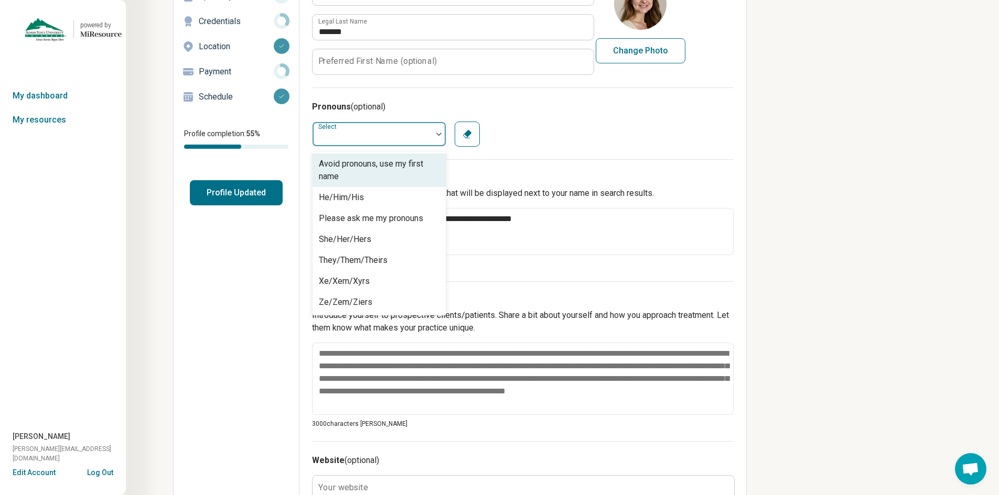
click at [438, 142] on div at bounding box center [439, 134] width 14 height 24
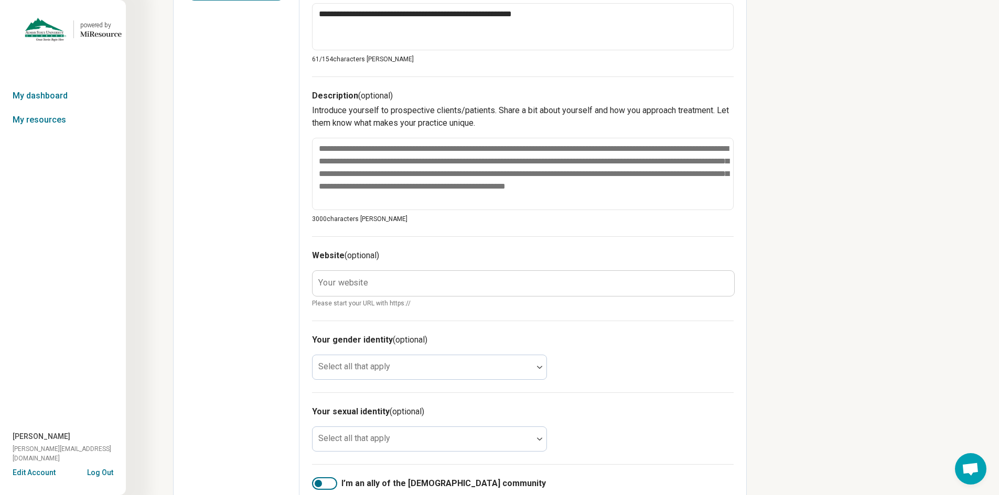
scroll to position [315, 0]
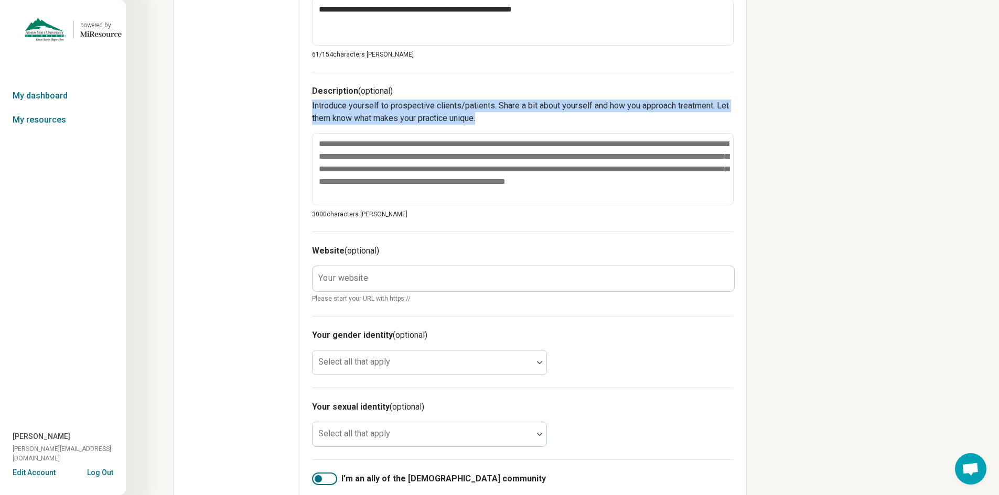
drag, startPoint x: 503, startPoint y: 117, endPoint x: 308, endPoint y: 106, distance: 195.9
click at [308, 106] on div "**********" at bounding box center [522, 195] width 447 height 918
copy p "Introduce yourself to prospective clients/patients. Share a bit about yourself …"
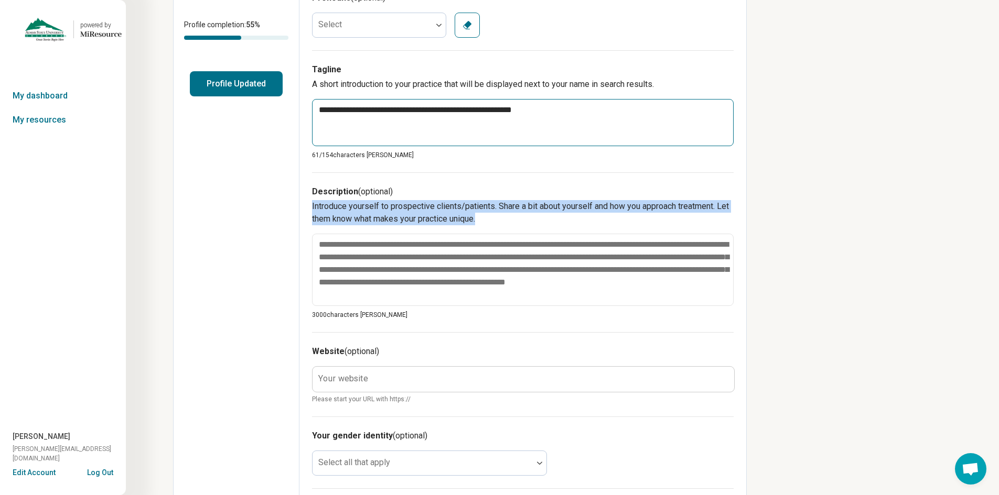
scroll to position [52, 0]
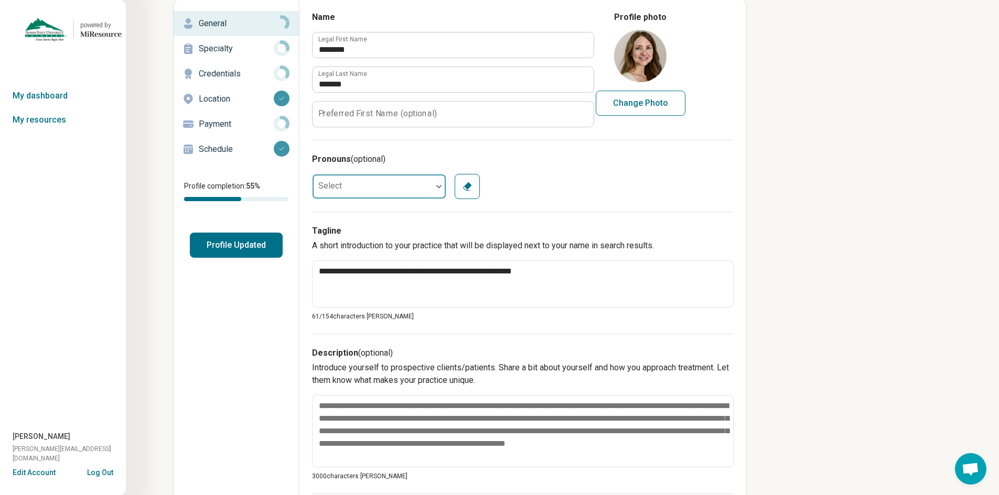
click at [354, 189] on div at bounding box center [372, 186] width 120 height 21
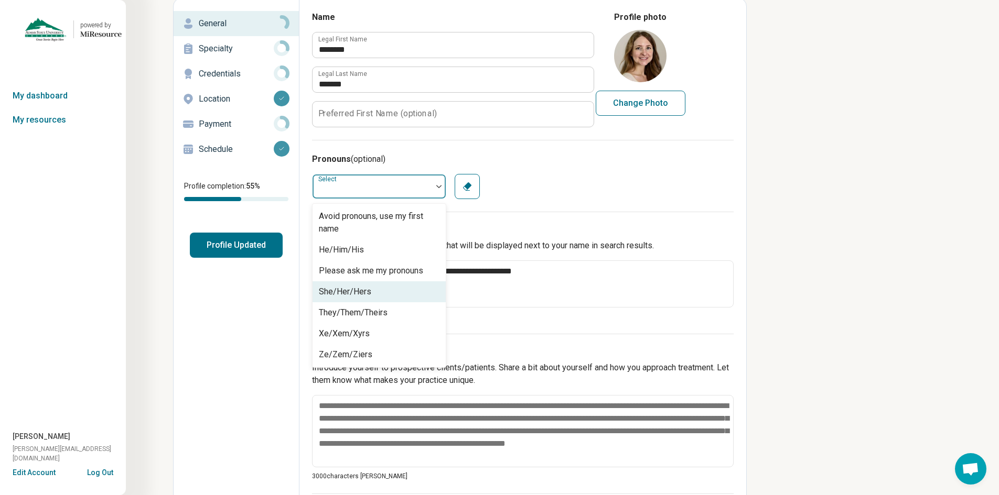
click at [358, 297] on div "She/Her/Hers" at bounding box center [345, 292] width 52 height 13
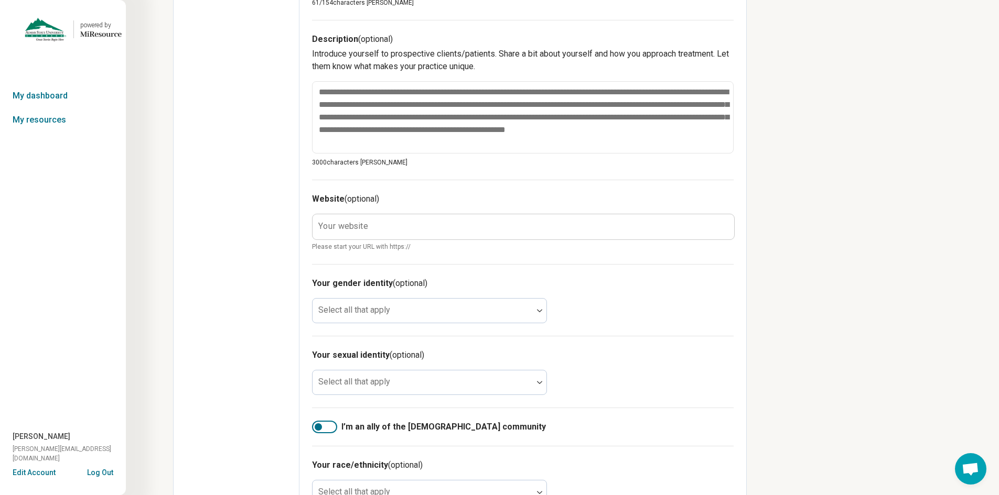
scroll to position [367, 0]
click at [358, 308] on div "Select all that apply" at bounding box center [429, 310] width 235 height 25
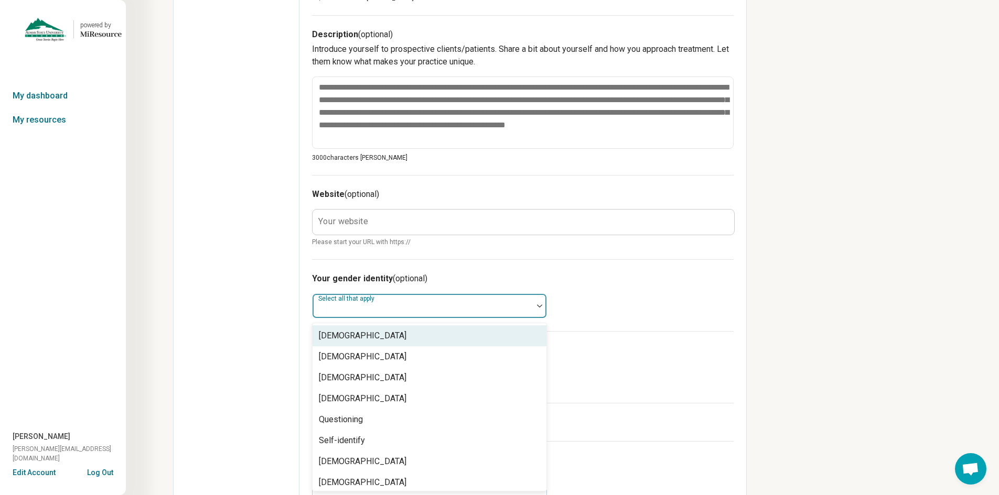
scroll to position [372, 0]
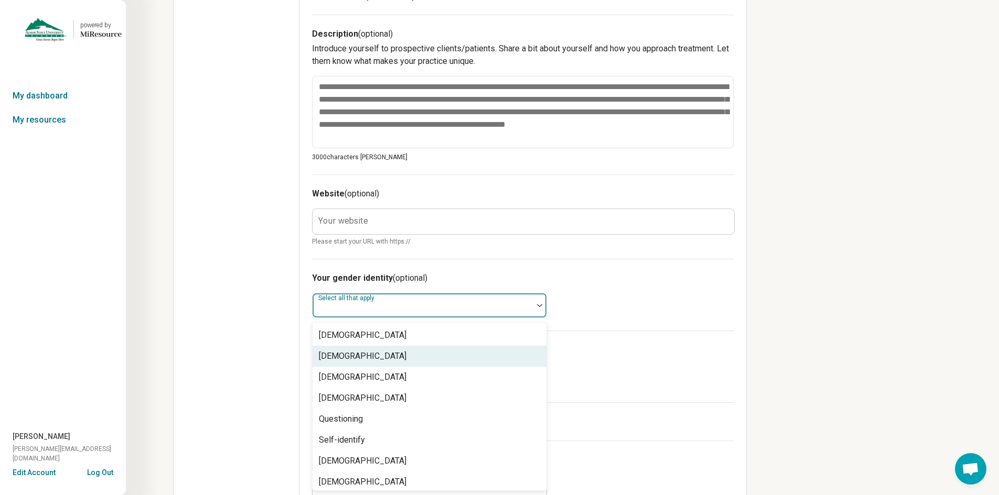
click at [365, 353] on div "[DEMOGRAPHIC_DATA]" at bounding box center [363, 356] width 88 height 13
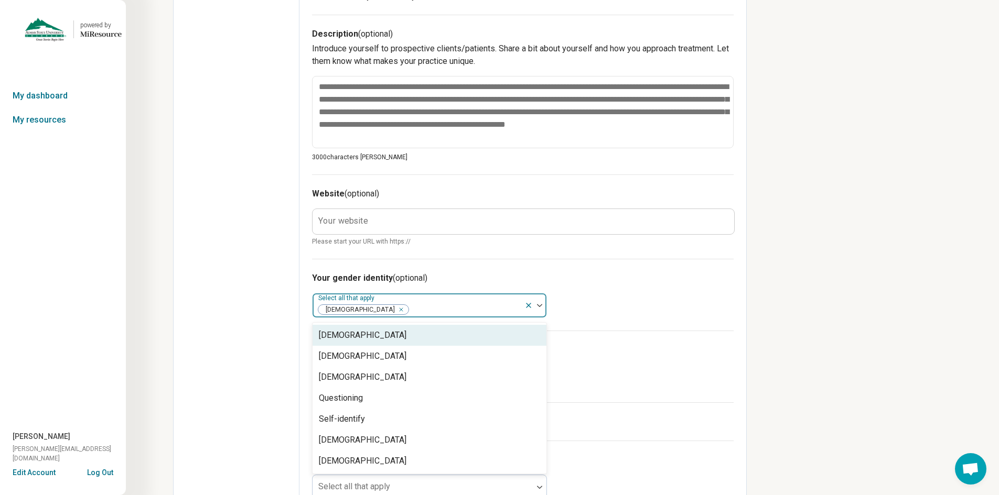
click at [591, 284] on h3 "Your gender identity (optional)" at bounding box center [522, 278] width 421 height 13
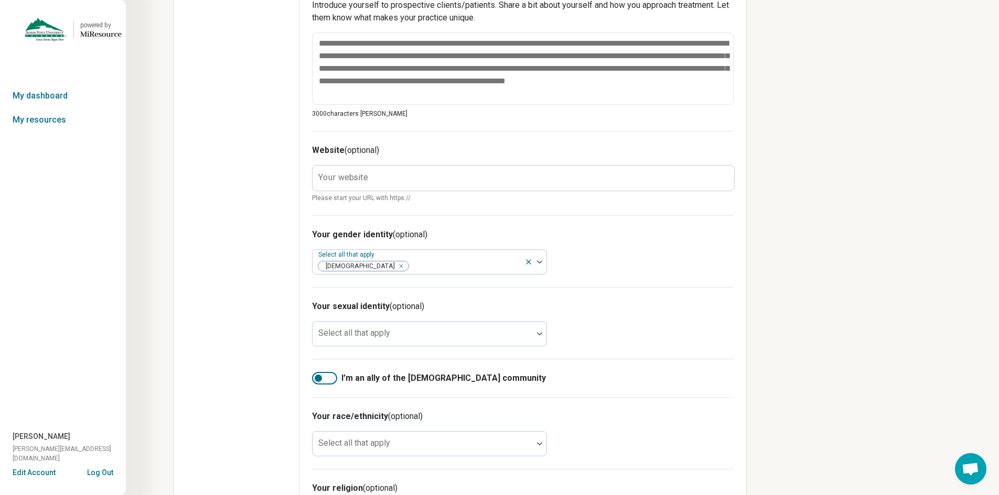
scroll to position [474, 0]
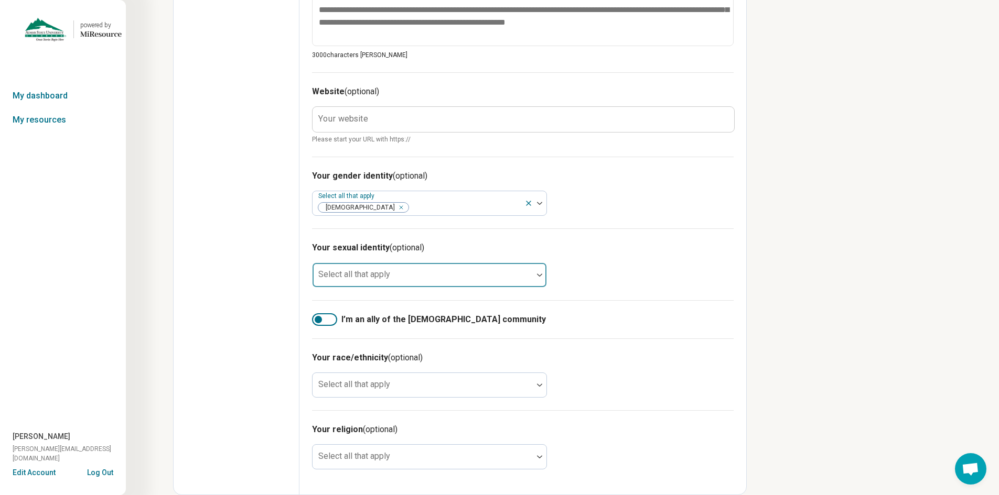
click at [390, 282] on div at bounding box center [423, 279] width 212 height 15
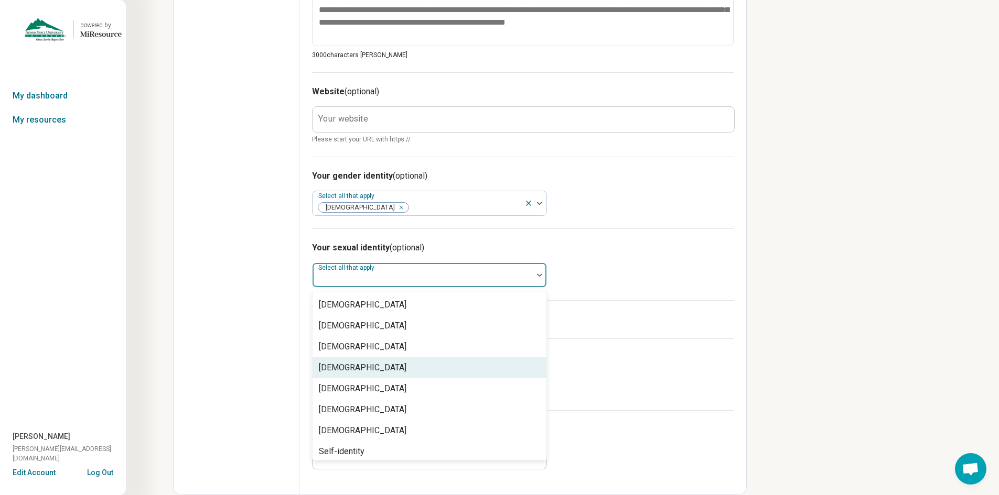
click at [361, 372] on div "[DEMOGRAPHIC_DATA]" at bounding box center [363, 368] width 88 height 13
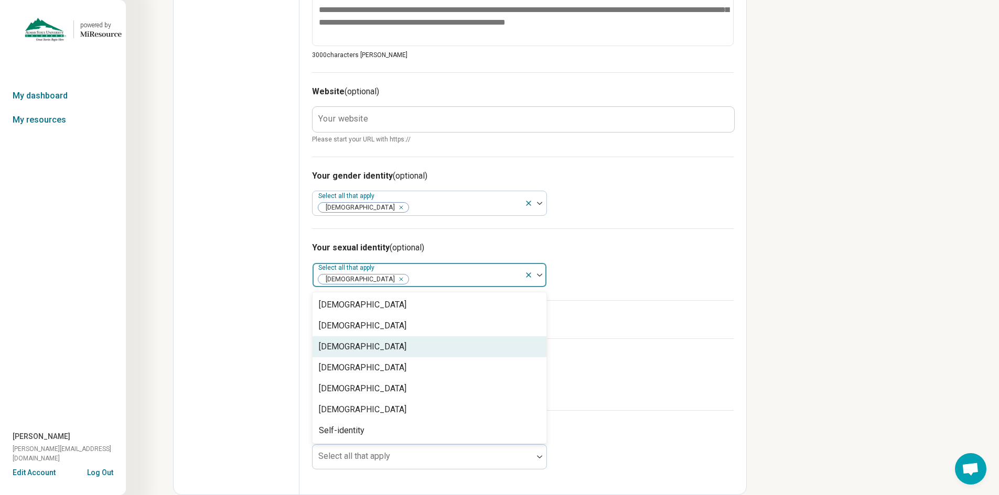
click at [612, 306] on div "I’m an ally of the [DEMOGRAPHIC_DATA] community" at bounding box center [522, 319] width 421 height 38
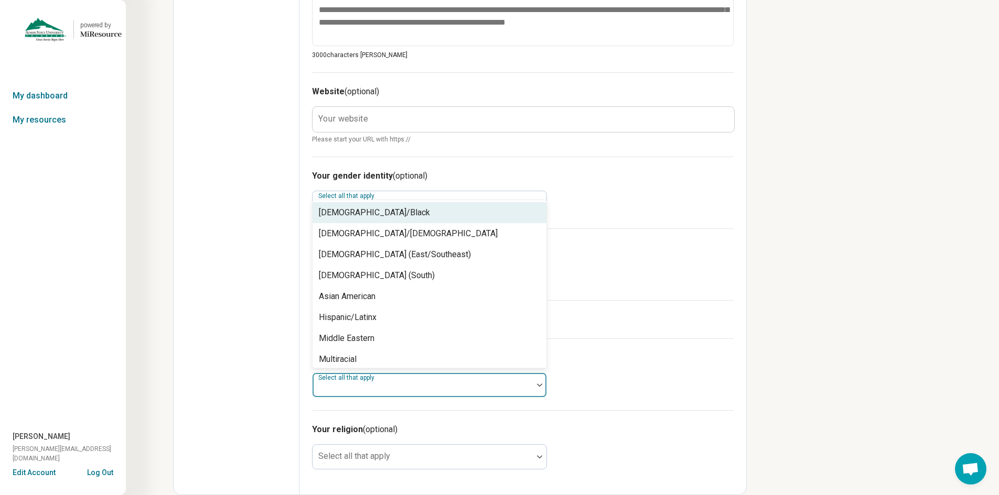
click at [537, 382] on div at bounding box center [540, 385] width 14 height 24
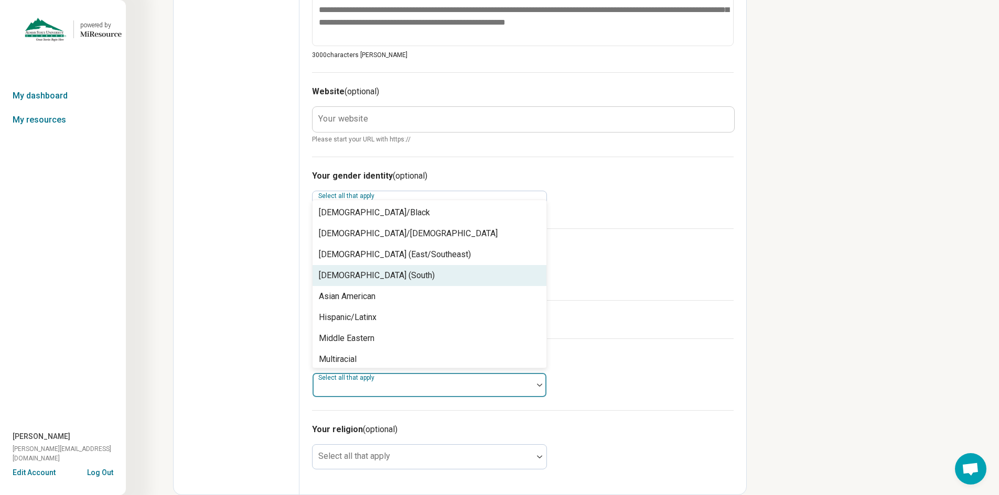
scroll to position [67, 0]
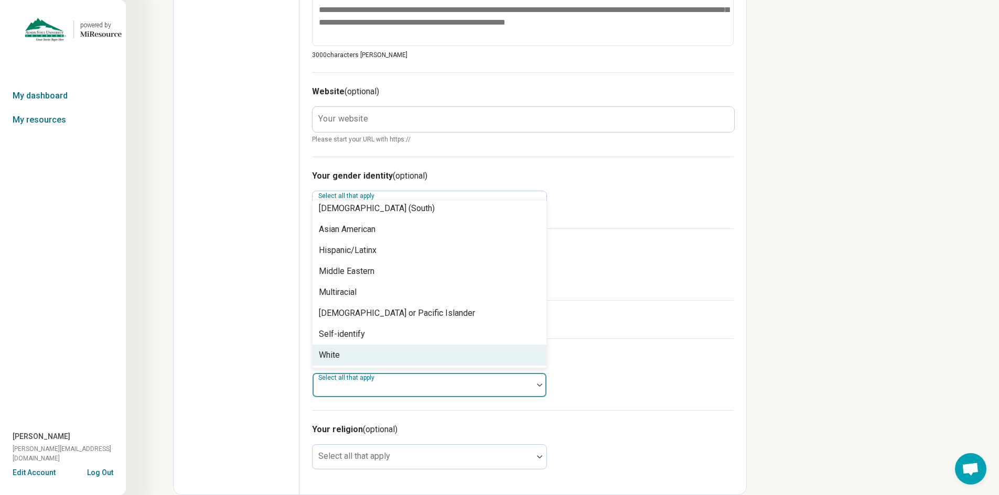
click at [332, 354] on div "White" at bounding box center [329, 355] width 21 height 13
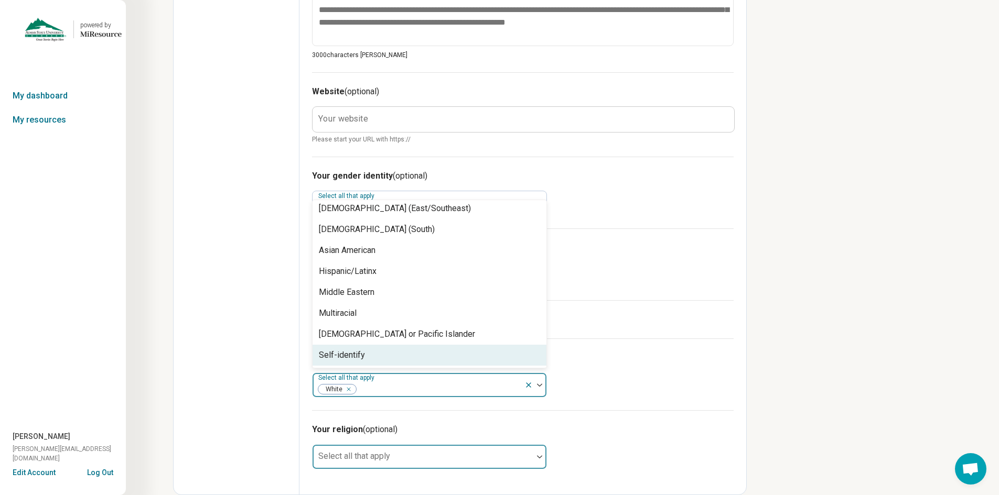
click at [372, 458] on div "Select all that apply" at bounding box center [429, 457] width 235 height 25
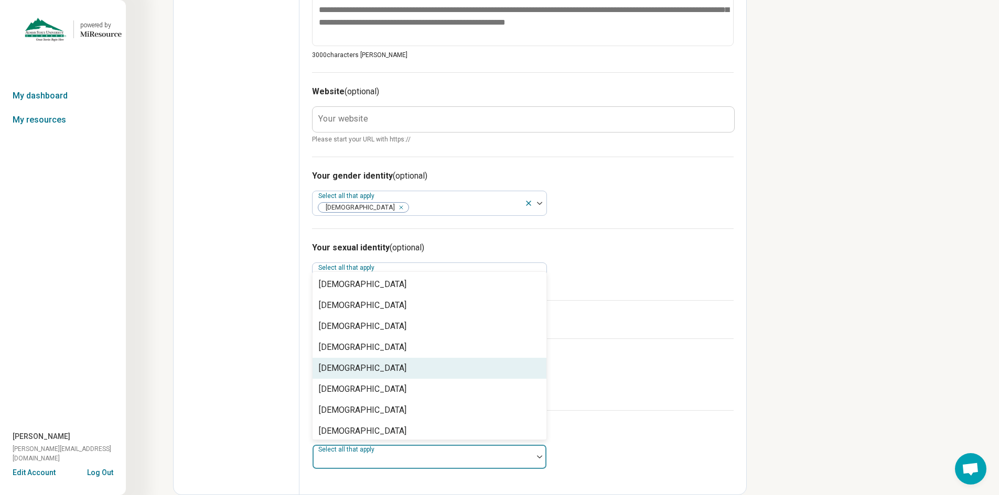
click at [365, 359] on div "[DEMOGRAPHIC_DATA]" at bounding box center [429, 368] width 234 height 21
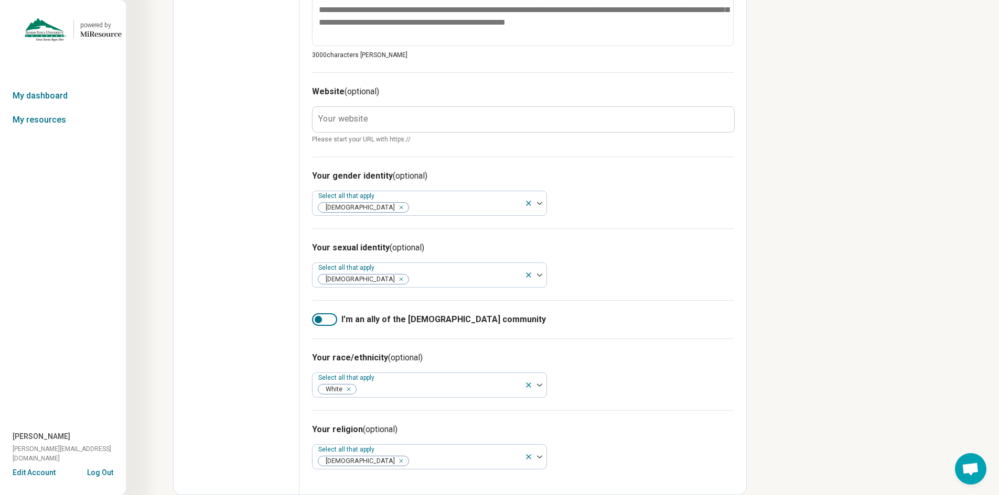
click at [600, 387] on div "Your race/ethnicity (optional) Select all that apply White" at bounding box center [522, 375] width 421 height 72
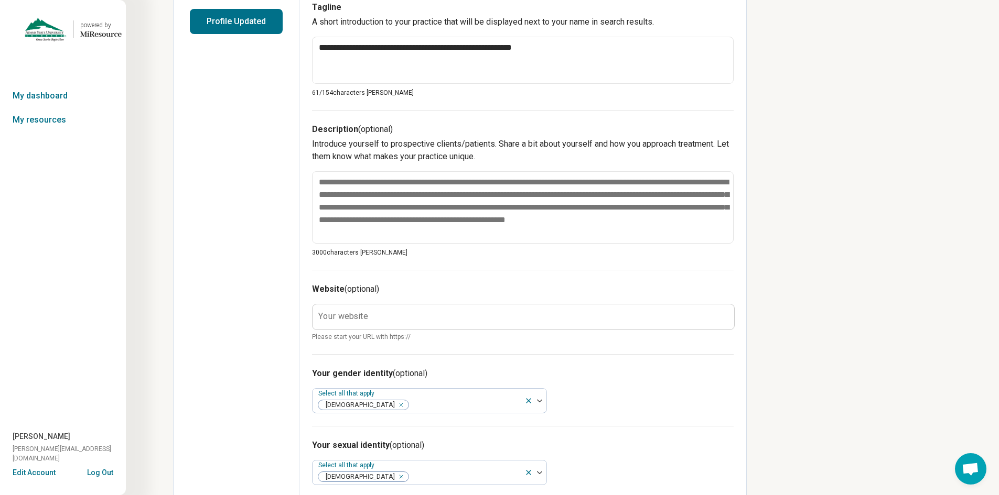
scroll to position [264, 0]
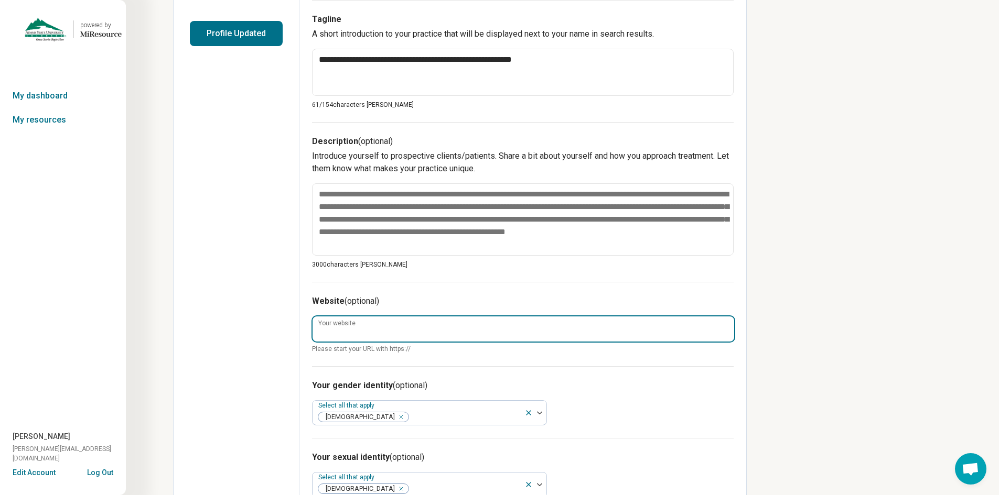
click at [366, 337] on input "Your website" at bounding box center [522, 329] width 421 height 25
paste input "**********"
type textarea "*"
type input "**********"
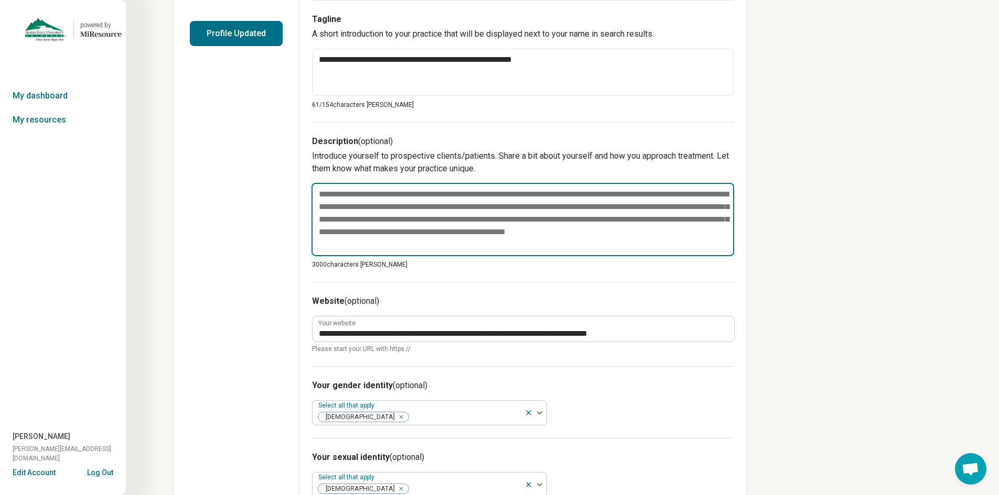
drag, startPoint x: 391, startPoint y: 243, endPoint x: 322, endPoint y: 197, distance: 82.0
click at [322, 197] on textarea at bounding box center [522, 219] width 423 height 73
paste textarea "**********"
type textarea "*"
type textarea "**********"
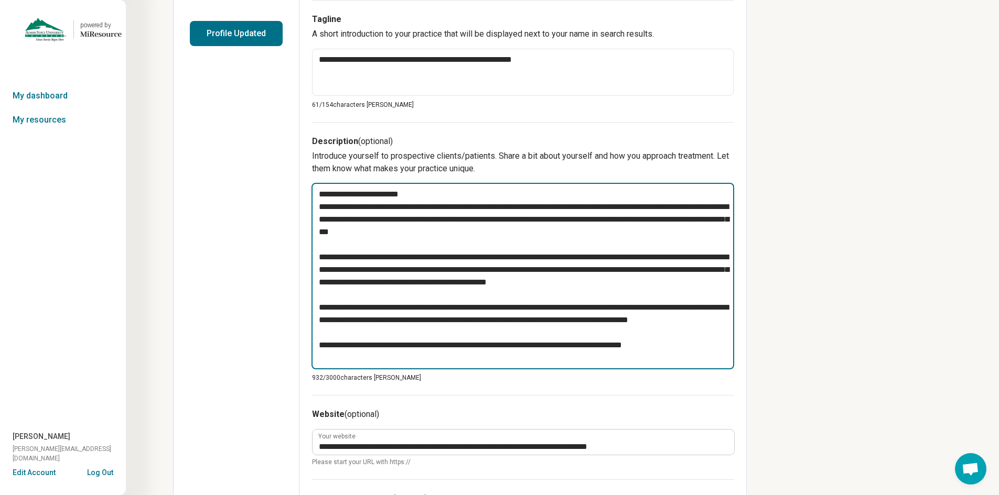
click at [420, 210] on textarea "**********" at bounding box center [522, 276] width 423 height 187
type textarea "*"
type textarea "**********"
type textarea "*"
type textarea "**********"
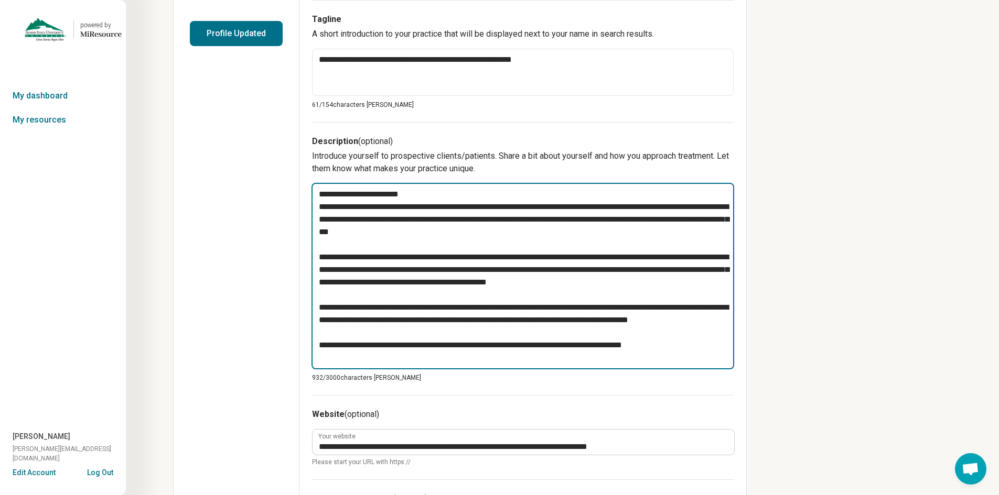
type textarea "*"
type textarea "**********"
click at [475, 319] on textarea "**********" at bounding box center [522, 276] width 423 height 187
type textarea "*"
type textarea "**********"
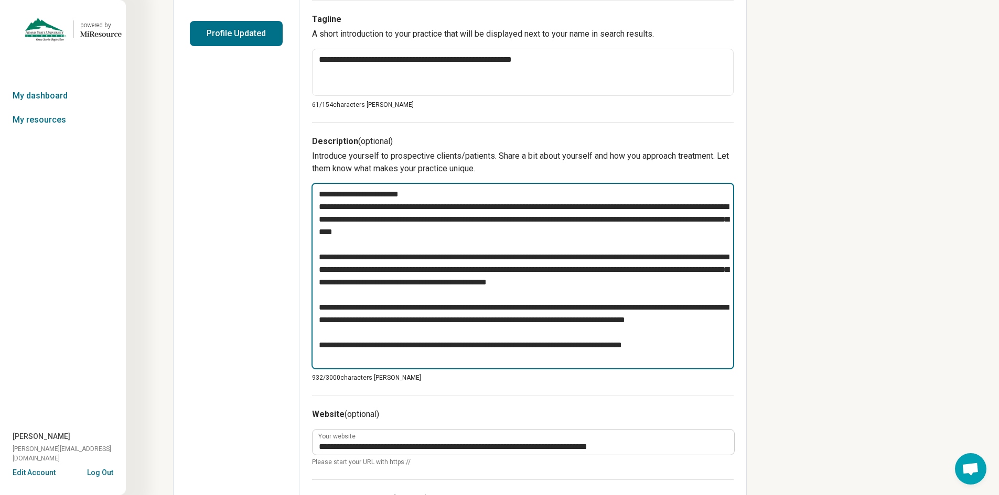
type textarea "*"
type textarea "**********"
type textarea "*"
type textarea "**********"
click at [614, 320] on textarea "**********" at bounding box center [522, 276] width 423 height 187
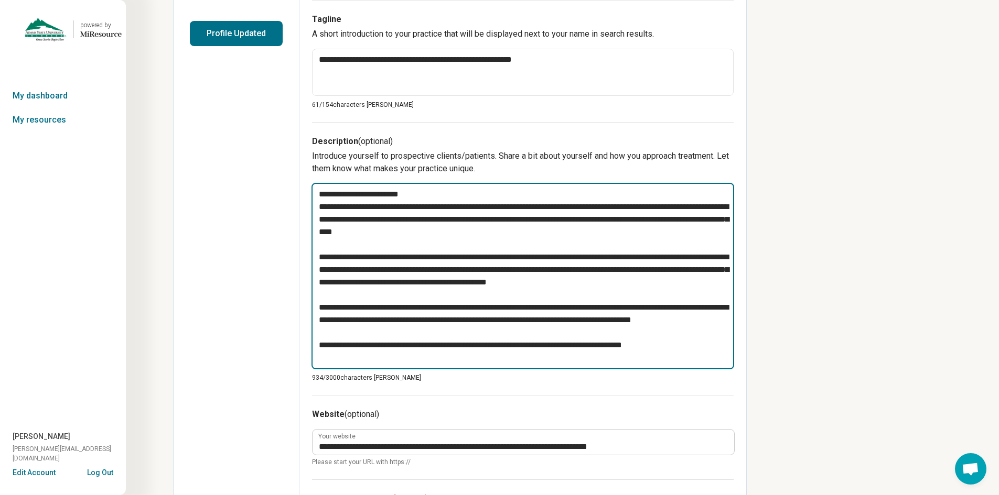
type textarea "*"
type textarea "**********"
type textarea "*"
type textarea "**********"
type textarea "*"
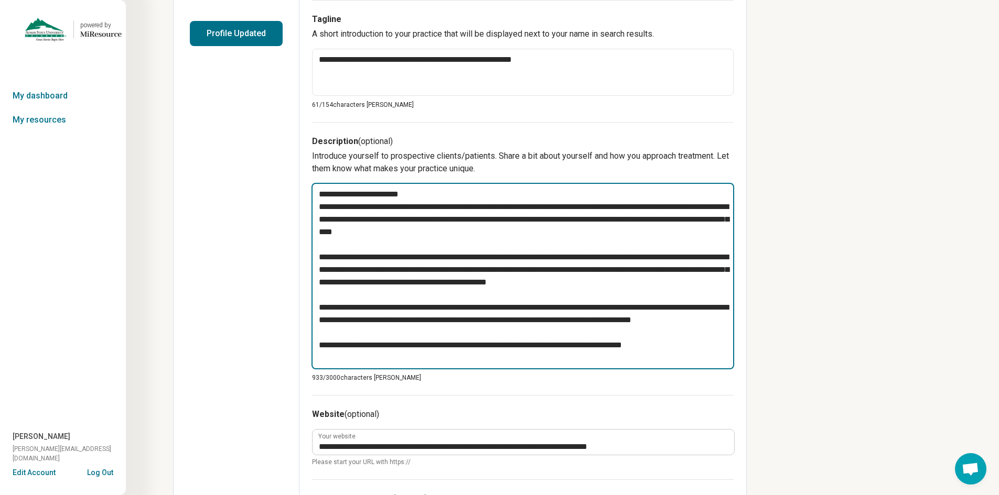
type textarea "**********"
click at [602, 309] on textarea "**********" at bounding box center [522, 276] width 423 height 187
type textarea "*"
type textarea "**********"
type textarea "*"
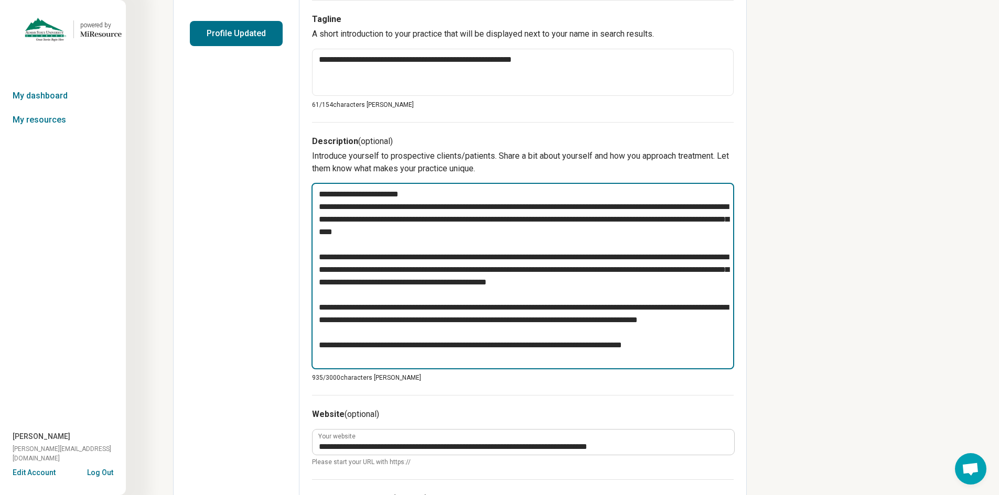
type textarea "**********"
type textarea "*"
type textarea "**********"
type textarea "*"
type textarea "**********"
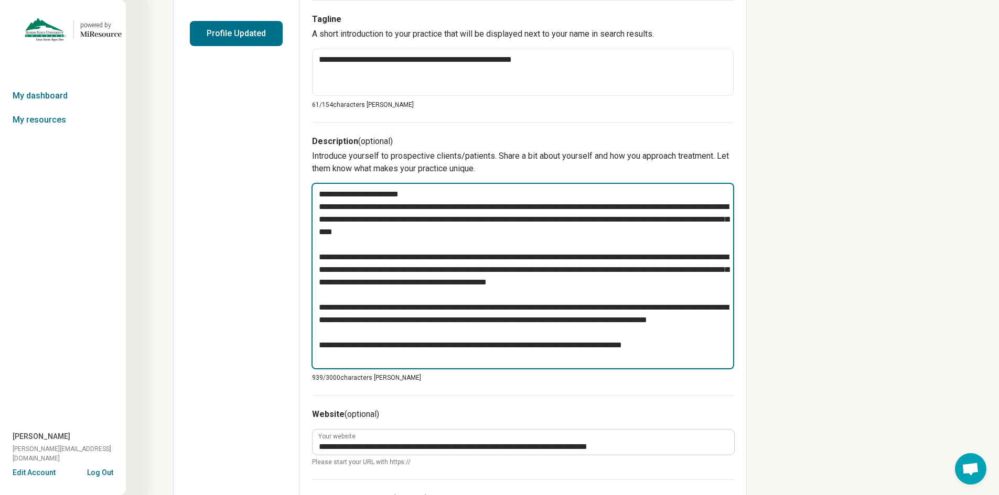
type textarea "*"
type textarea "**********"
type textarea "*"
type textarea "**********"
type textarea "*"
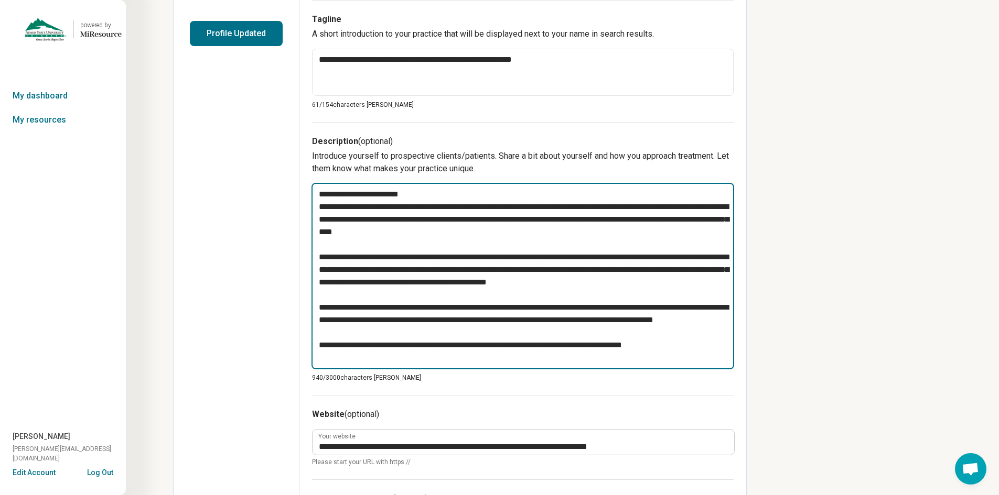
type textarea "**********"
type textarea "*"
type textarea "**********"
type textarea "*"
type textarea "**********"
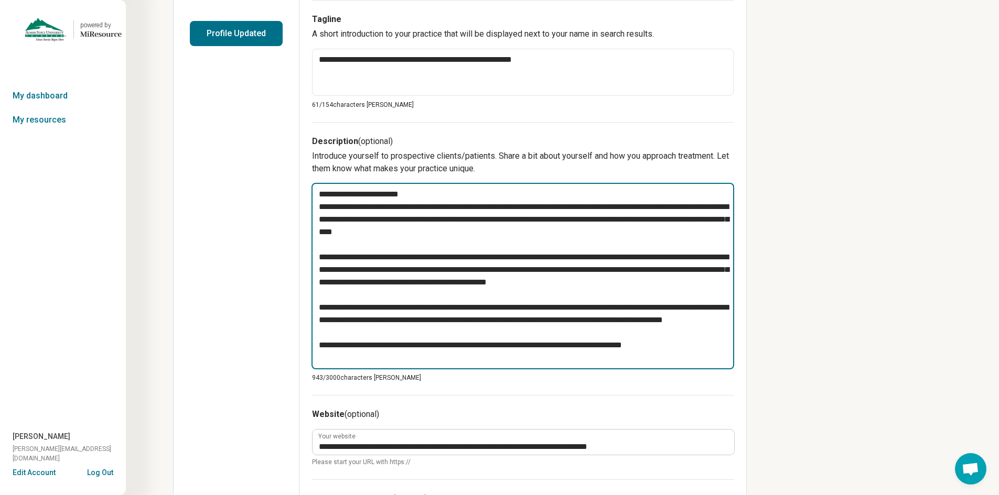
type textarea "*"
type textarea "**********"
type textarea "*"
type textarea "**********"
type textarea "*"
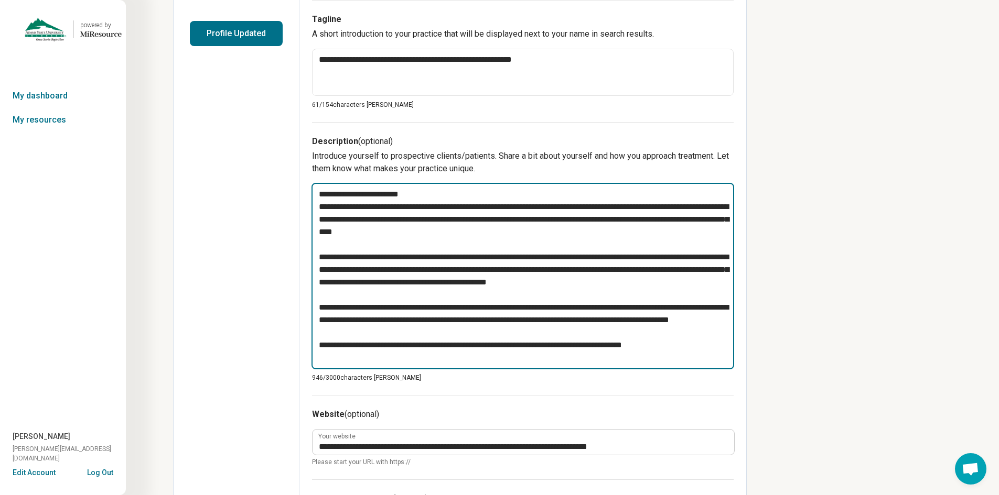
type textarea "**********"
type textarea "*"
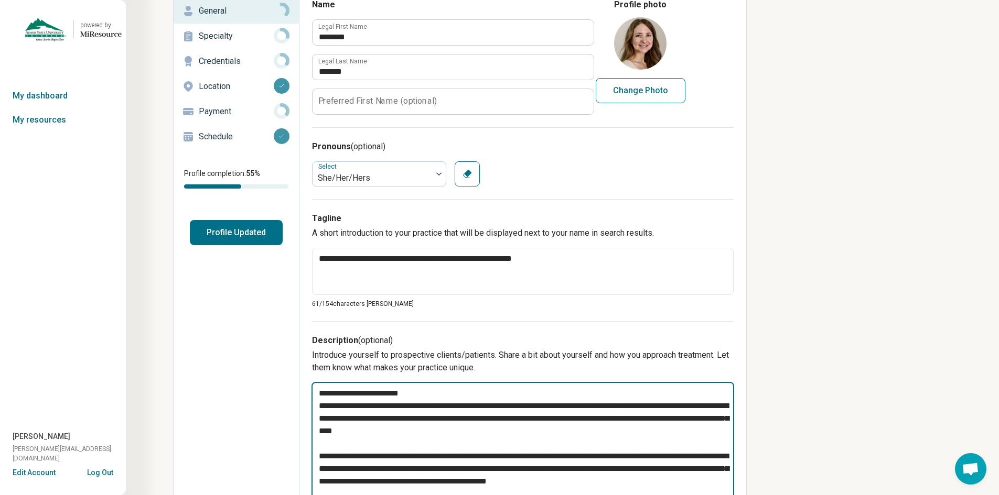
scroll to position [0, 0]
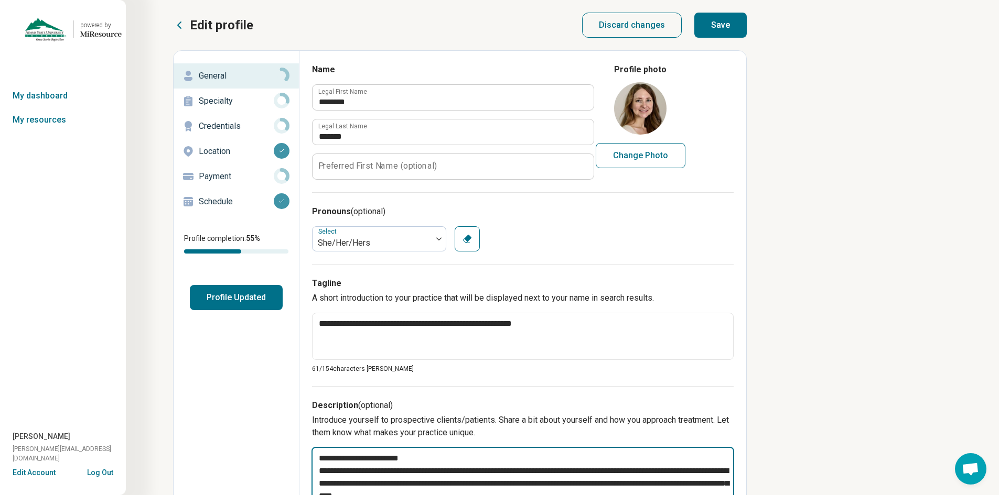
type textarea "**********"
click at [732, 23] on button "Save" at bounding box center [720, 25] width 52 height 25
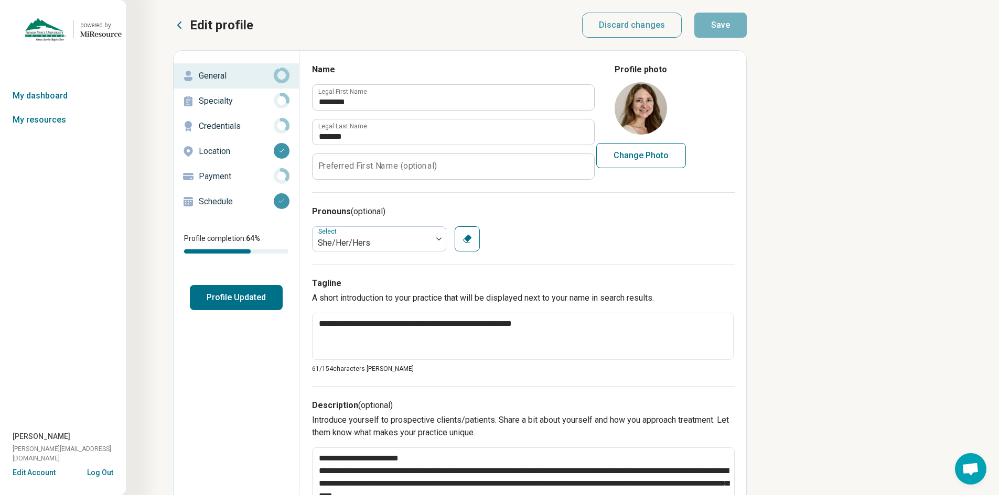
click at [239, 298] on button "Profile Updated" at bounding box center [236, 297] width 93 height 25
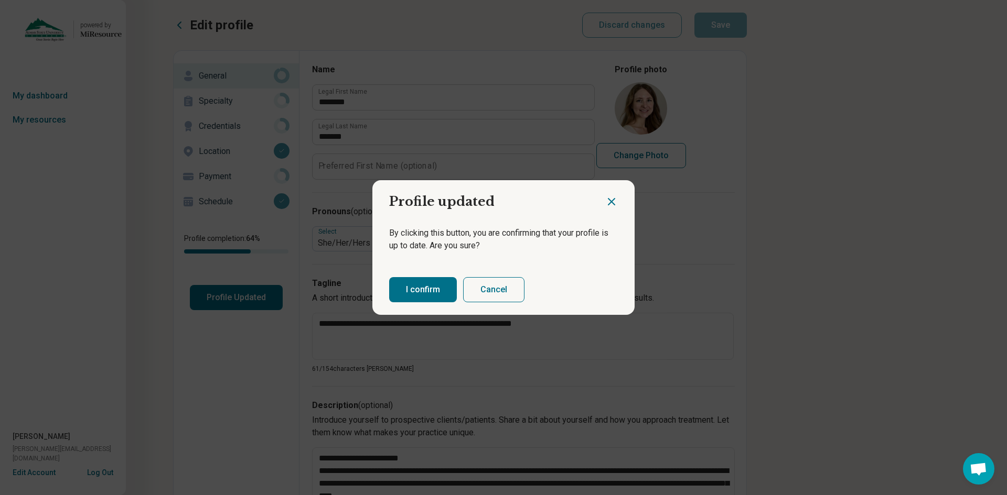
click at [608, 200] on icon "Close dialog" at bounding box center [611, 202] width 6 height 6
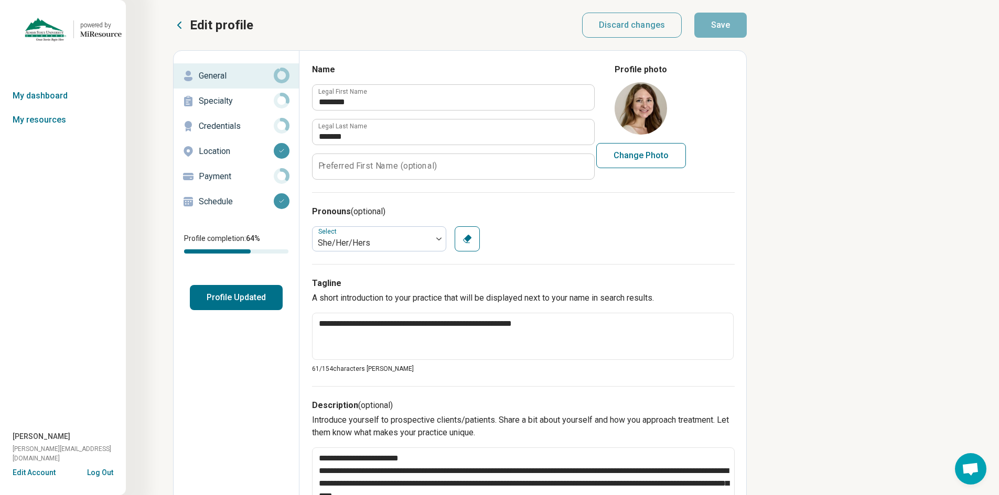
click at [220, 106] on p "Specialty" at bounding box center [236, 101] width 75 height 13
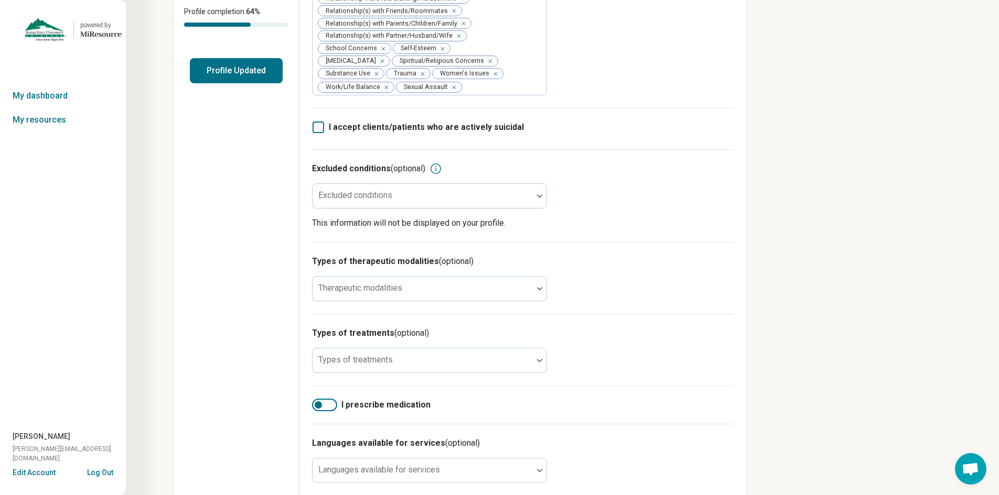
scroll to position [396, 0]
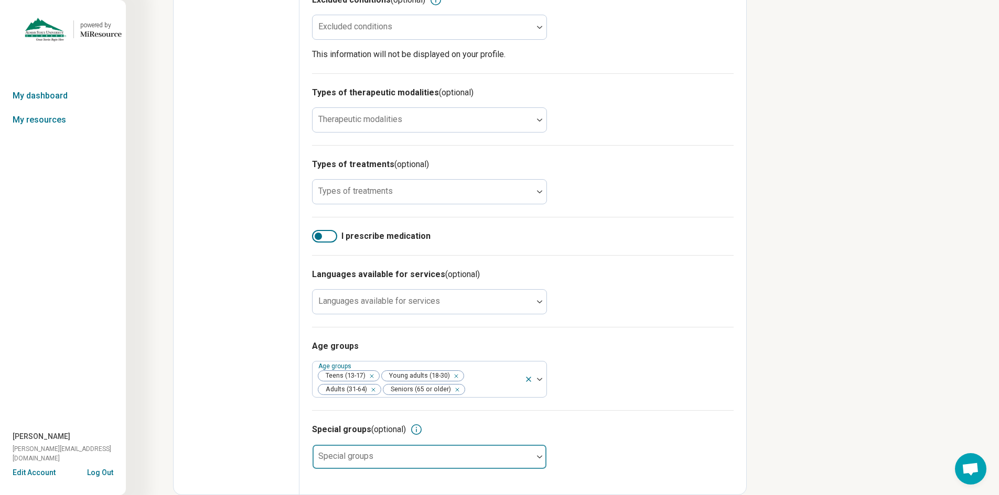
click at [539, 459] on div at bounding box center [540, 457] width 14 height 24
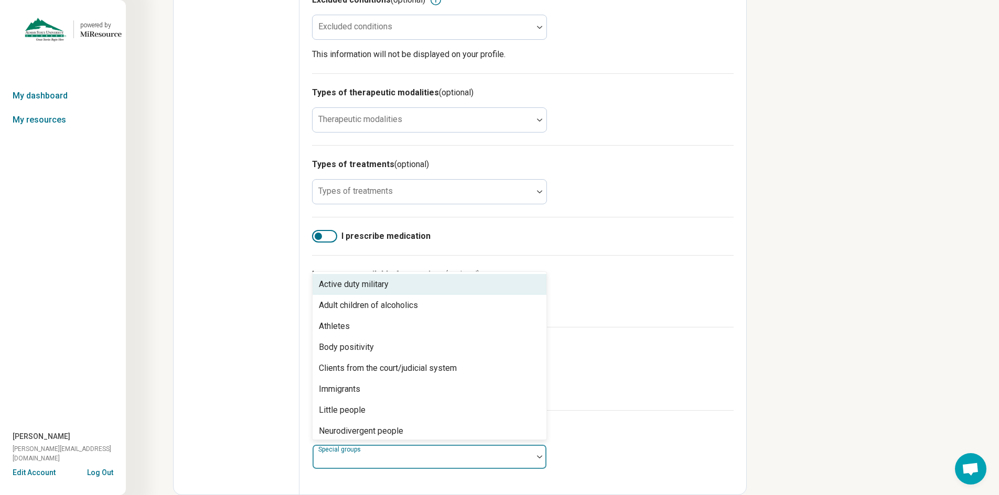
click at [539, 459] on div at bounding box center [540, 457] width 14 height 24
click at [538, 456] on img at bounding box center [539, 457] width 5 height 3
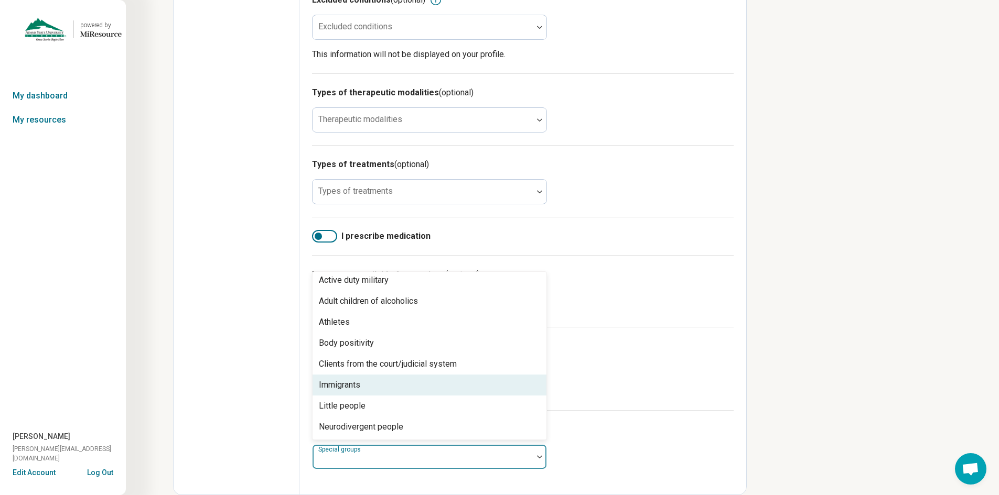
scroll to position [0, 0]
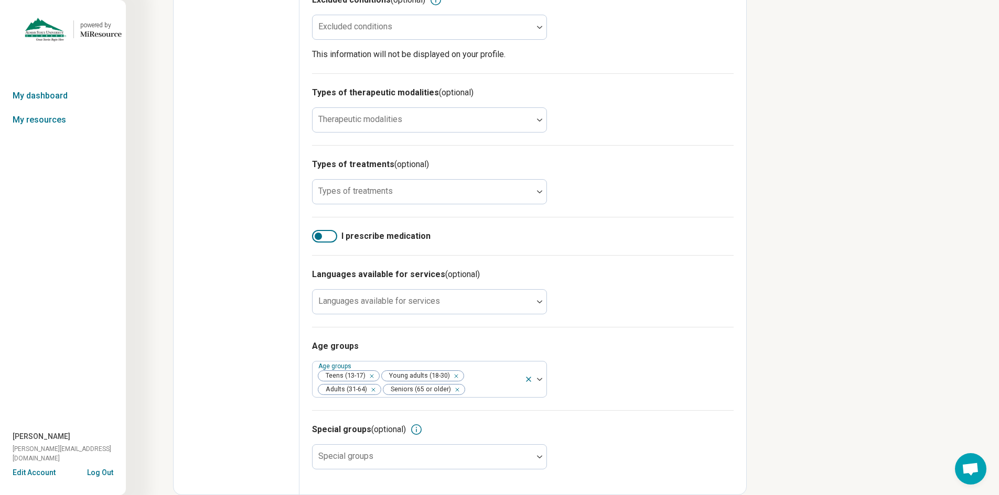
click at [689, 330] on div "Age groups Age groups Teens (13-17) Young adults (18-30) Adults (31-64) Seniors…" at bounding box center [522, 368] width 421 height 83
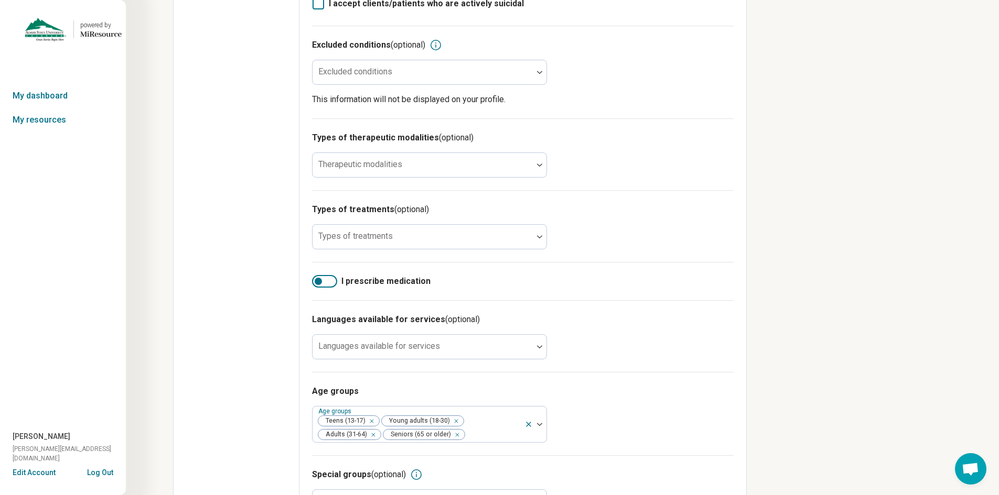
scroll to position [239, 0]
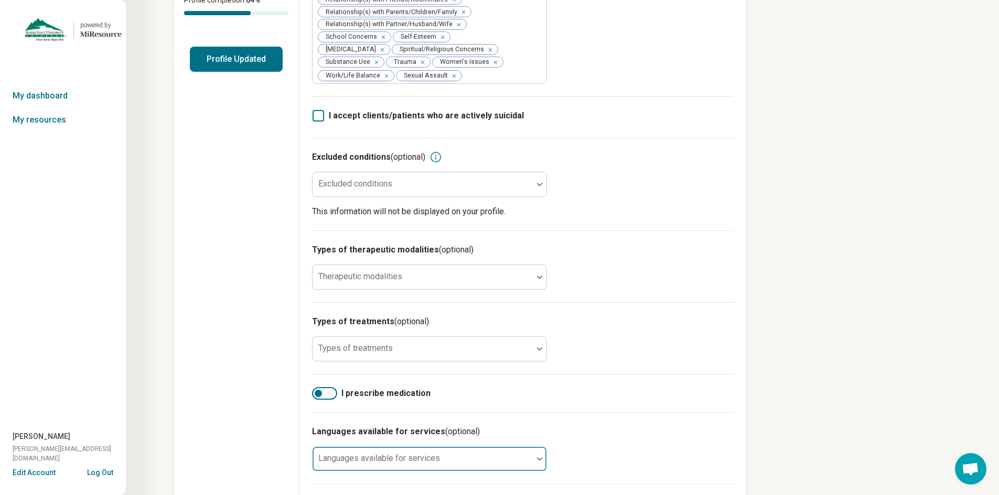
click at [393, 463] on div "Languages available for services" at bounding box center [429, 459] width 235 height 25
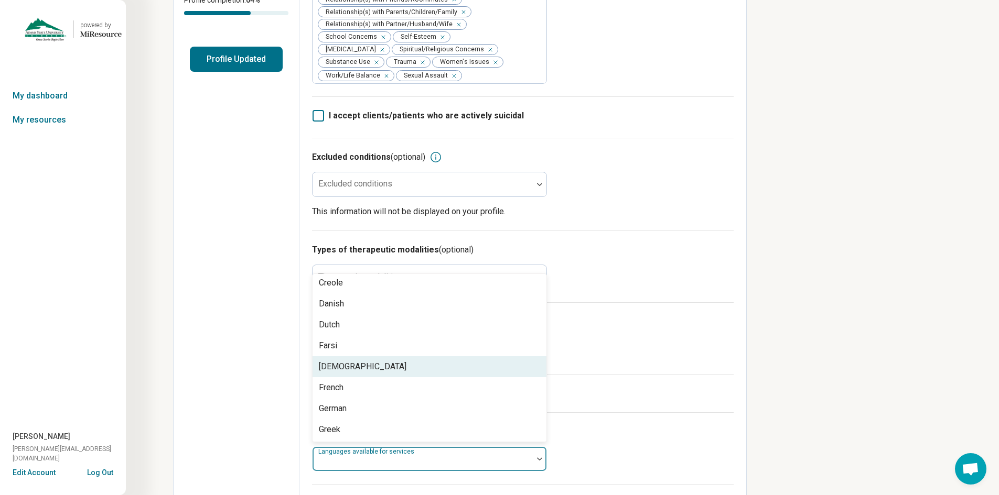
scroll to position [210, 0]
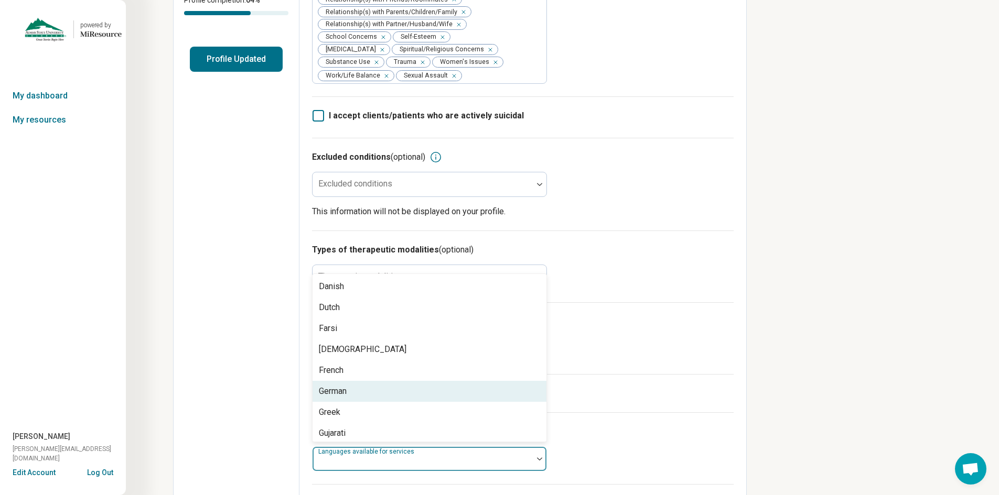
click at [661, 359] on div "Types of treatments (optional) Types of treatments" at bounding box center [522, 338] width 421 height 72
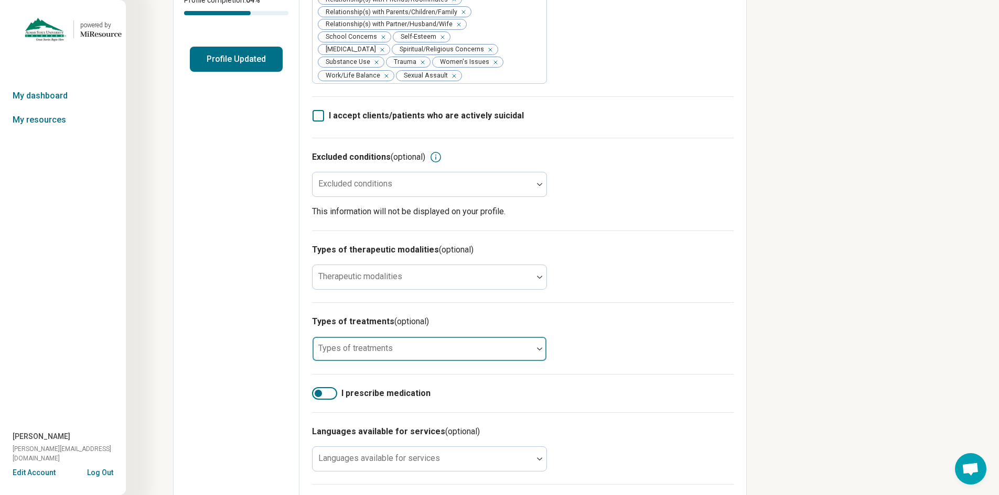
click at [507, 351] on div at bounding box center [423, 353] width 212 height 15
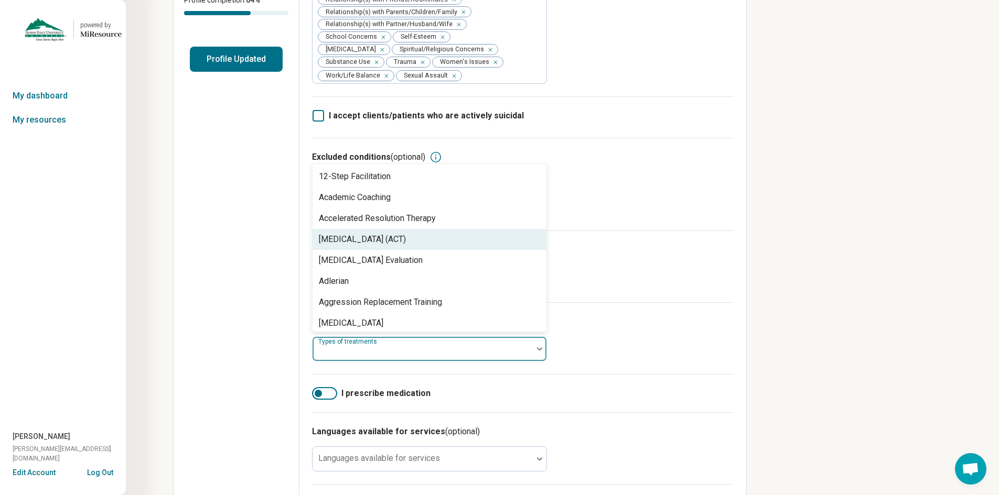
click at [376, 242] on div "[MEDICAL_DATA] (ACT)" at bounding box center [362, 239] width 87 height 13
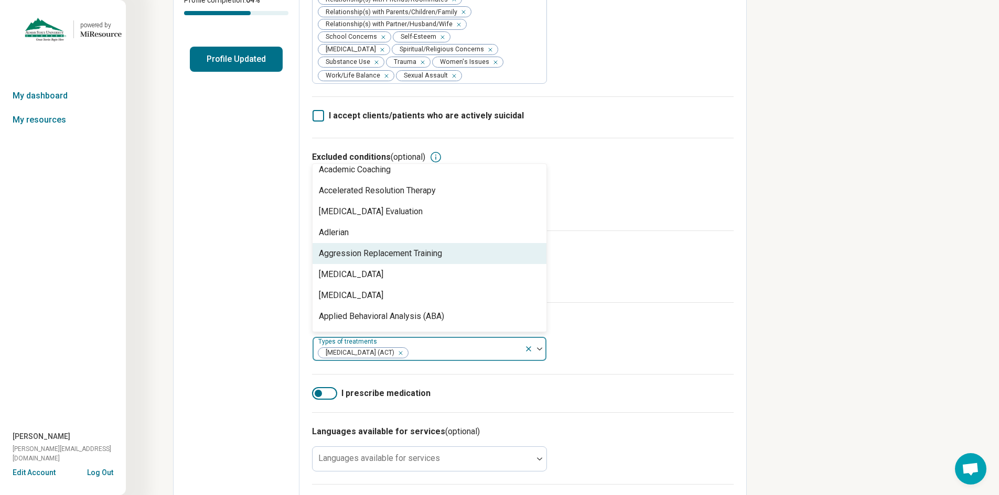
scroll to position [52, 0]
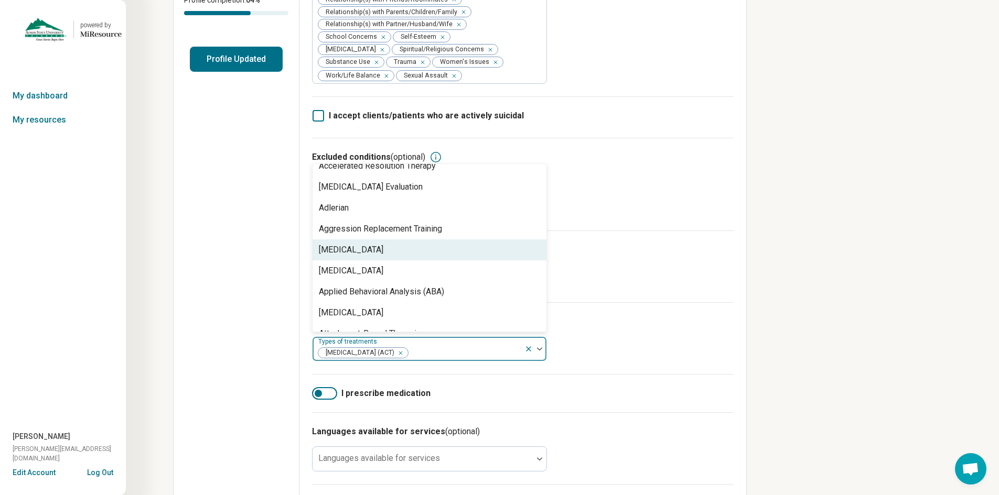
click at [359, 252] on div "[MEDICAL_DATA]" at bounding box center [351, 250] width 64 height 13
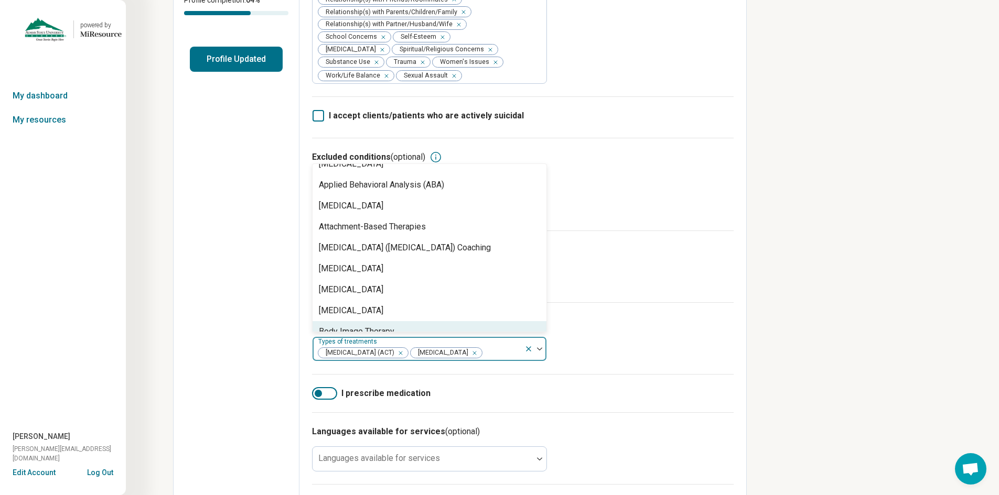
scroll to position [157, 0]
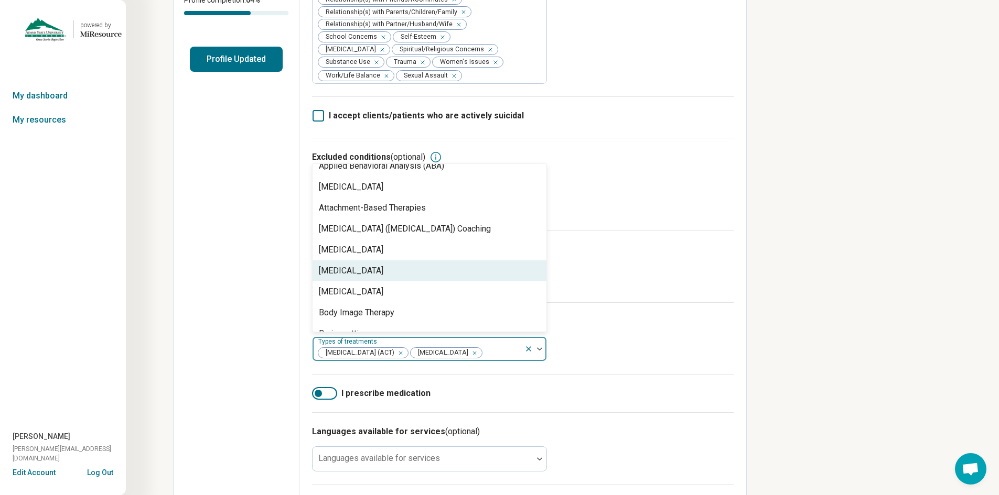
click at [359, 274] on div "[MEDICAL_DATA]" at bounding box center [351, 271] width 64 height 13
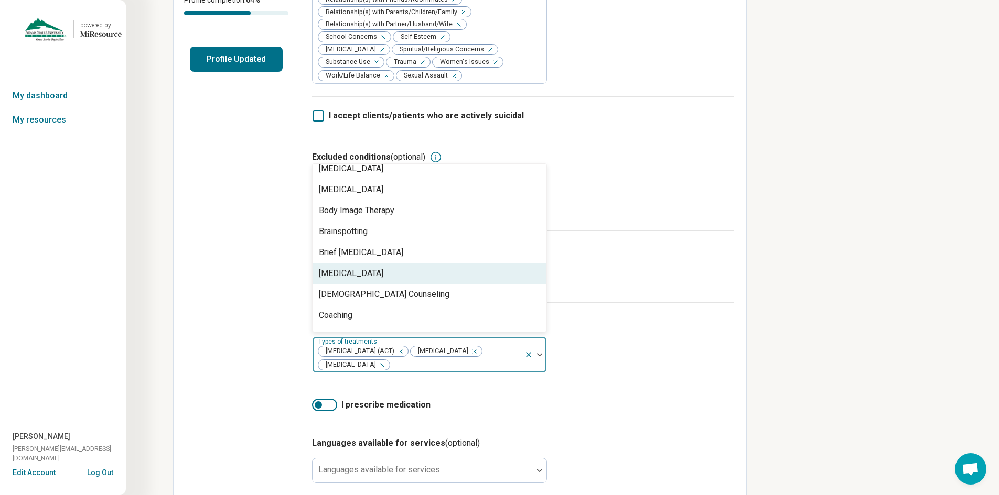
scroll to position [262, 0]
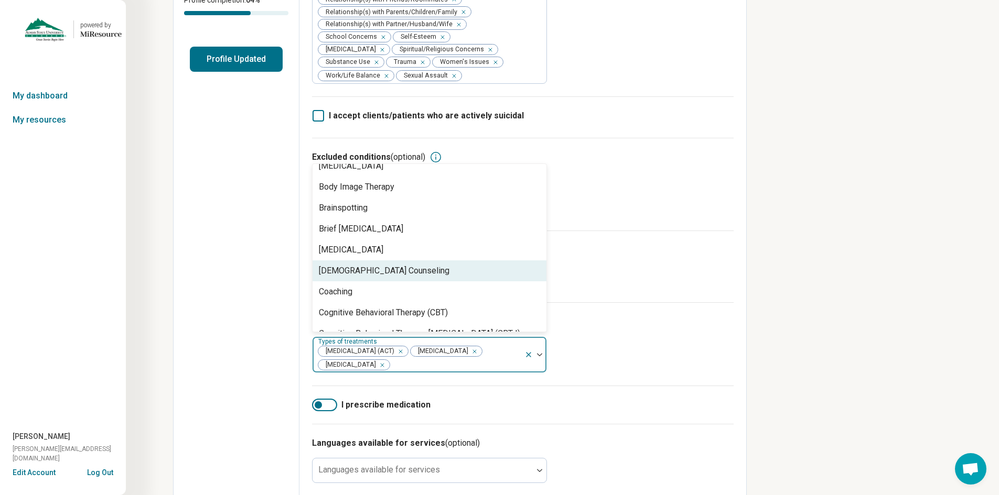
click at [346, 268] on div "[DEMOGRAPHIC_DATA] Counseling" at bounding box center [384, 271] width 131 height 13
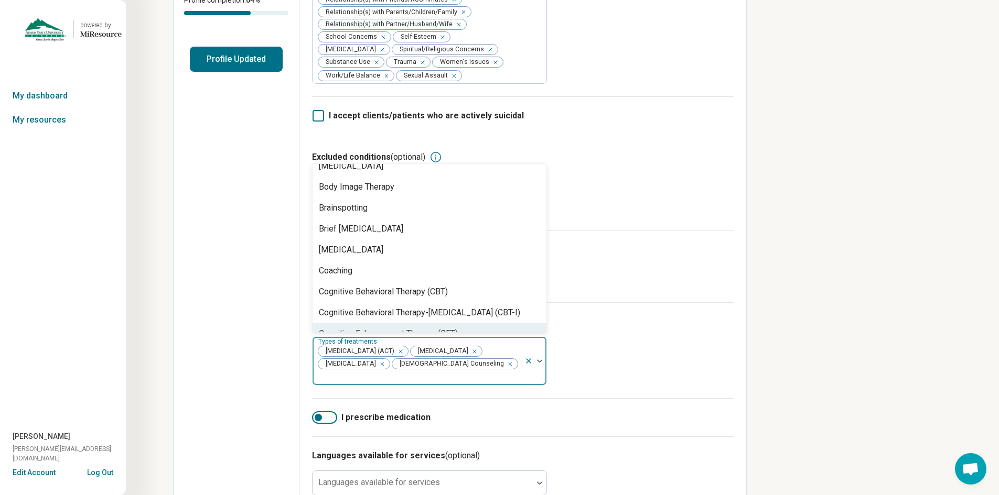
click at [502, 371] on div "Remove [object Object]" at bounding box center [508, 364] width 13 height 13
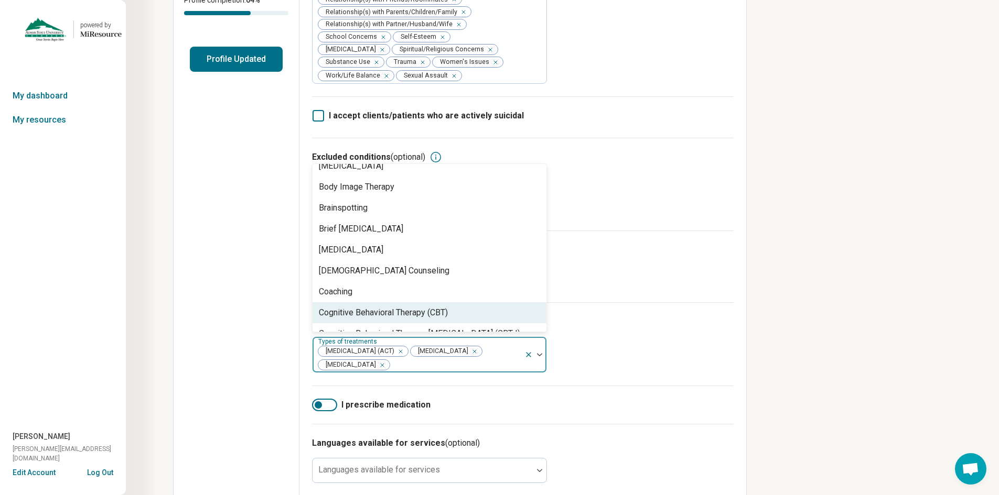
click at [350, 309] on div "Cognitive Behavioral Therapy (CBT)" at bounding box center [383, 313] width 129 height 13
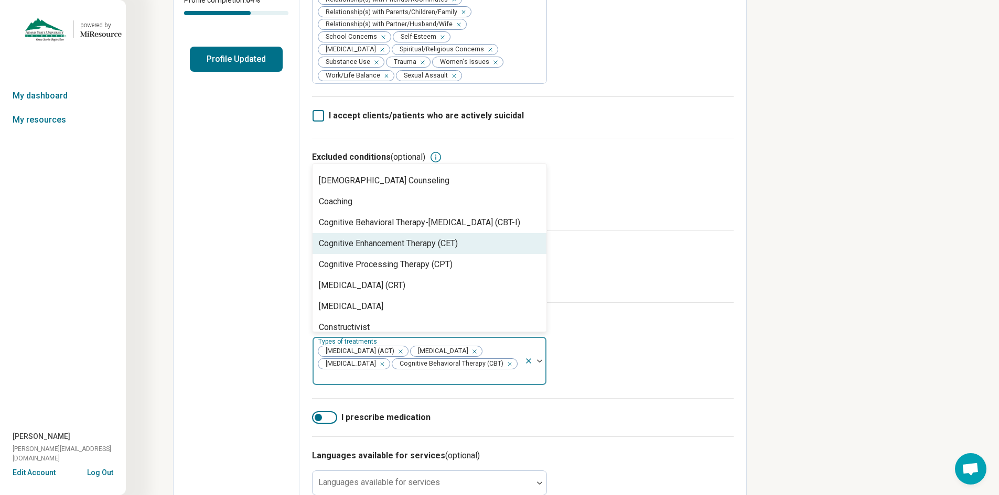
scroll to position [367, 0]
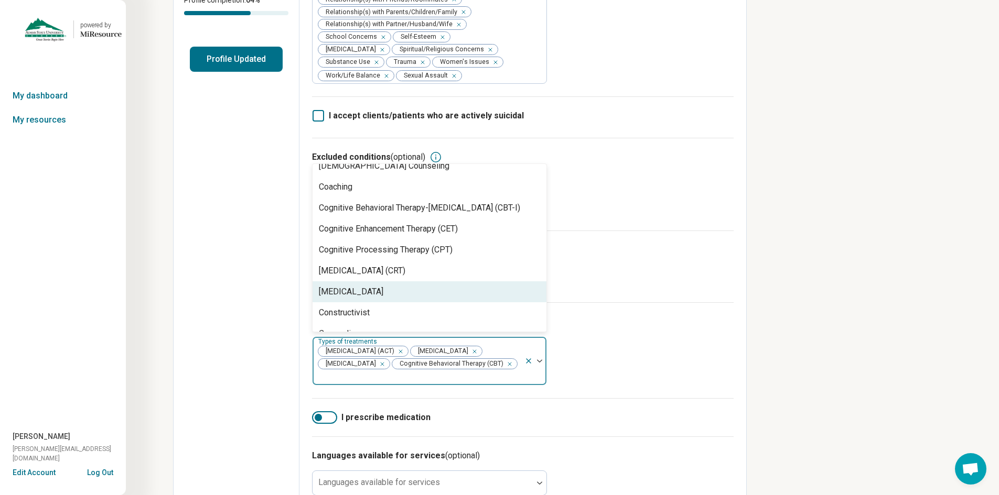
click at [360, 295] on div "[MEDICAL_DATA]" at bounding box center [351, 292] width 64 height 13
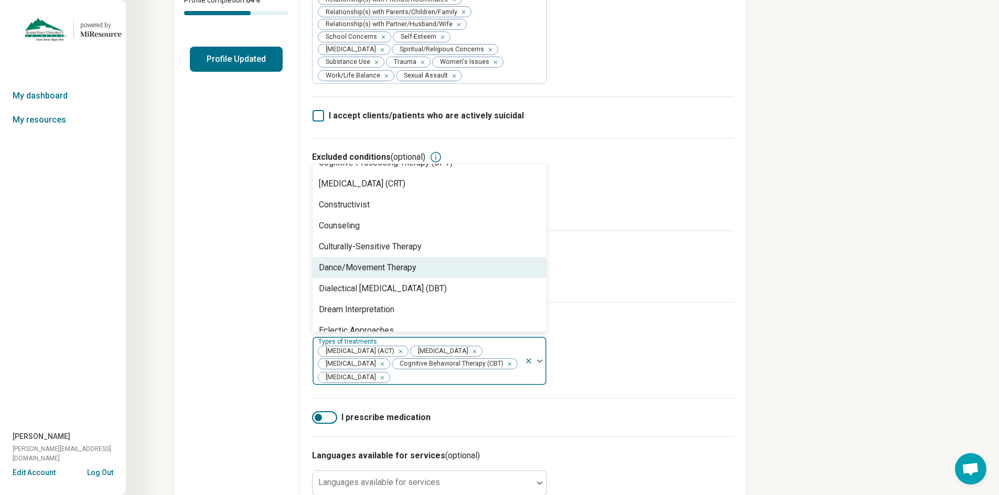
scroll to position [472, 0]
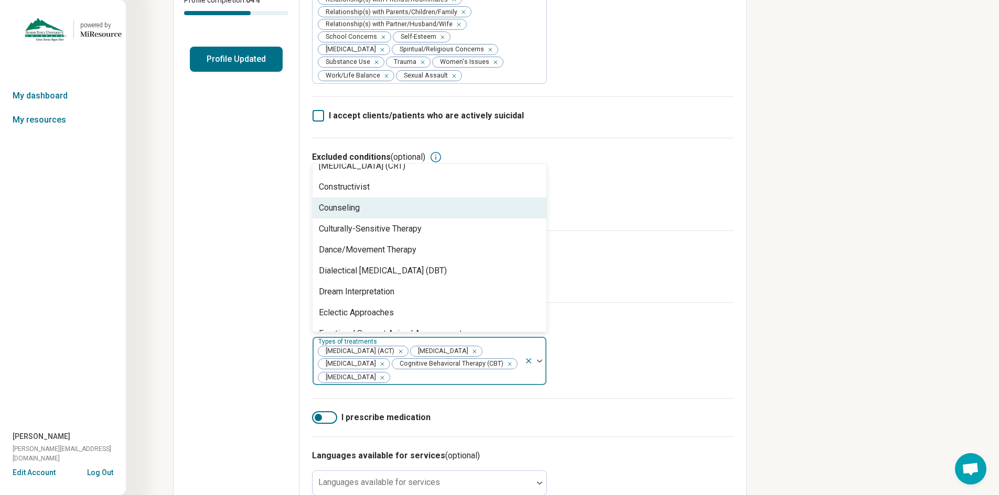
click at [342, 206] on div "Counseling" at bounding box center [339, 208] width 41 height 13
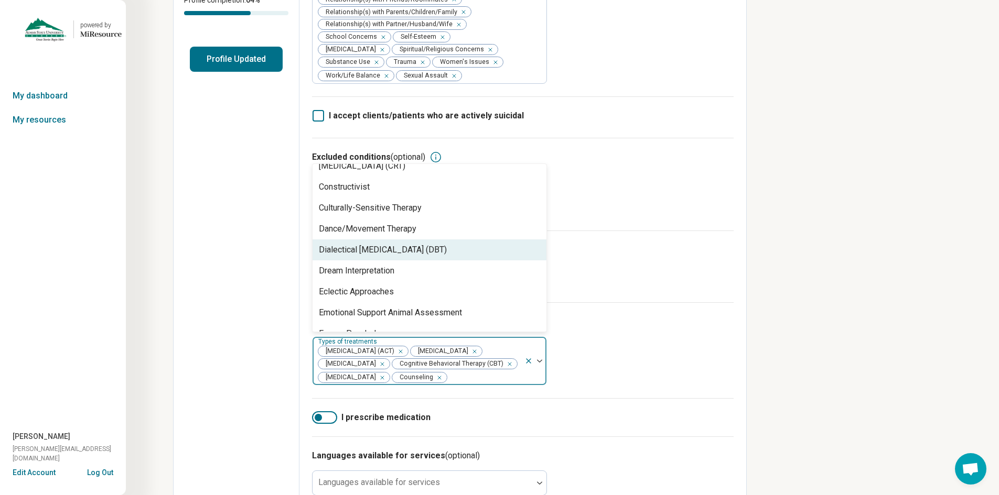
click at [344, 250] on div "Dialectical [MEDICAL_DATA] (DBT)" at bounding box center [383, 250] width 128 height 13
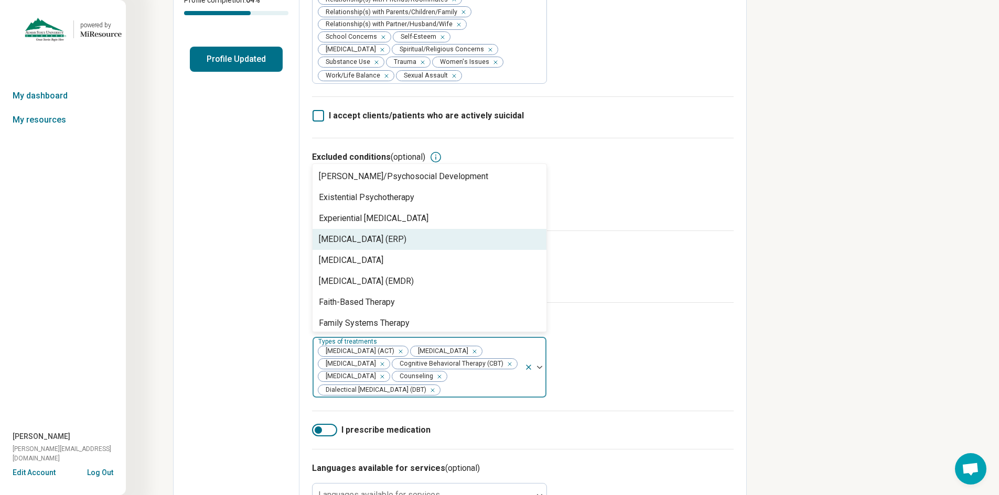
scroll to position [682, 0]
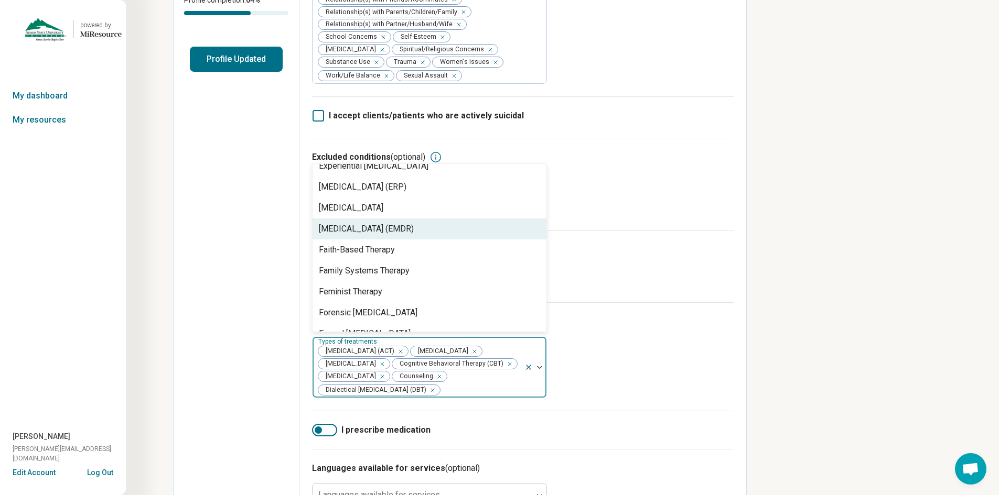
click at [360, 226] on div "[MEDICAL_DATA] (EMDR)" at bounding box center [366, 229] width 95 height 13
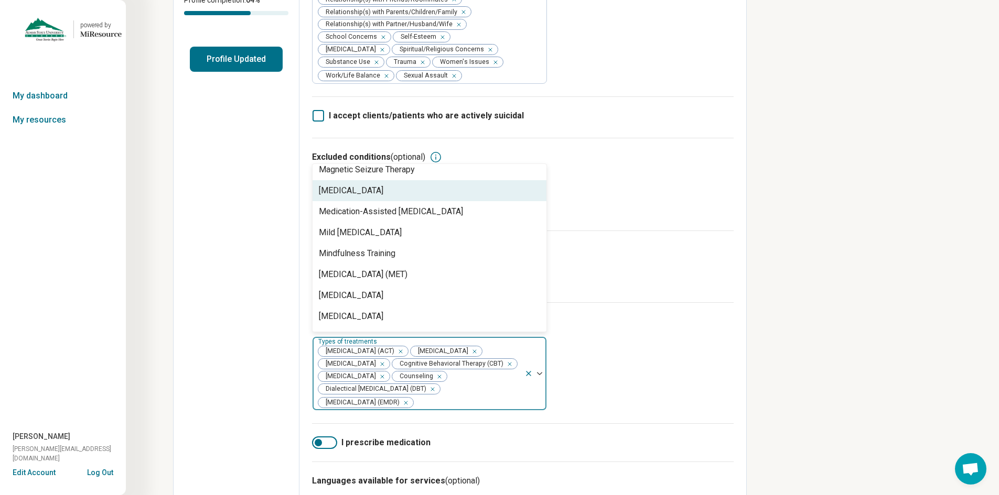
scroll to position [1206, 0]
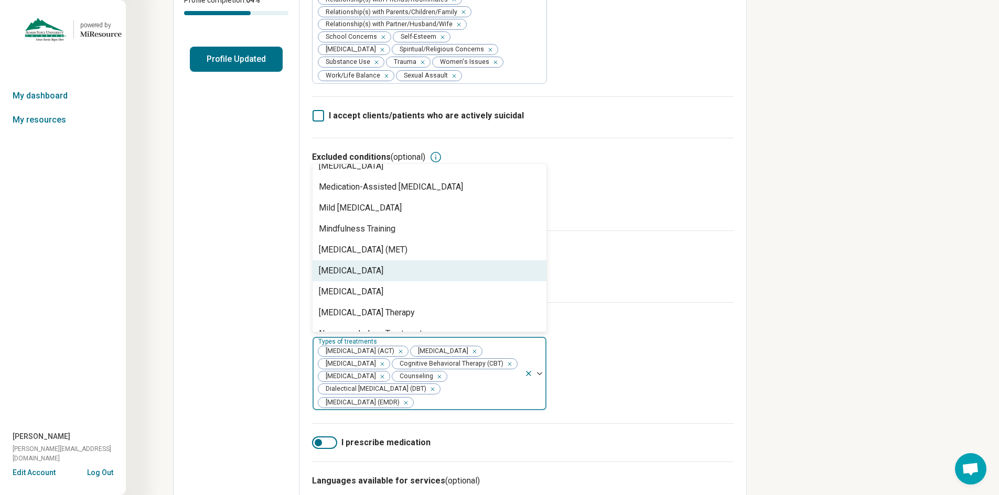
click at [361, 272] on div "[MEDICAL_DATA]" at bounding box center [351, 271] width 64 height 13
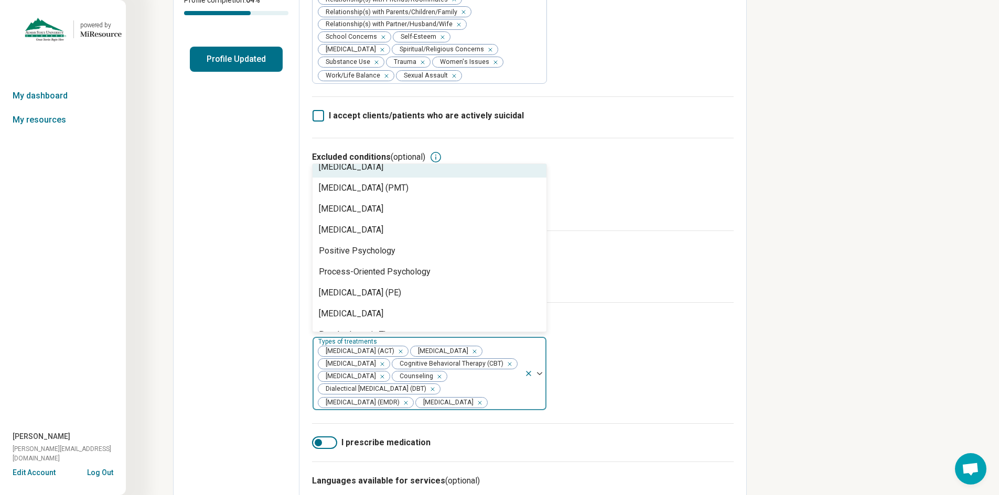
scroll to position [1415, 0]
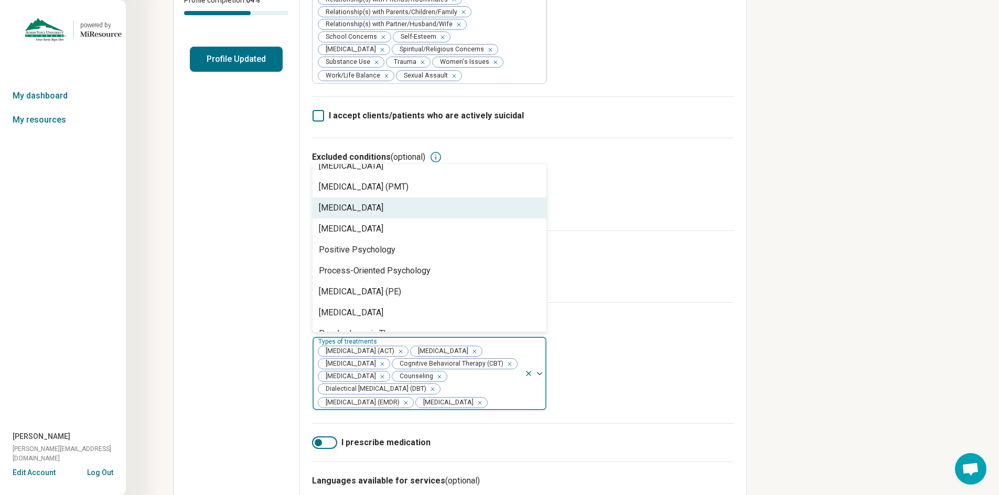
click at [344, 210] on div "[MEDICAL_DATA]" at bounding box center [351, 208] width 64 height 13
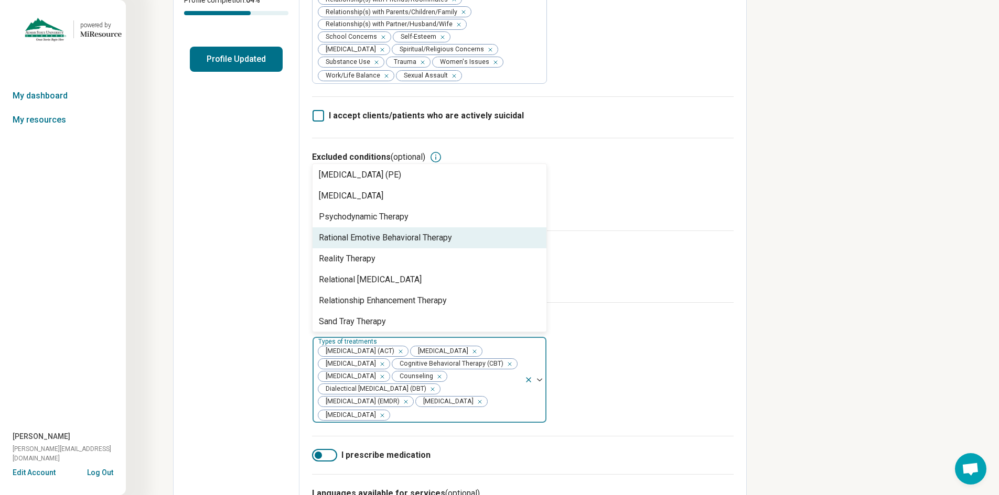
scroll to position [1573, 0]
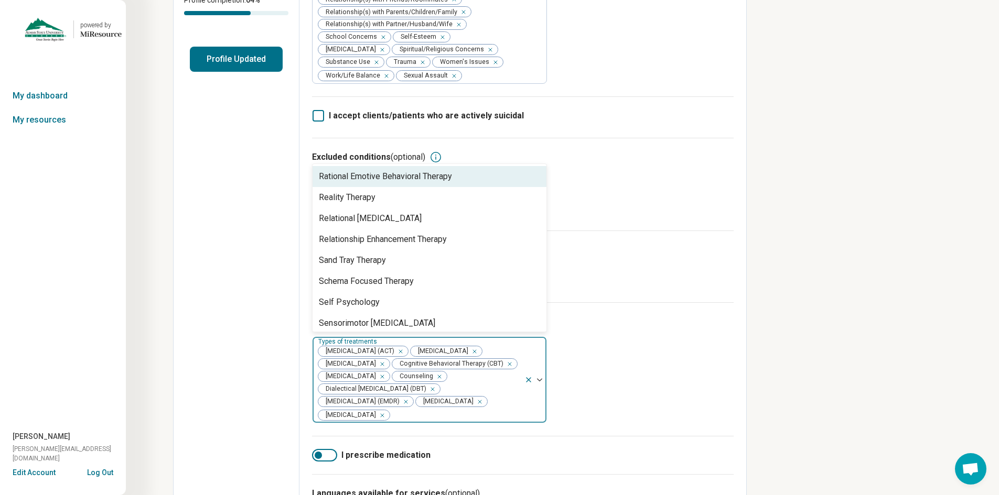
click at [360, 172] on div "Rational Emotive Behavioral Therapy" at bounding box center [385, 176] width 133 height 13
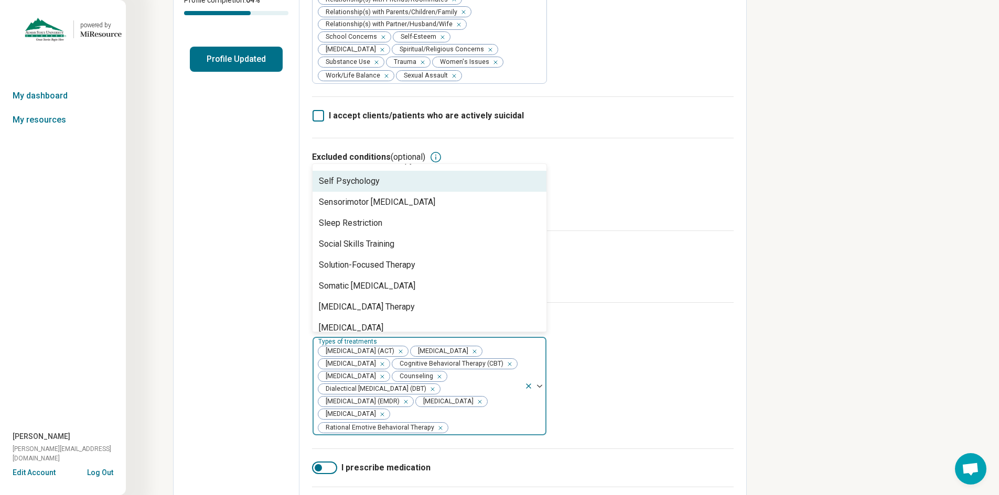
scroll to position [1678, 0]
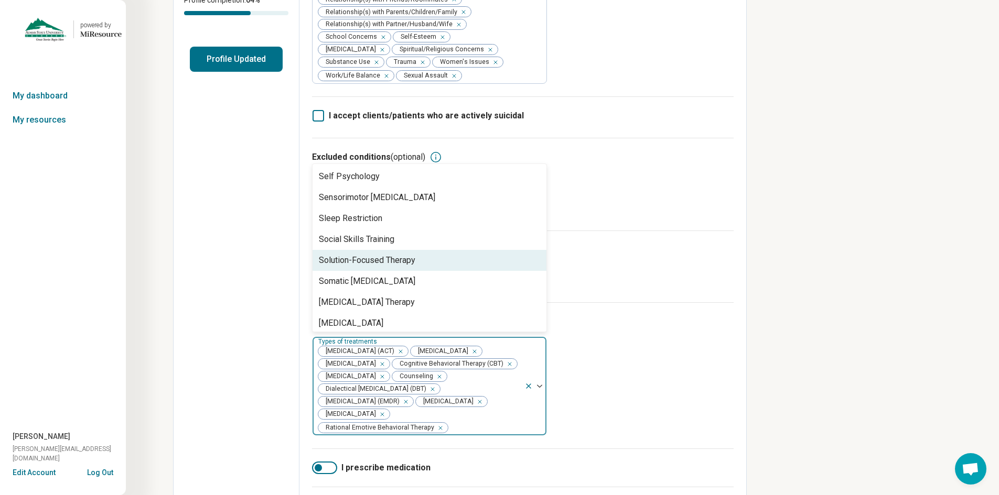
click at [353, 261] on div "Solution-Focused Therapy" at bounding box center [367, 260] width 96 height 13
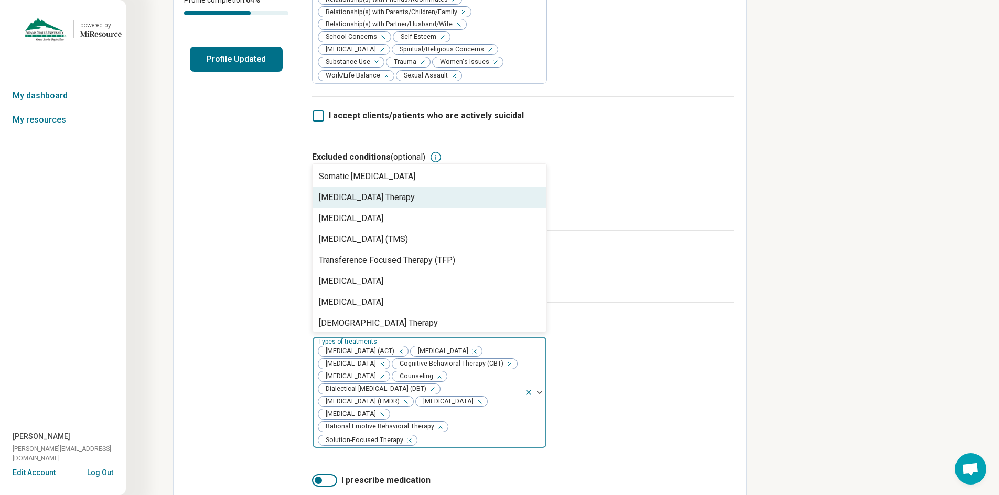
scroll to position [1766, 0]
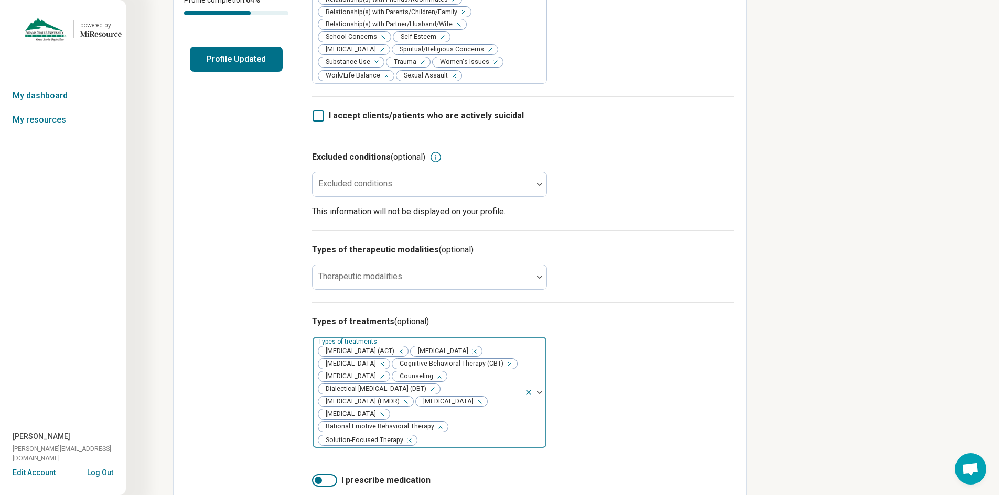
click at [570, 347] on div "Types of treatments (optional) Types of treatments [MEDICAL_DATA] (ACT) [MEDICA…" at bounding box center [522, 381] width 421 height 159
click at [385, 280] on div "Therapeutic modalities" at bounding box center [429, 277] width 235 height 25
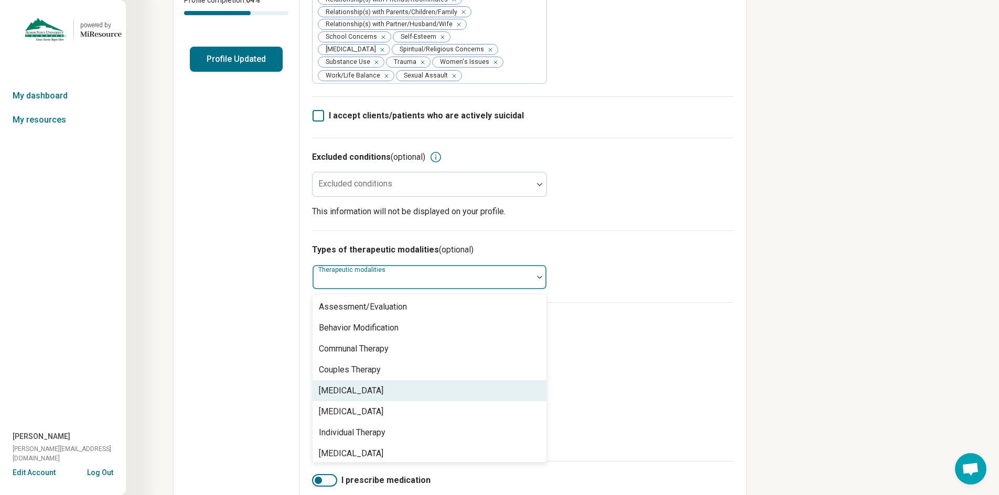
scroll to position [4, 0]
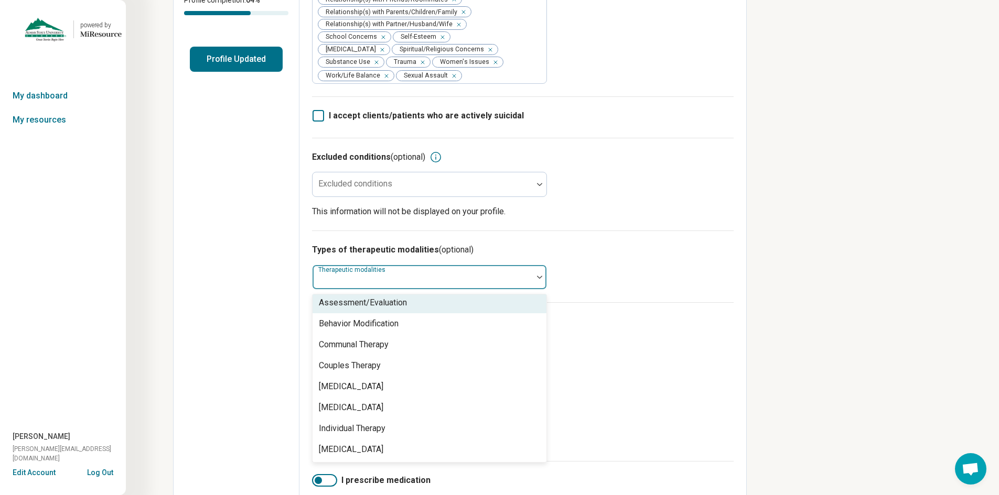
click at [375, 304] on div "Assessment/Evaluation" at bounding box center [363, 303] width 88 height 13
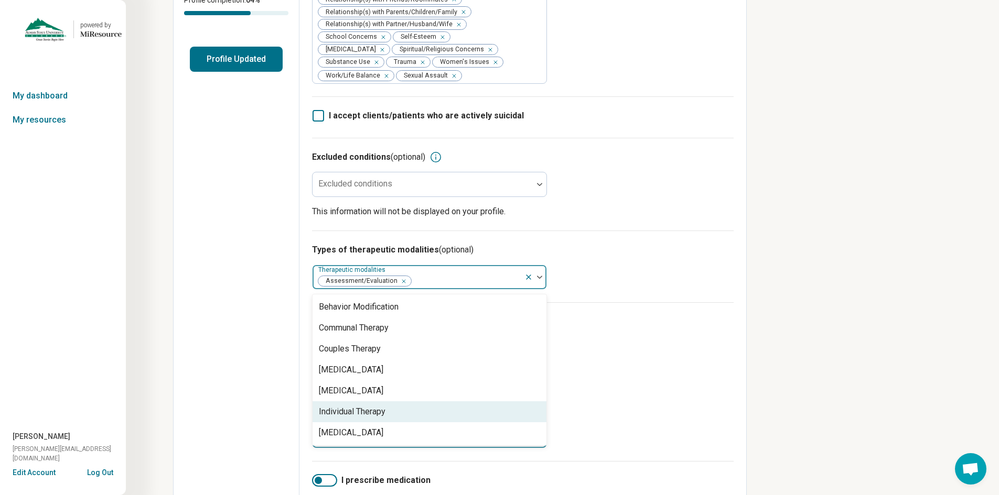
click at [391, 415] on div "Individual Therapy" at bounding box center [429, 412] width 234 height 21
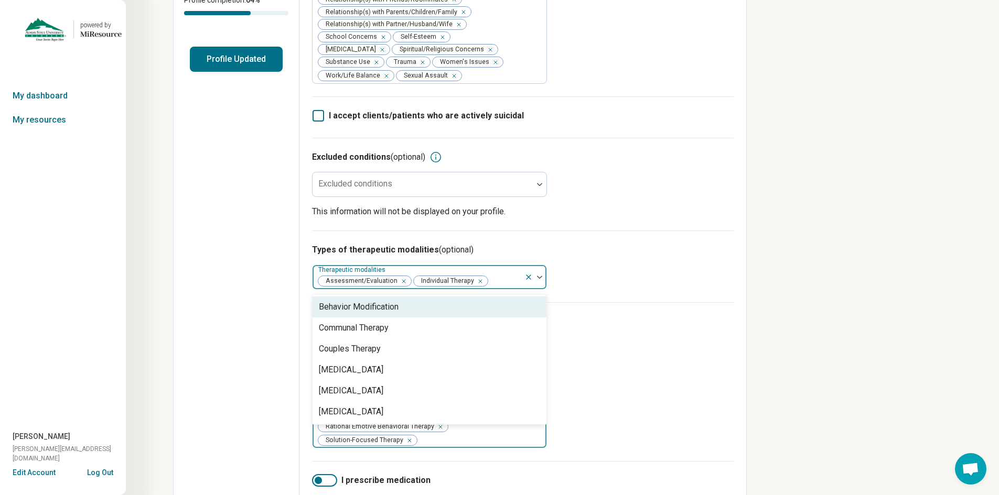
click at [591, 258] on div "Types of therapeutic modalities (optional) option Individual Therapy, selected.…" at bounding box center [522, 267] width 421 height 72
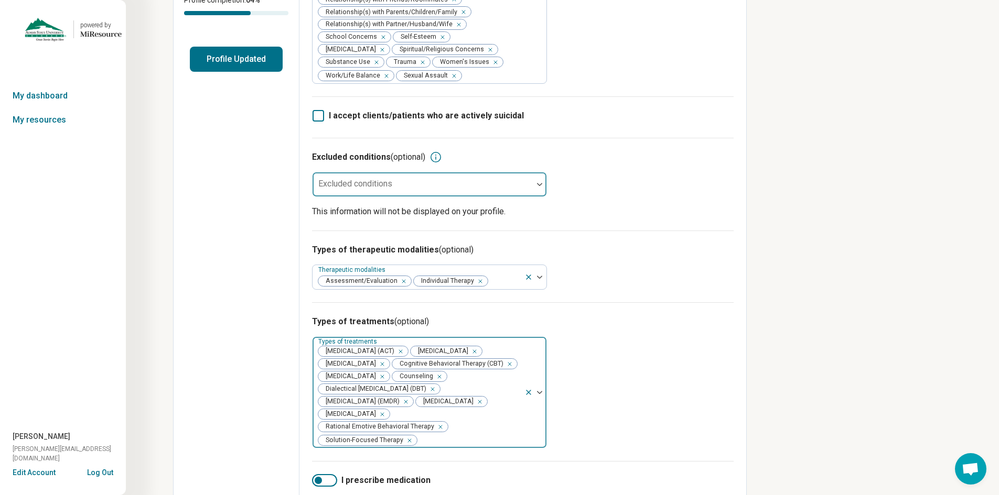
click at [391, 182] on div "Excluded conditions" at bounding box center [429, 184] width 235 height 25
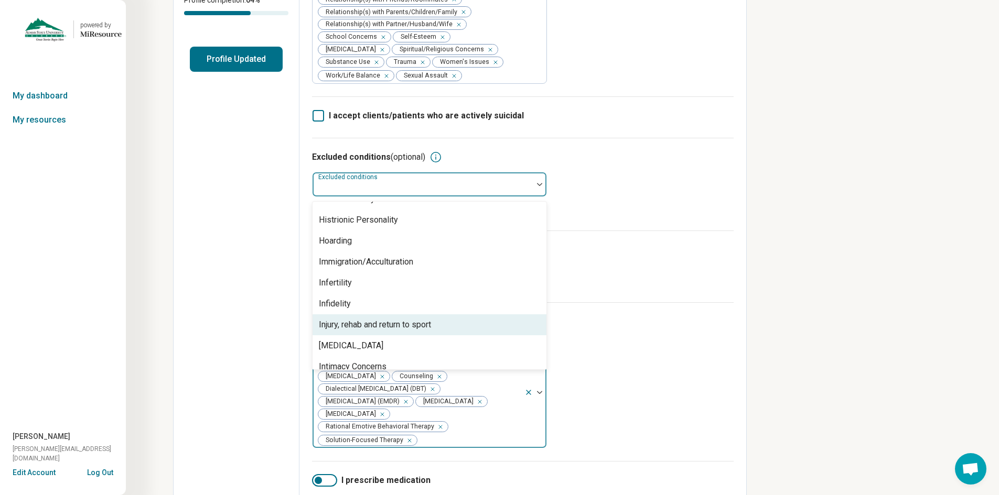
scroll to position [734, 0]
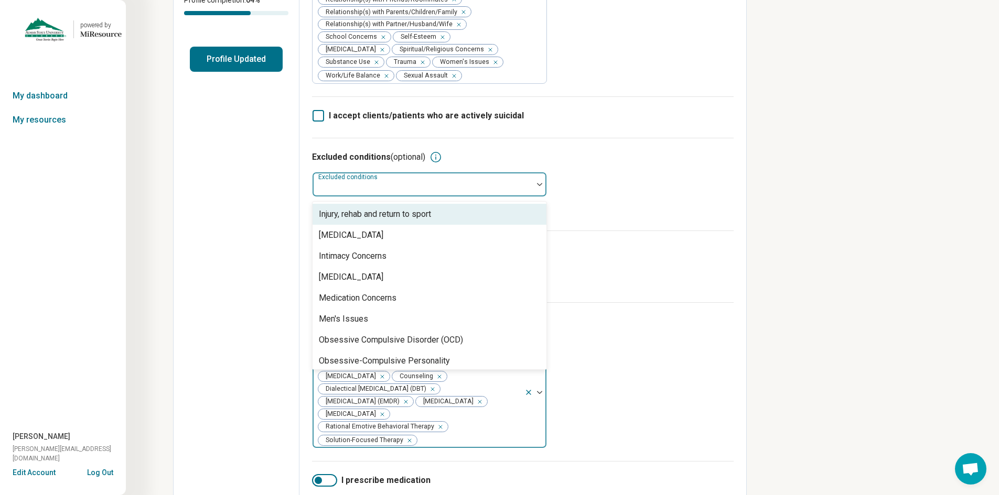
click at [654, 170] on div "Excluded conditions (optional) 65 results available. Use Up and Down to choose …" at bounding box center [522, 184] width 421 height 93
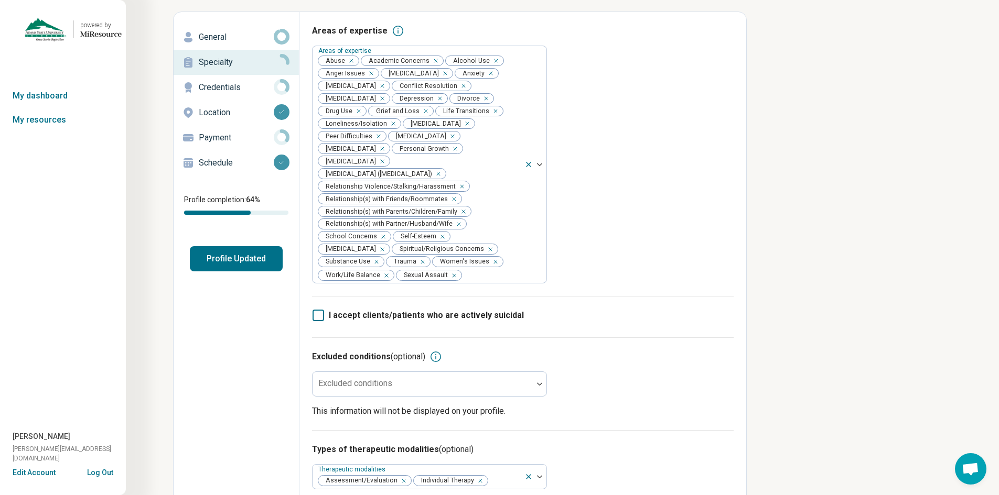
scroll to position [0, 0]
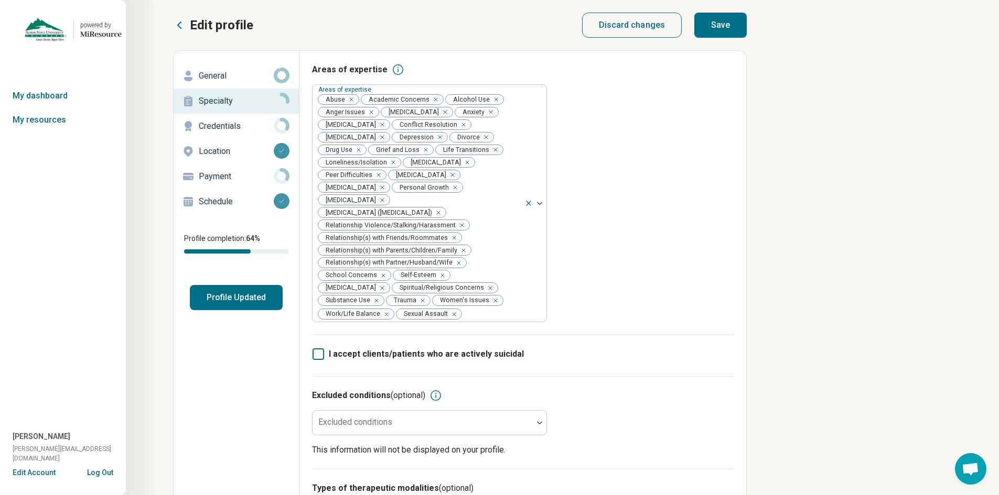
click at [218, 128] on p "Credentials" at bounding box center [236, 126] width 75 height 13
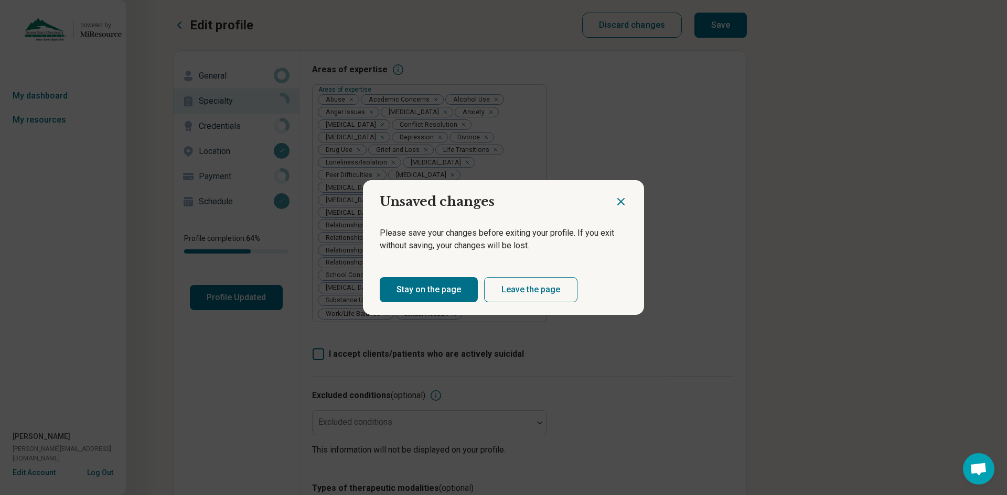
click at [418, 298] on button "Stay on the page" at bounding box center [429, 289] width 98 height 25
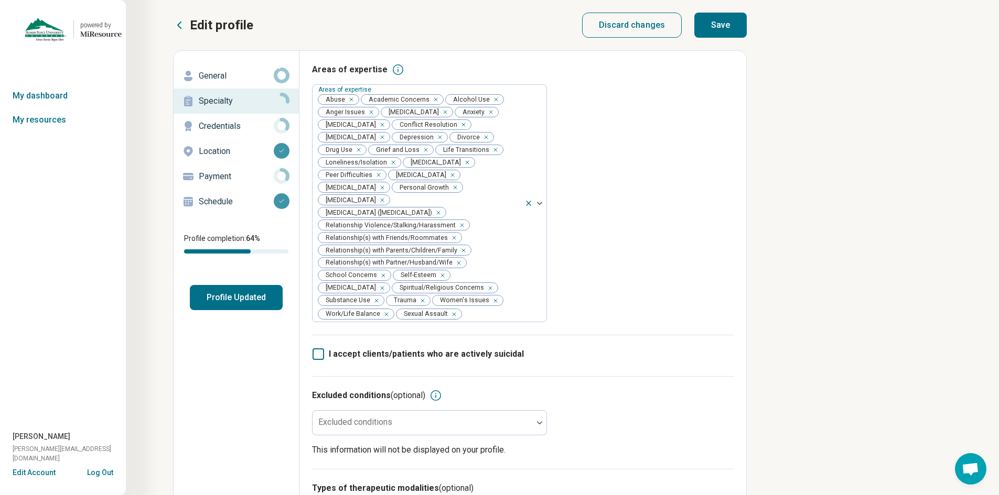
click at [726, 22] on button "Save" at bounding box center [720, 25] width 52 height 25
click at [220, 128] on p "Credentials" at bounding box center [236, 126] width 75 height 13
type textarea "*"
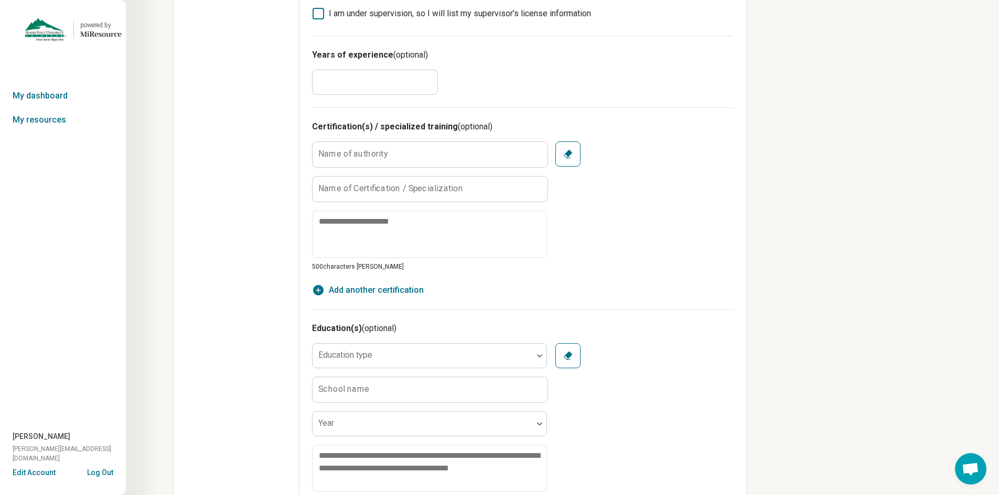
scroll to position [629, 0]
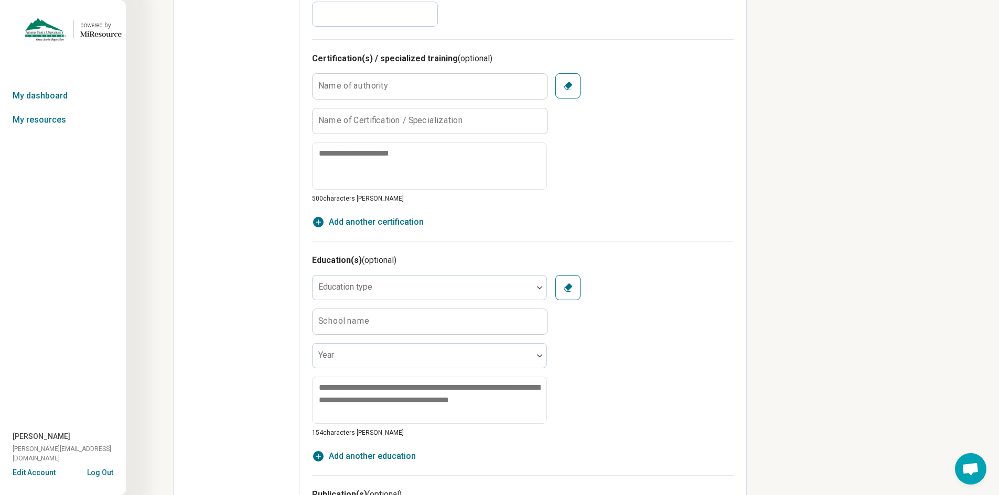
click at [371, 86] on label "Name of authority" at bounding box center [353, 86] width 70 height 8
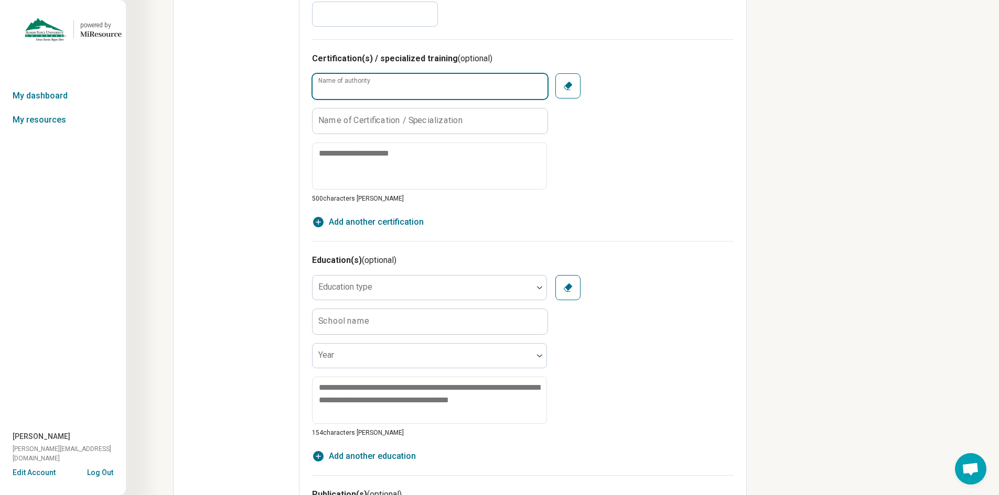
click at [371, 86] on input "Name of authority" at bounding box center [429, 86] width 235 height 25
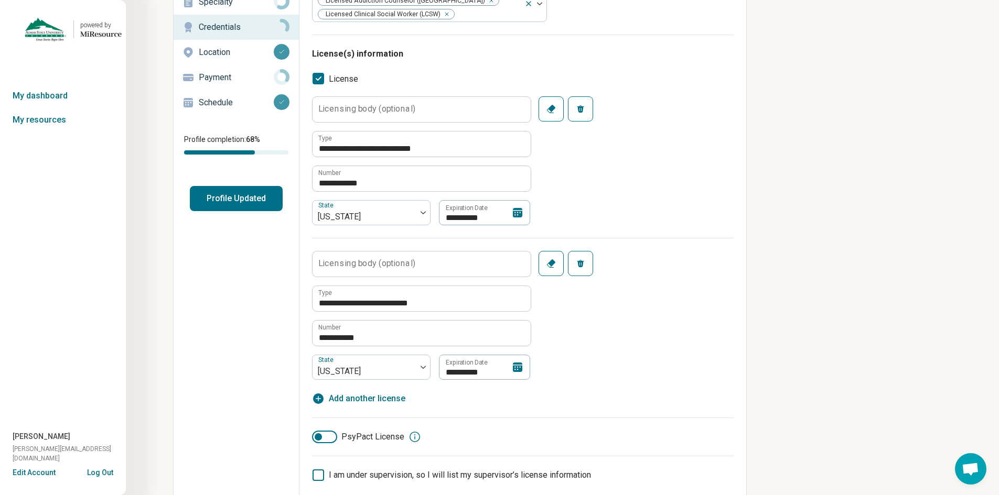
scroll to position [0, 0]
